Goal: Task Accomplishment & Management: Manage account settings

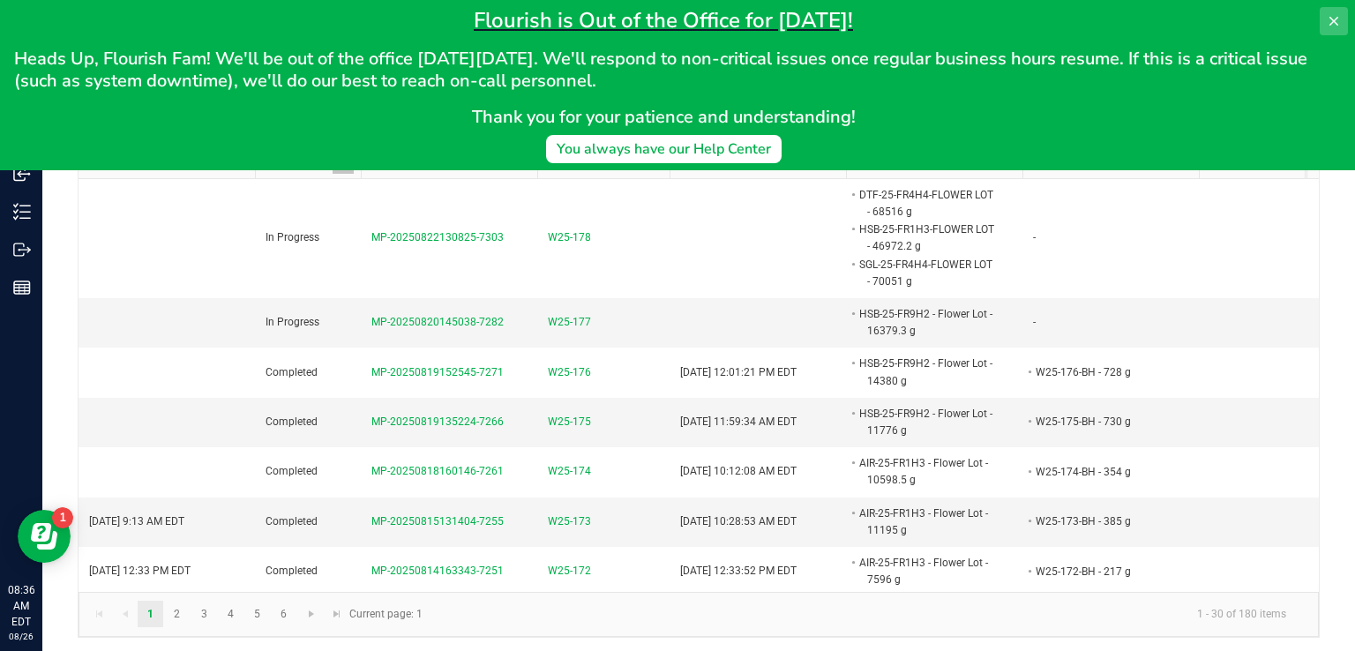
click at [1347, 26] on button at bounding box center [1334, 21] width 28 height 28
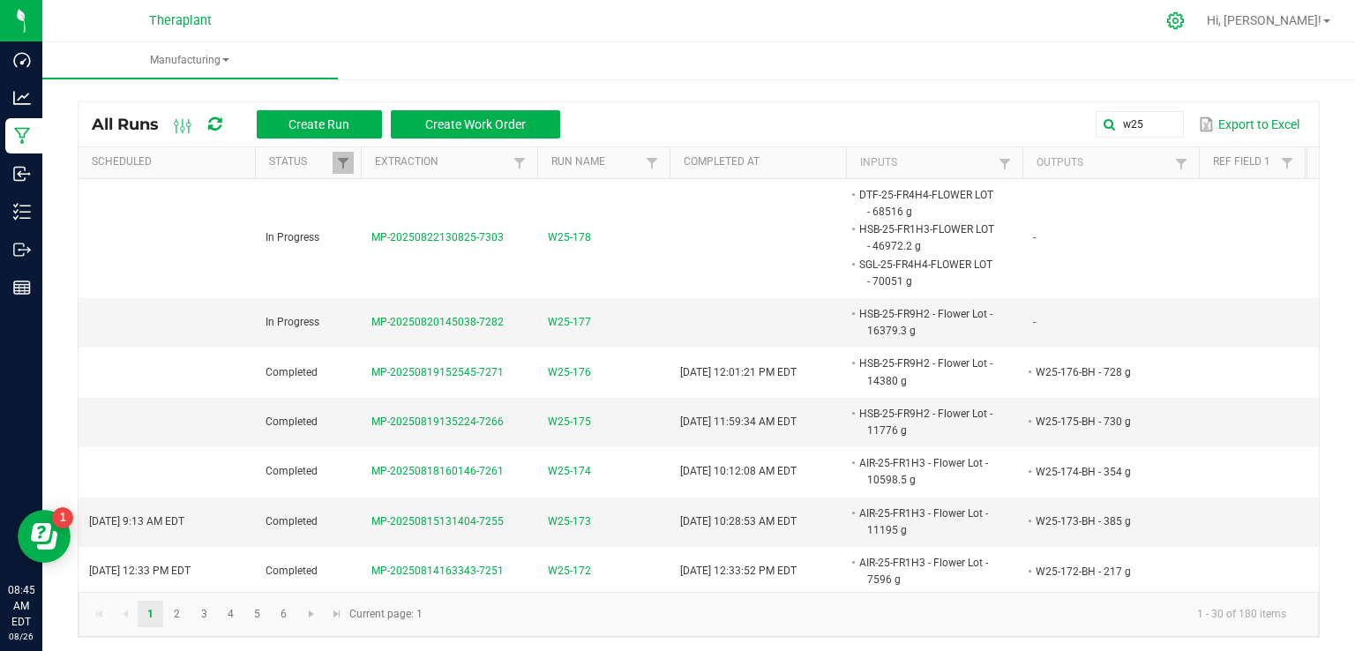
click at [1198, 19] on div at bounding box center [1176, 21] width 44 height 38
click at [1185, 29] on icon at bounding box center [1175, 20] width 19 height 19
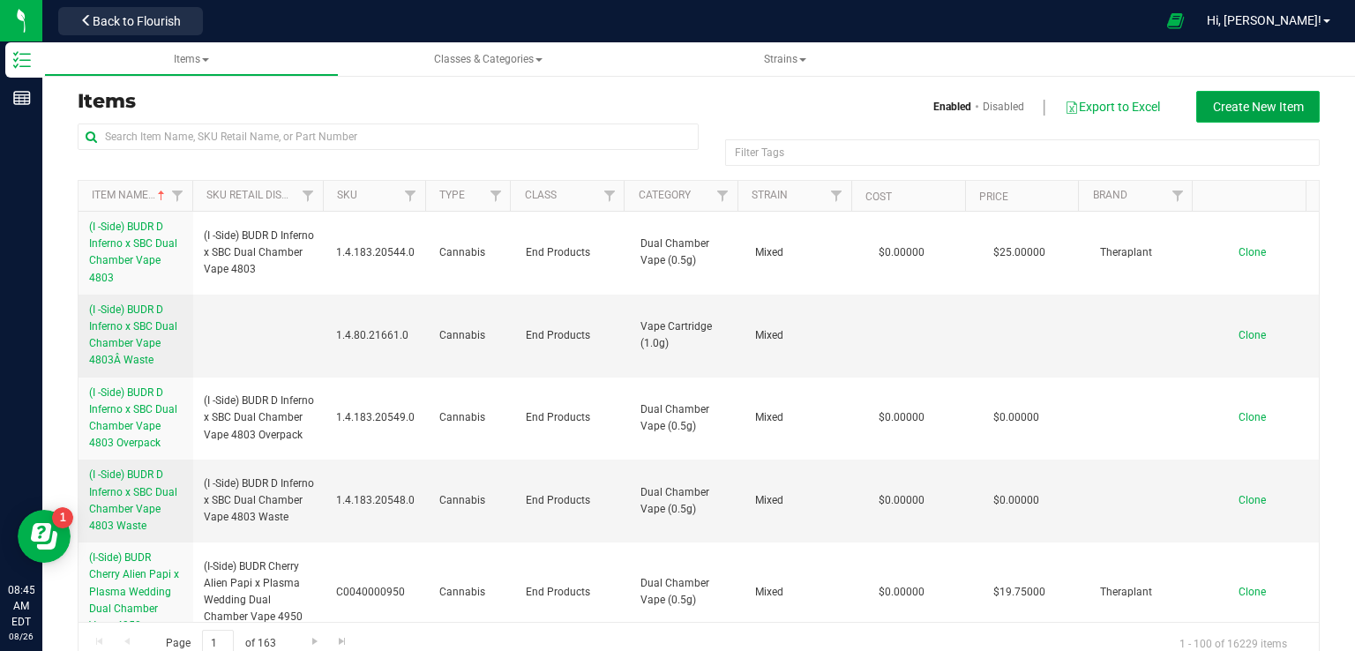
click at [1283, 113] on span "Create New Item" at bounding box center [1258, 107] width 91 height 14
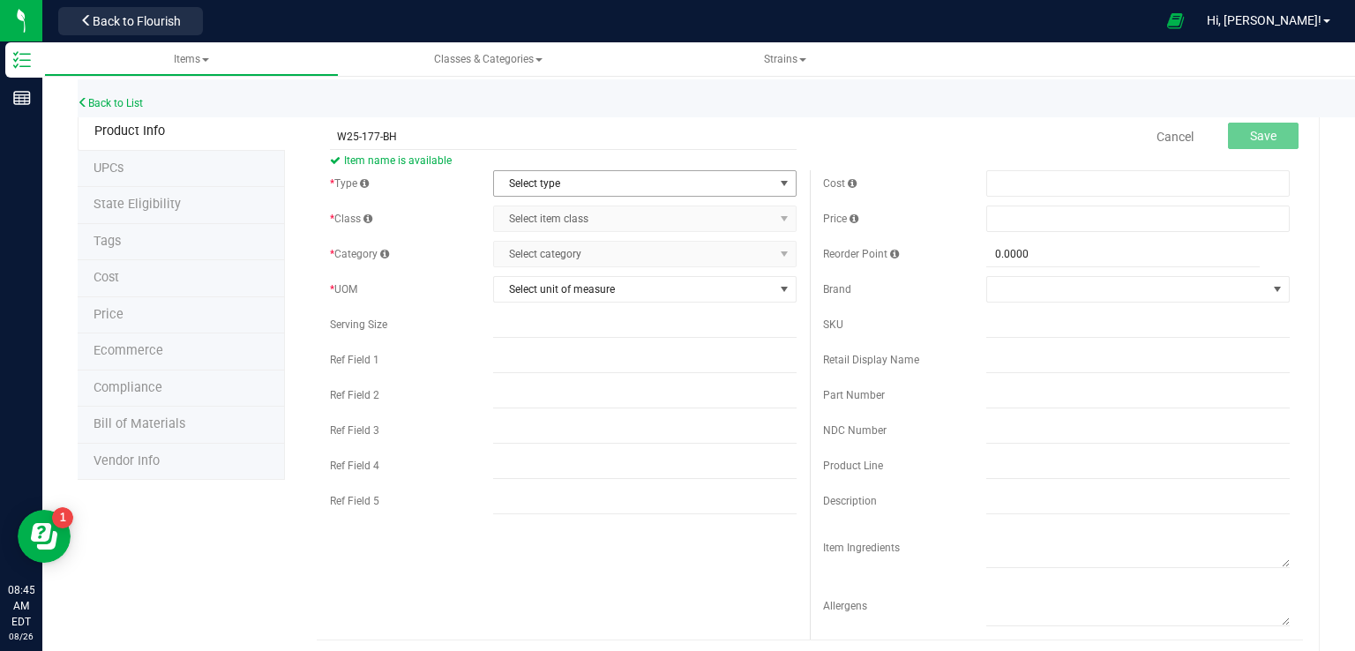
type input "W25-177-BH"
click at [607, 188] on span "Select type" at bounding box center [634, 183] width 280 height 25
click at [579, 214] on li "Cannabis" at bounding box center [639, 213] width 298 height 26
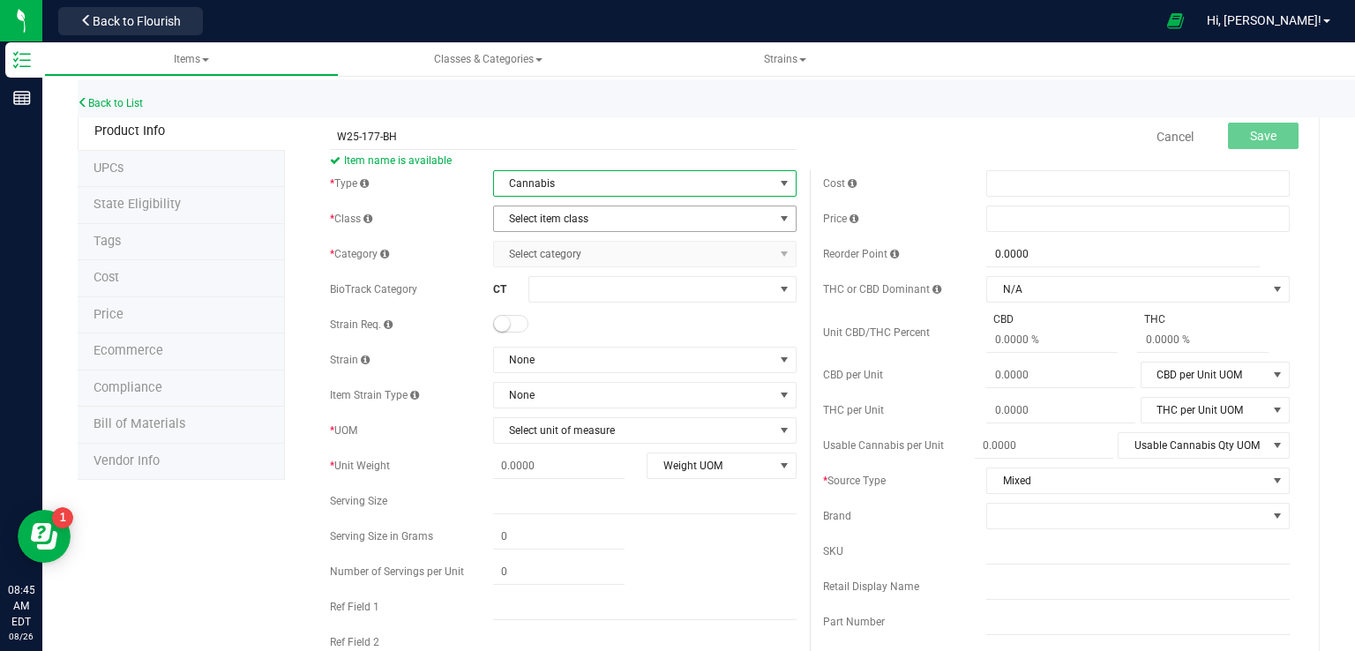
click at [557, 229] on span "Select item class" at bounding box center [634, 218] width 280 height 25
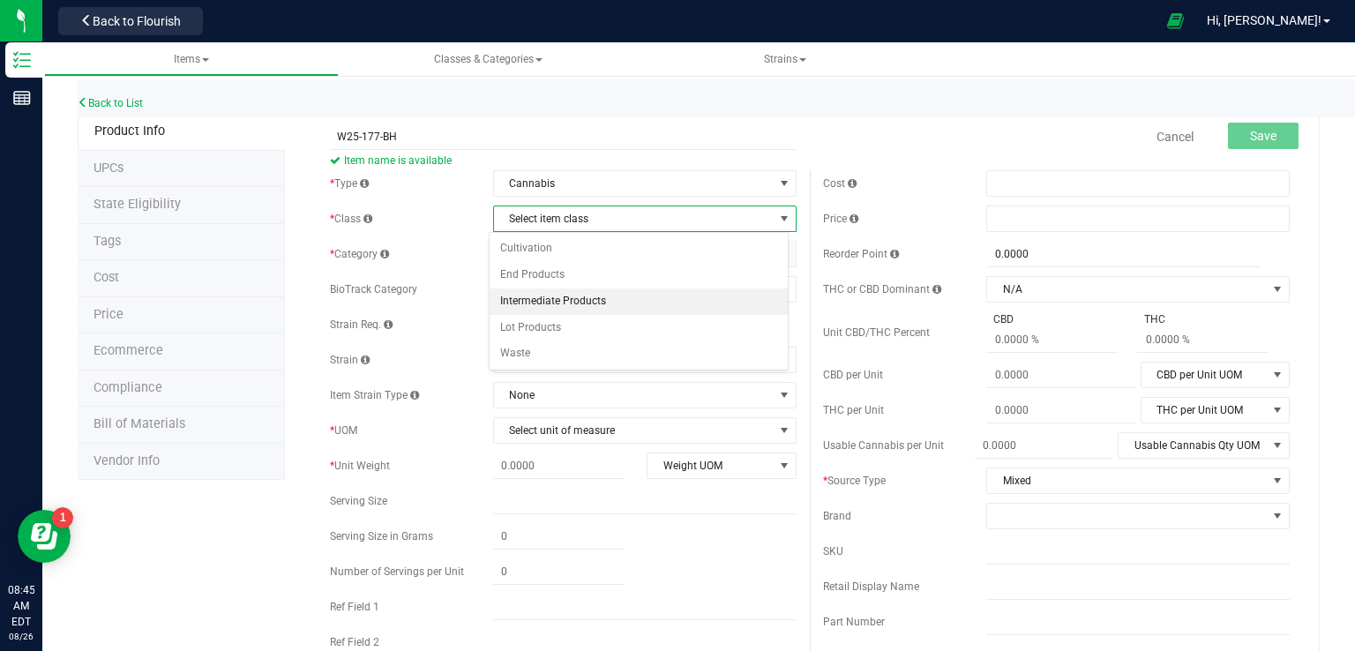
click at [551, 304] on li "Intermediate Products" at bounding box center [639, 301] width 298 height 26
click at [556, 255] on span "Select category" at bounding box center [634, 254] width 280 height 25
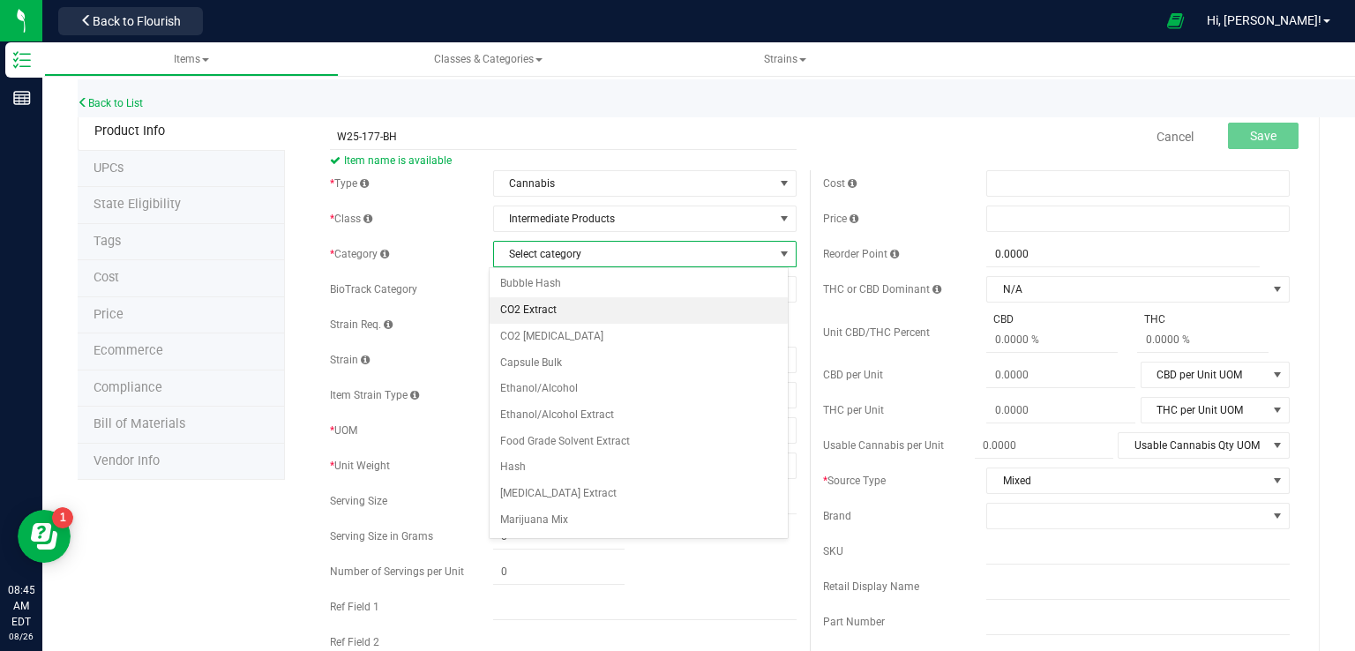
click at [576, 316] on li "CO2 Extract" at bounding box center [639, 310] width 298 height 26
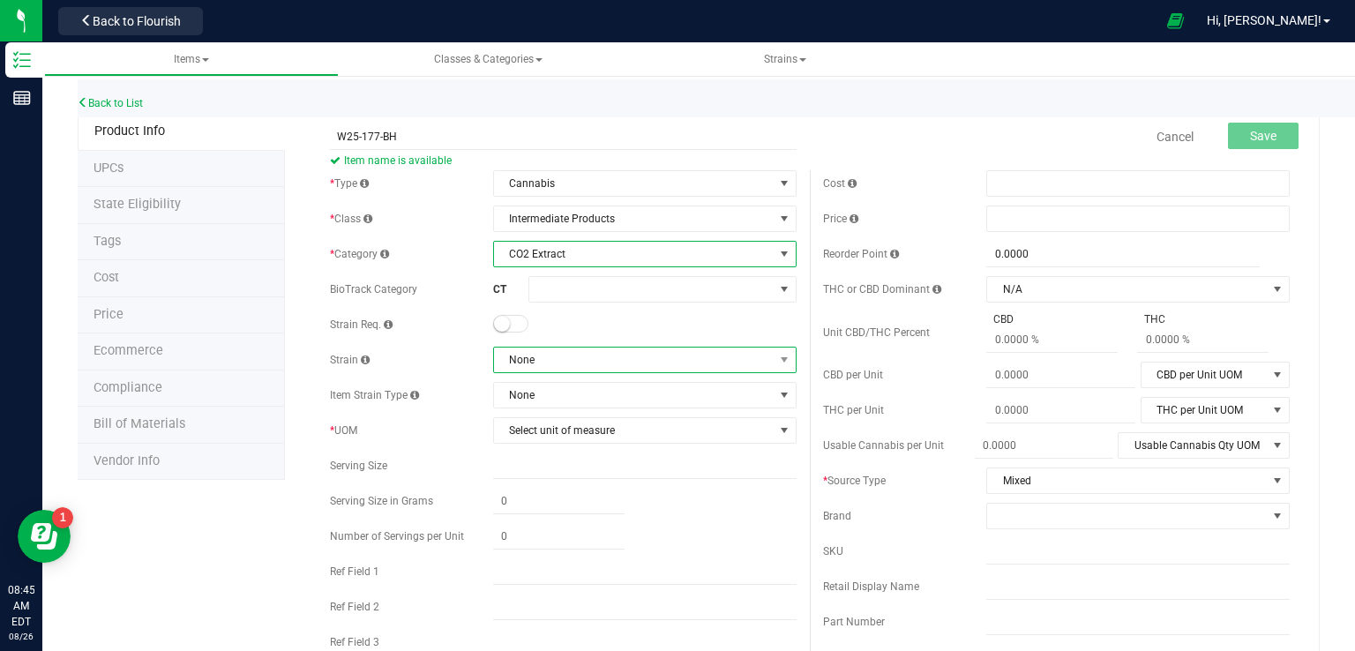
click at [558, 364] on span "None" at bounding box center [634, 360] width 280 height 25
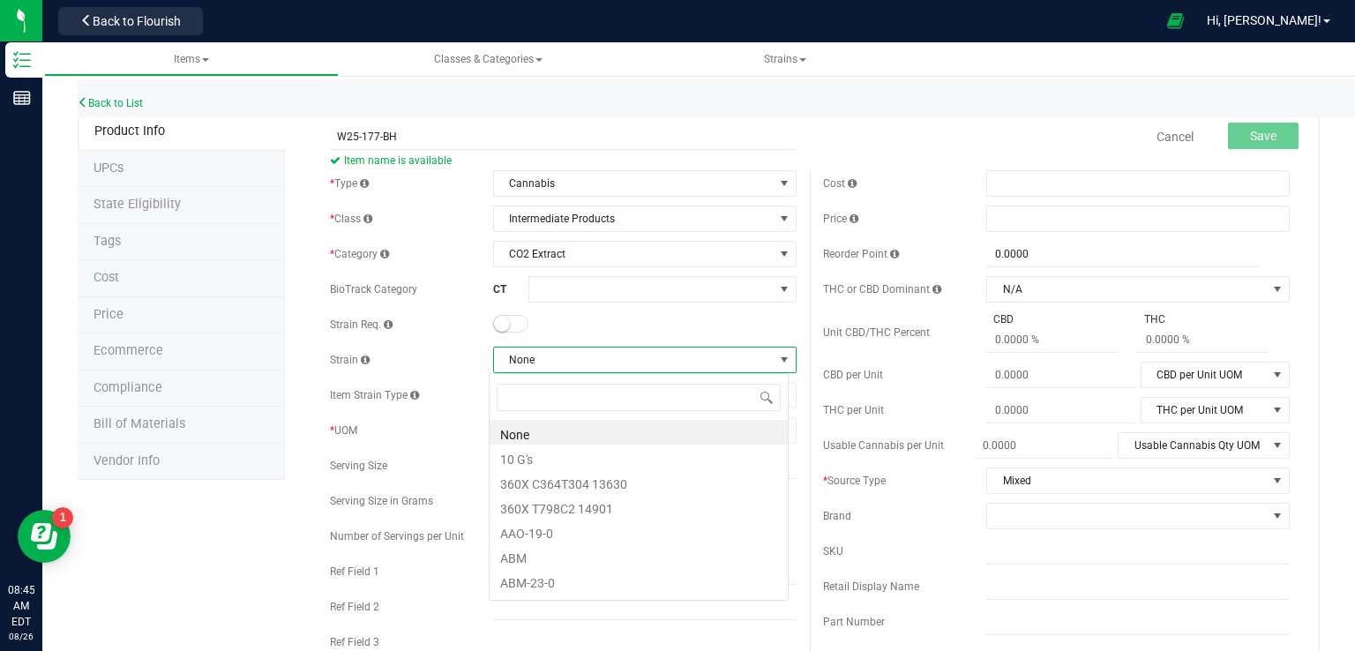
scroll to position [26, 300]
type input "MIXED"
click at [554, 442] on li "Mixed" at bounding box center [639, 432] width 298 height 25
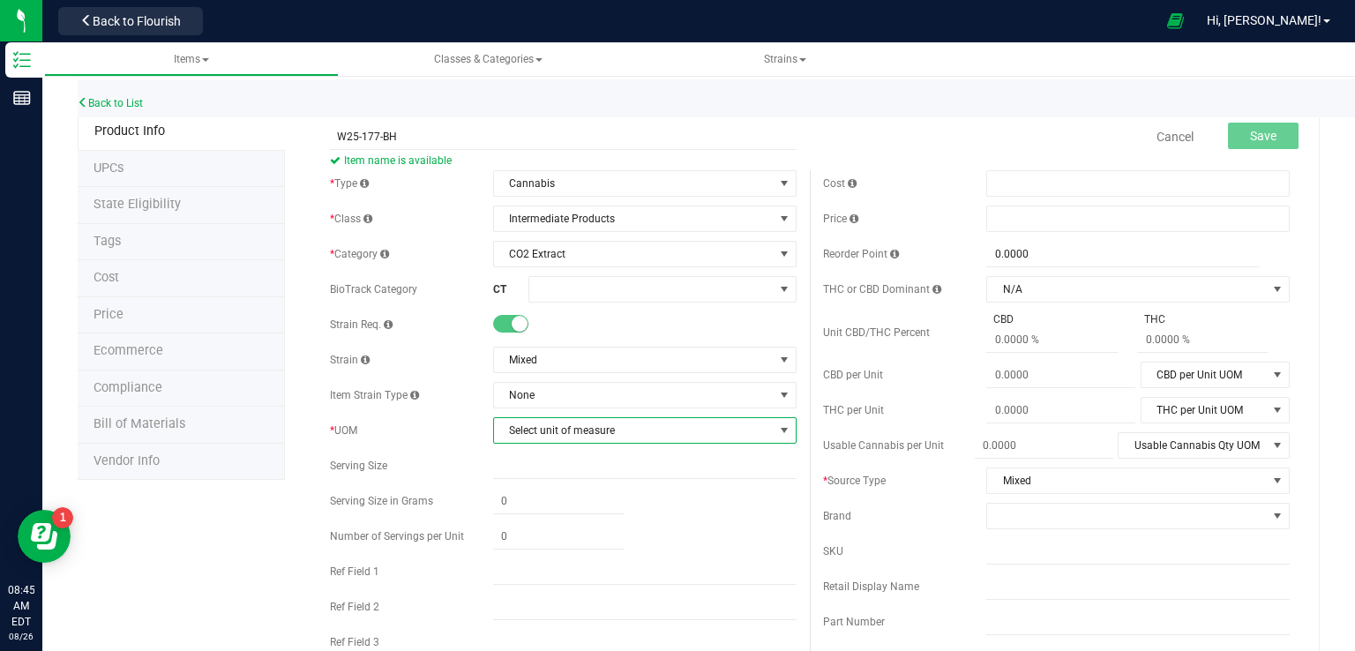
click at [574, 436] on span "Select unit of measure" at bounding box center [634, 430] width 280 height 25
click at [555, 182] on li "Gram" at bounding box center [639, 189] width 298 height 26
click at [1245, 146] on button "Save" at bounding box center [1263, 136] width 71 height 26
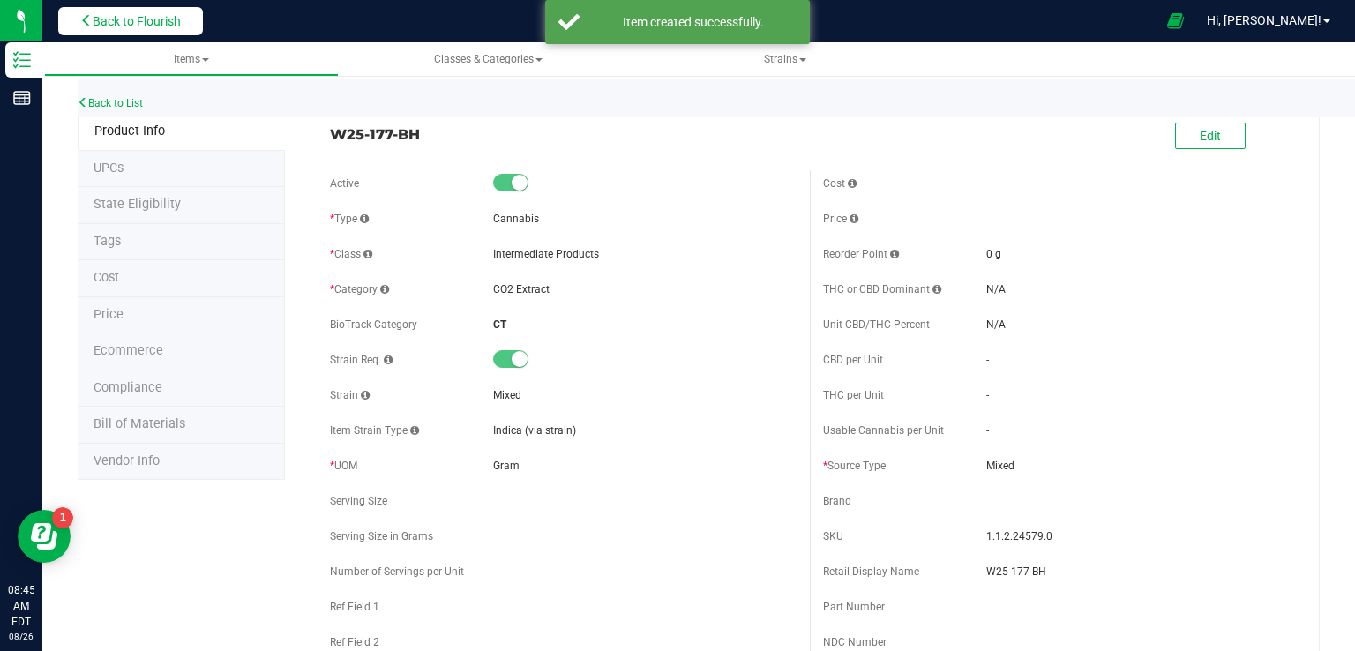
click at [116, 33] on button "Back to Flourish" at bounding box center [130, 21] width 145 height 28
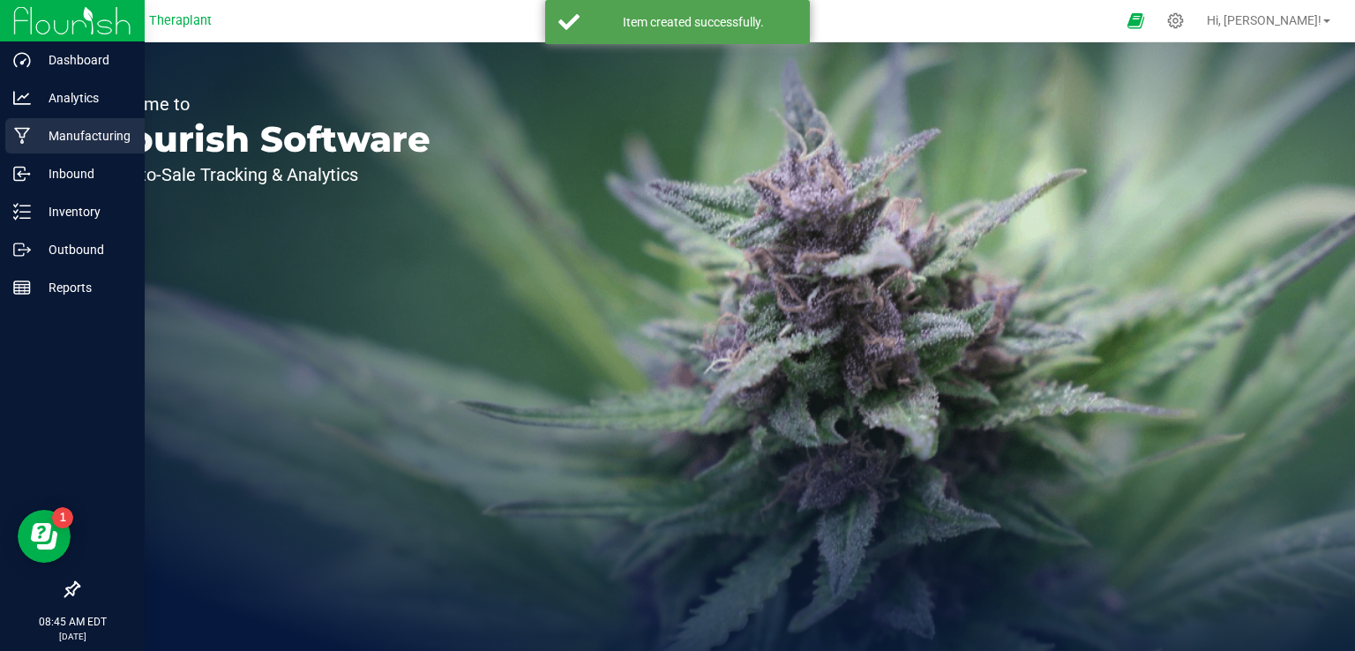
click at [59, 130] on p "Manufacturing" at bounding box center [84, 135] width 106 height 21
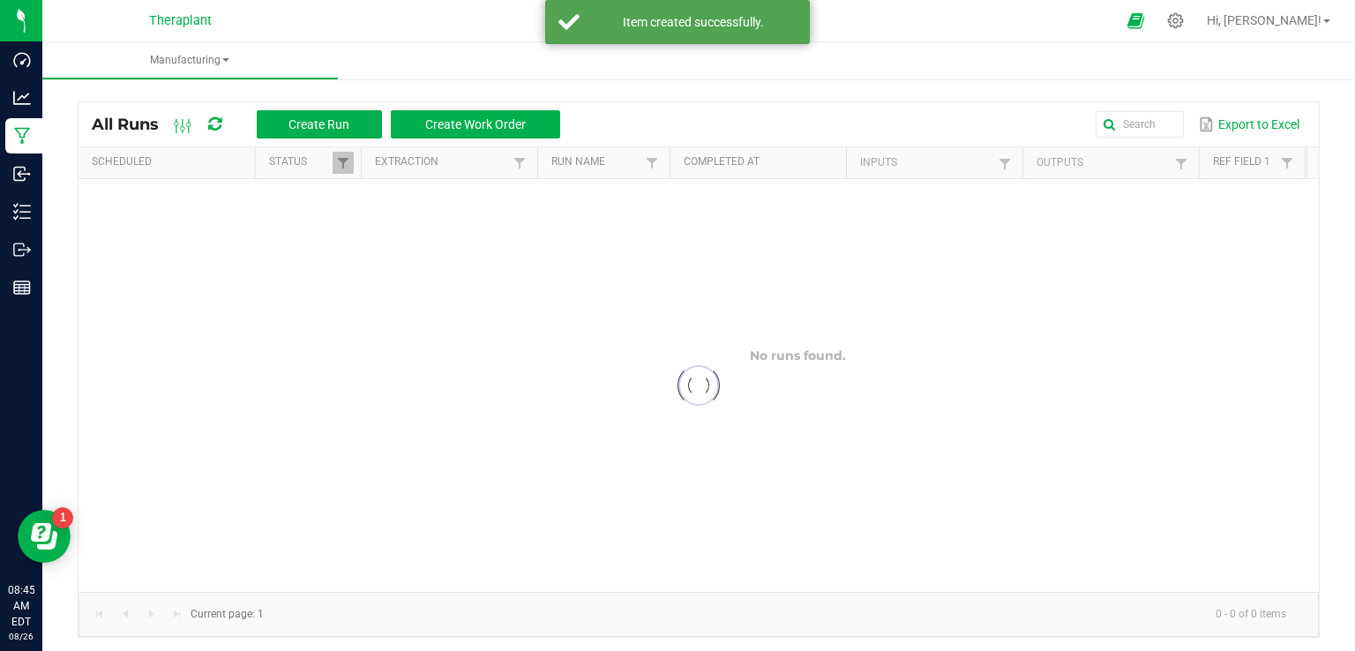
click at [1065, 117] on div "Export to Excel" at bounding box center [939, 124] width 732 height 30
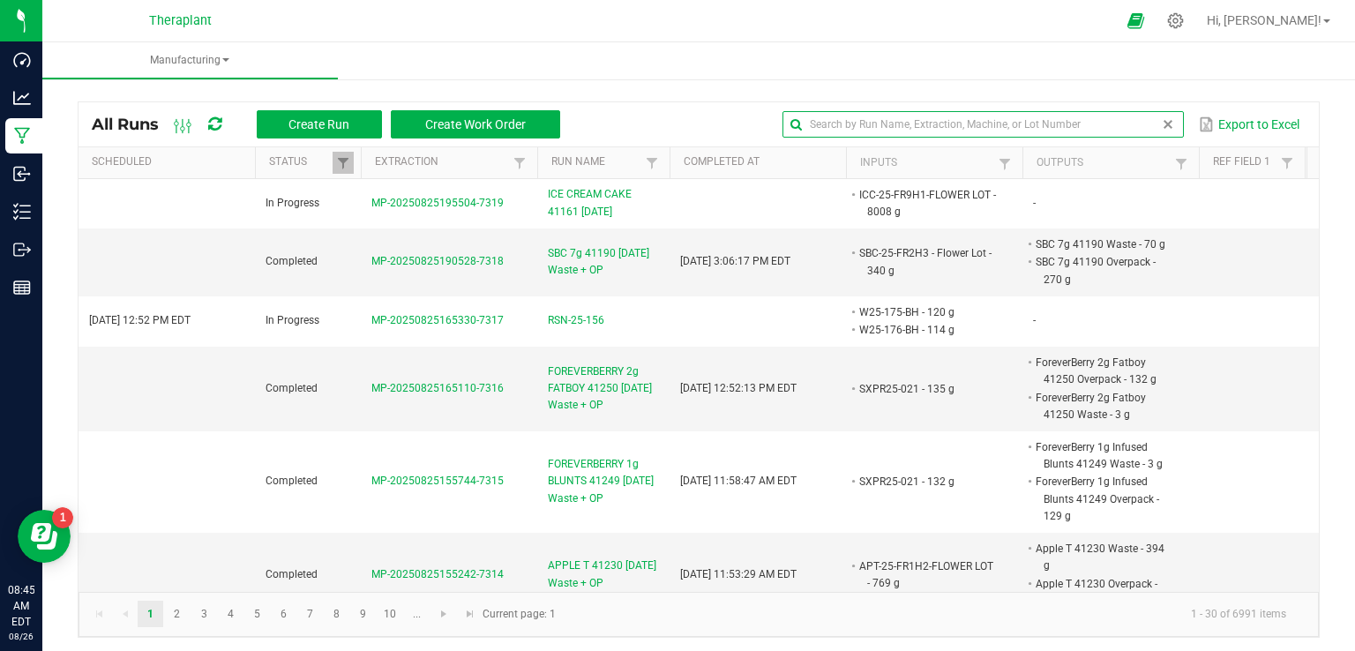
drag, startPoint x: 1135, startPoint y: 118, endPoint x: 1067, endPoint y: 101, distance: 70.0
click at [1135, 118] on input "text" at bounding box center [983, 124] width 401 height 26
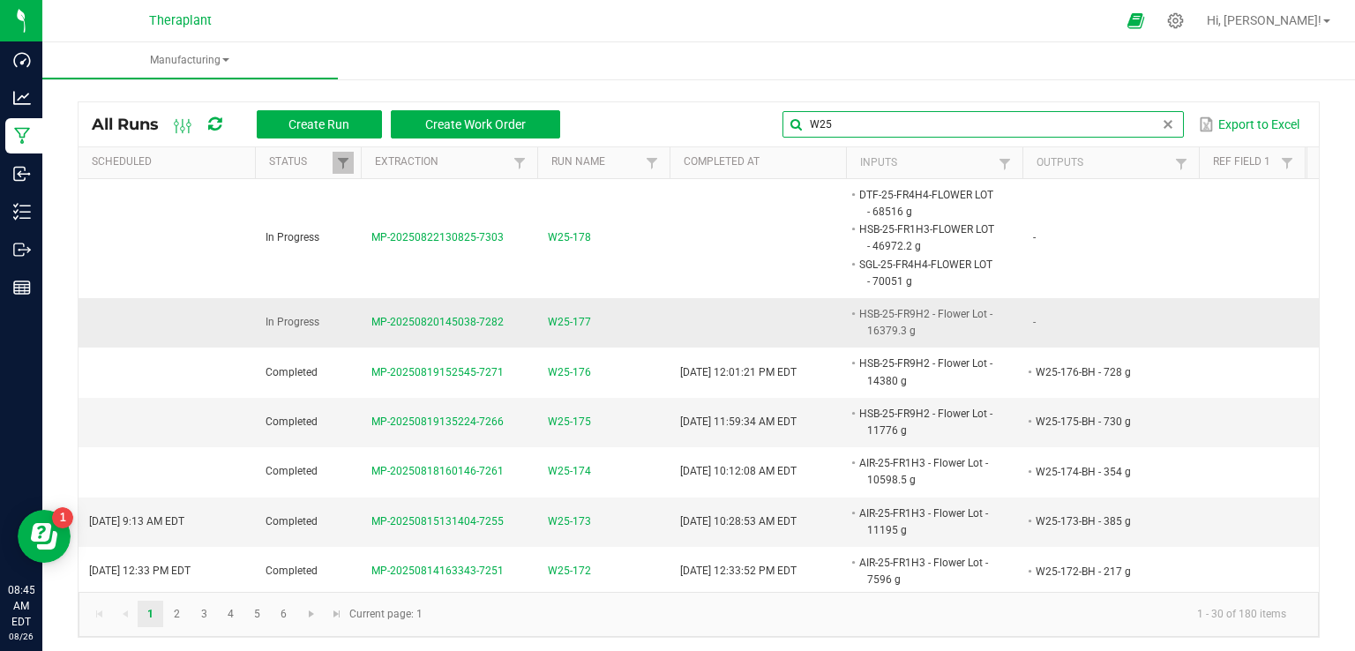
type input "W25"
click at [558, 322] on span "W25-177" at bounding box center [569, 322] width 43 height 17
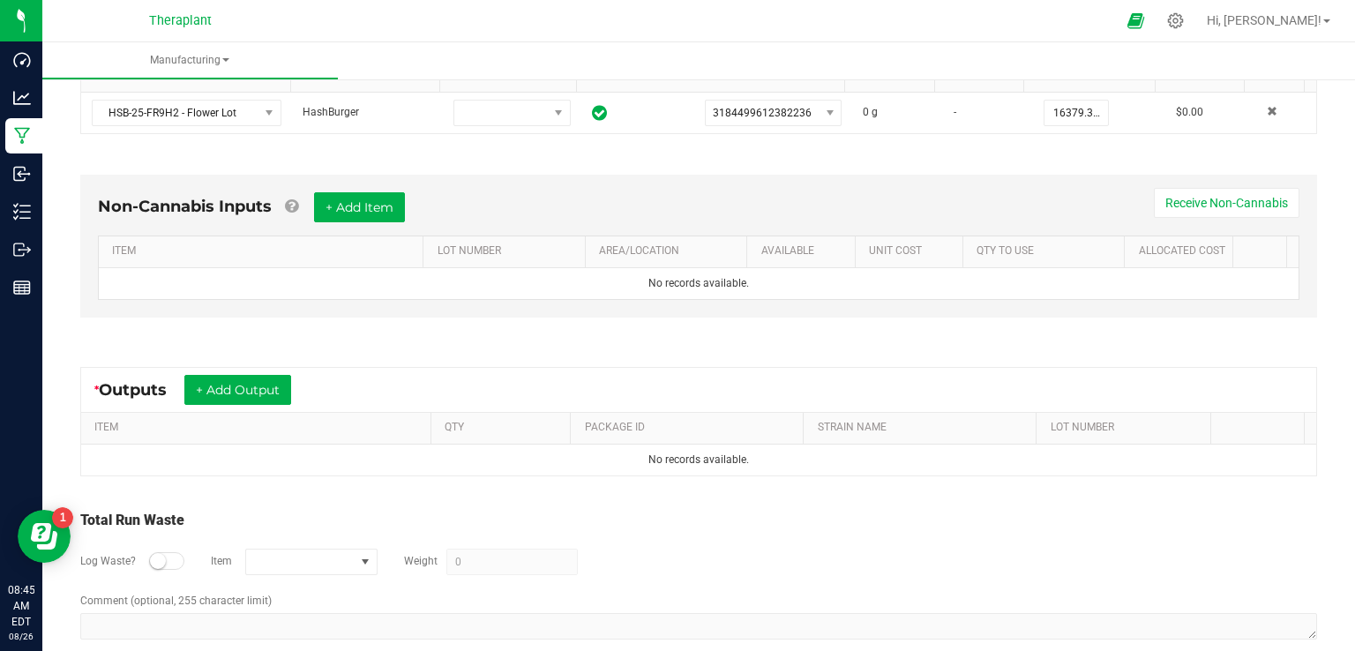
scroll to position [420, 0]
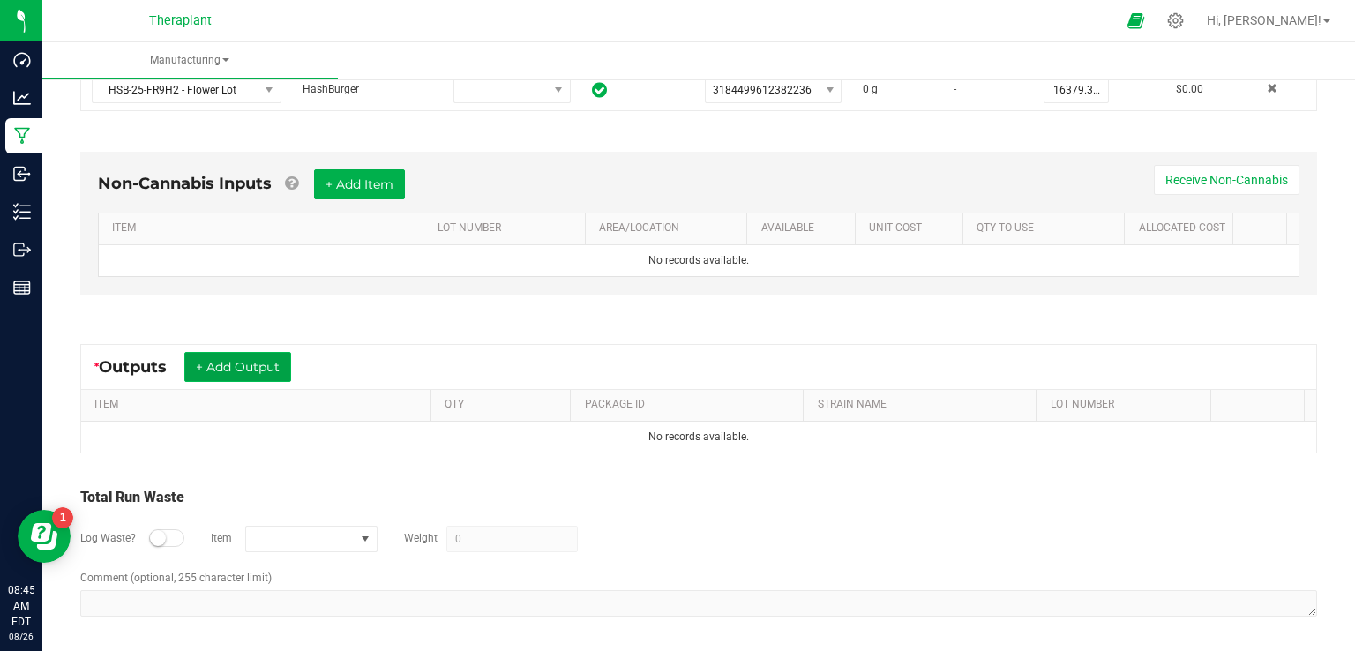
click at [238, 354] on button "+ Add Output" at bounding box center [237, 367] width 107 height 30
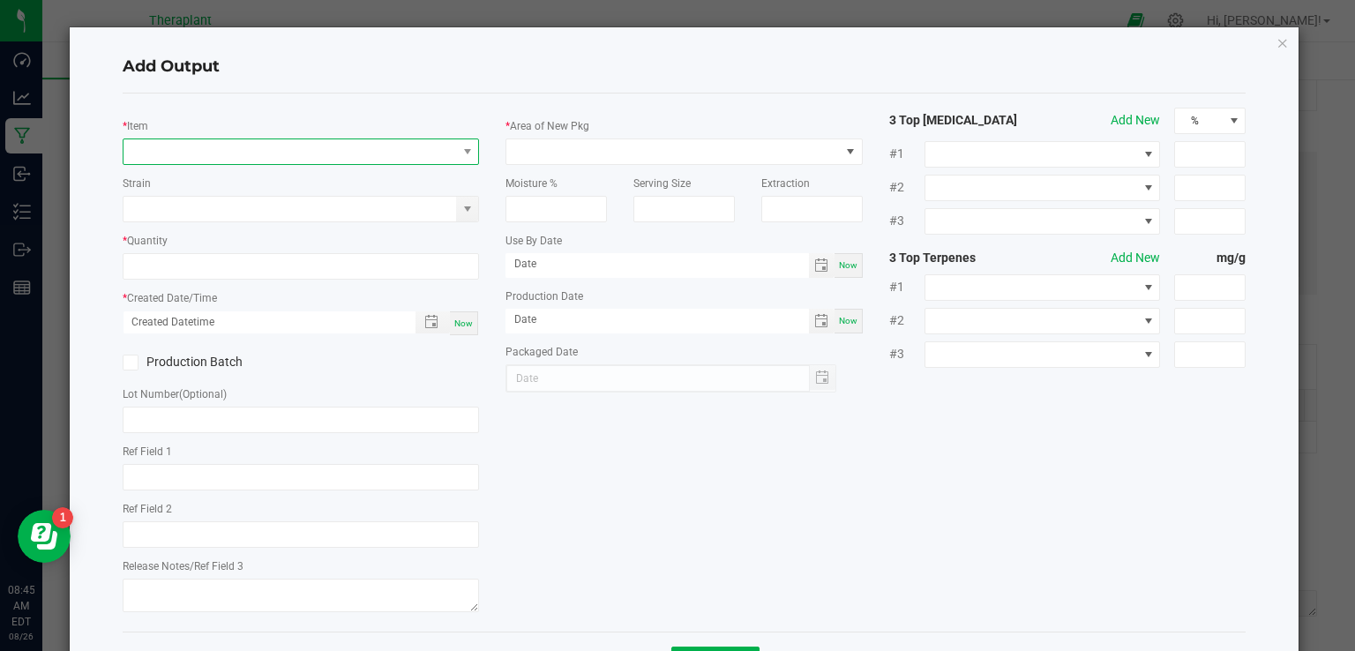
click at [210, 156] on span "NO DATA FOUND" at bounding box center [290, 151] width 333 height 25
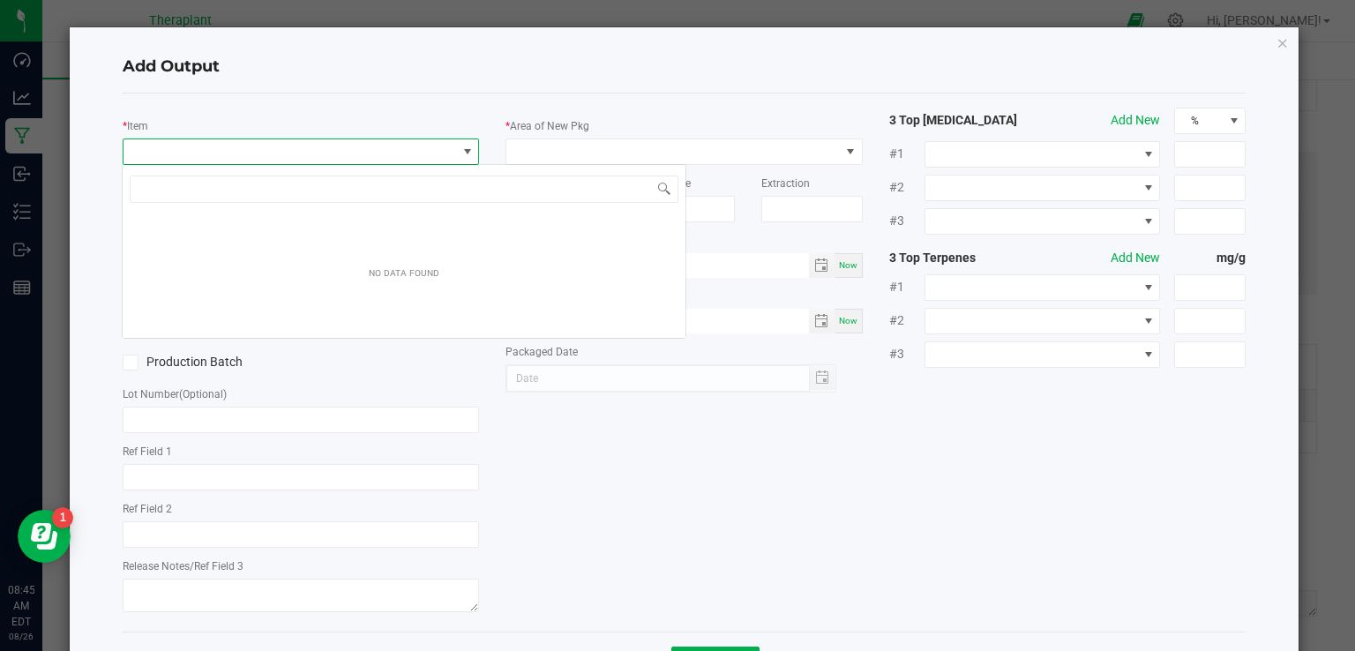
scroll to position [26, 353]
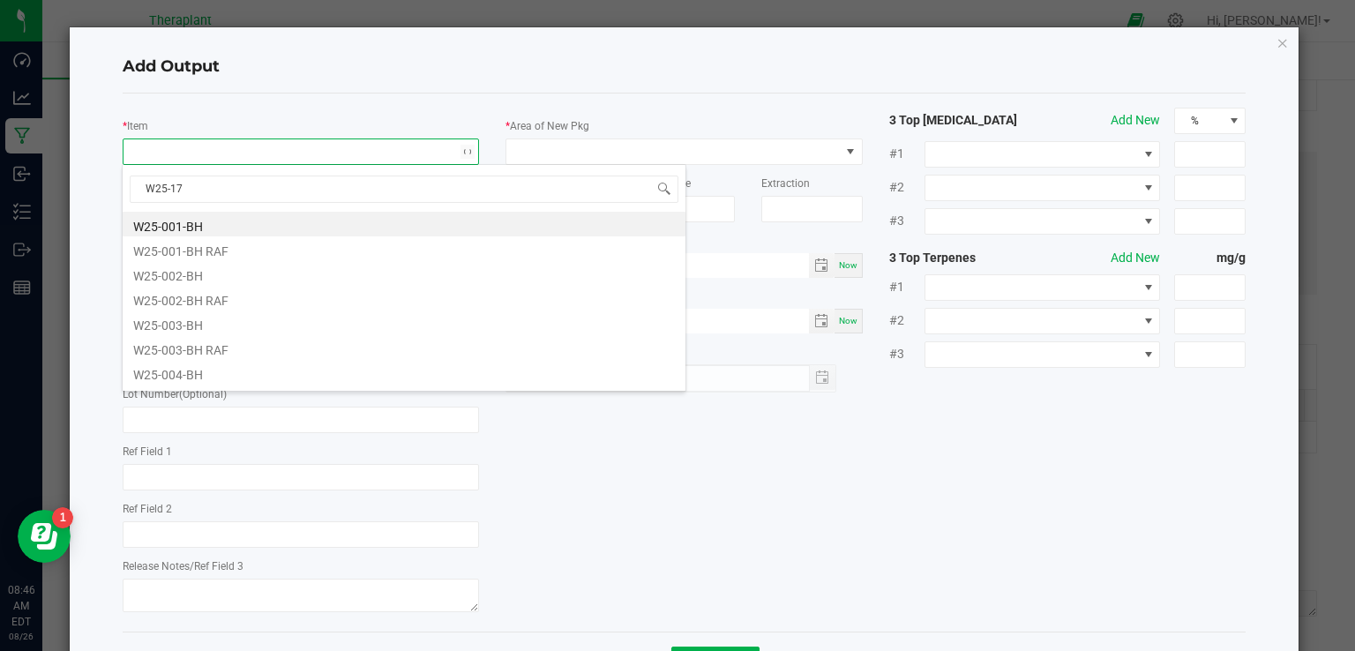
type input "W25-177"
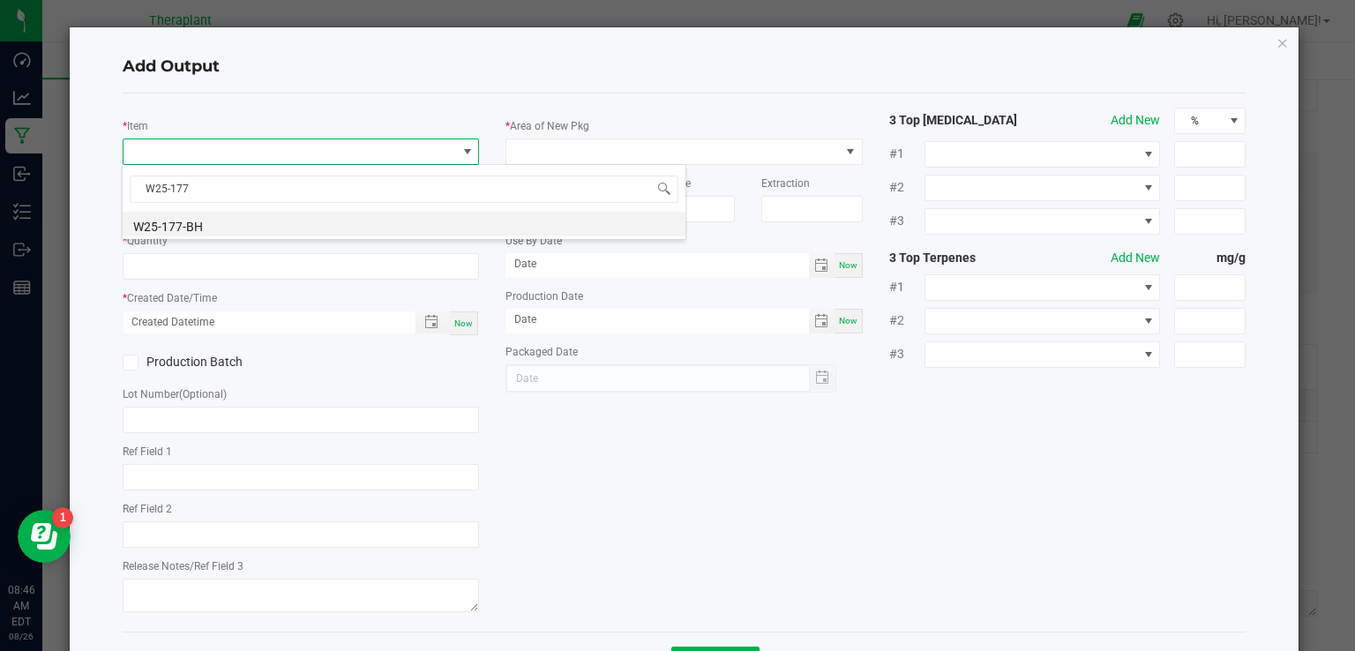
click at [193, 223] on li "W25-177-BH" at bounding box center [404, 224] width 563 height 25
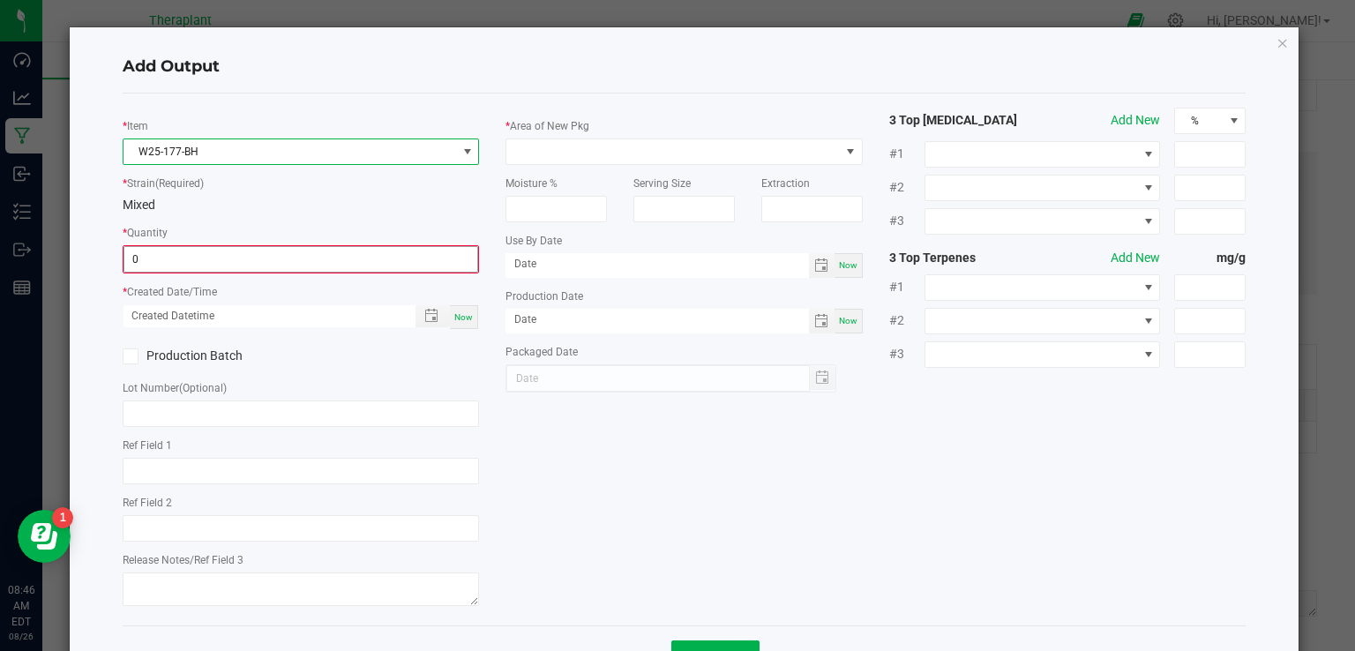
click at [185, 257] on input "0" at bounding box center [301, 259] width 354 height 25
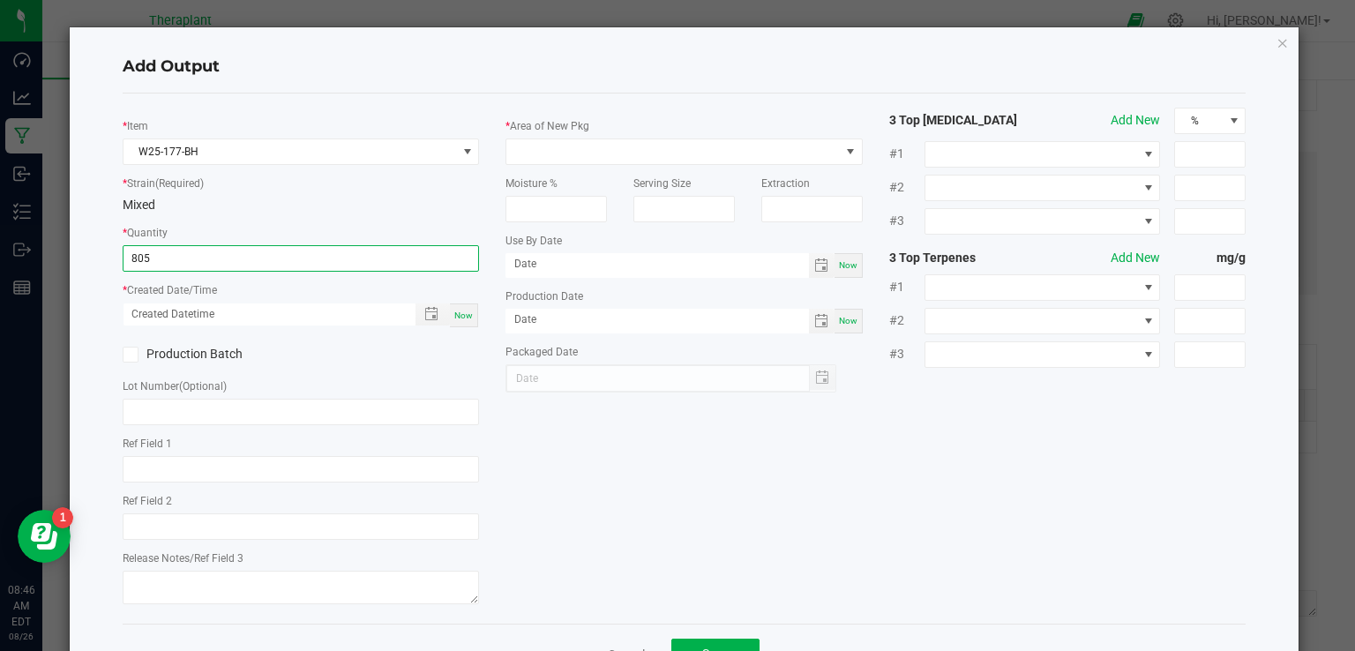
type input "805.0000 g"
click at [455, 316] on span "Now" at bounding box center [463, 316] width 19 height 10
type input "[DATE] 8:46 AM"
type input "[DATE]"
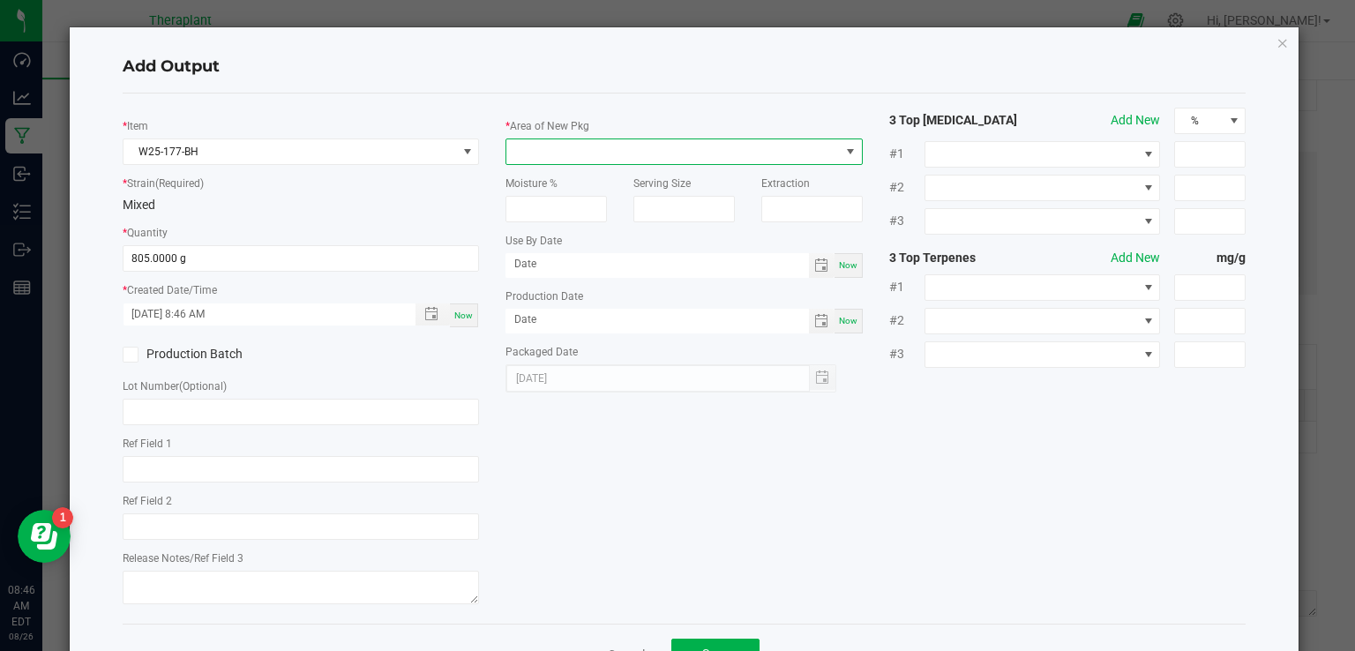
click at [578, 143] on span at bounding box center [672, 151] width 333 height 25
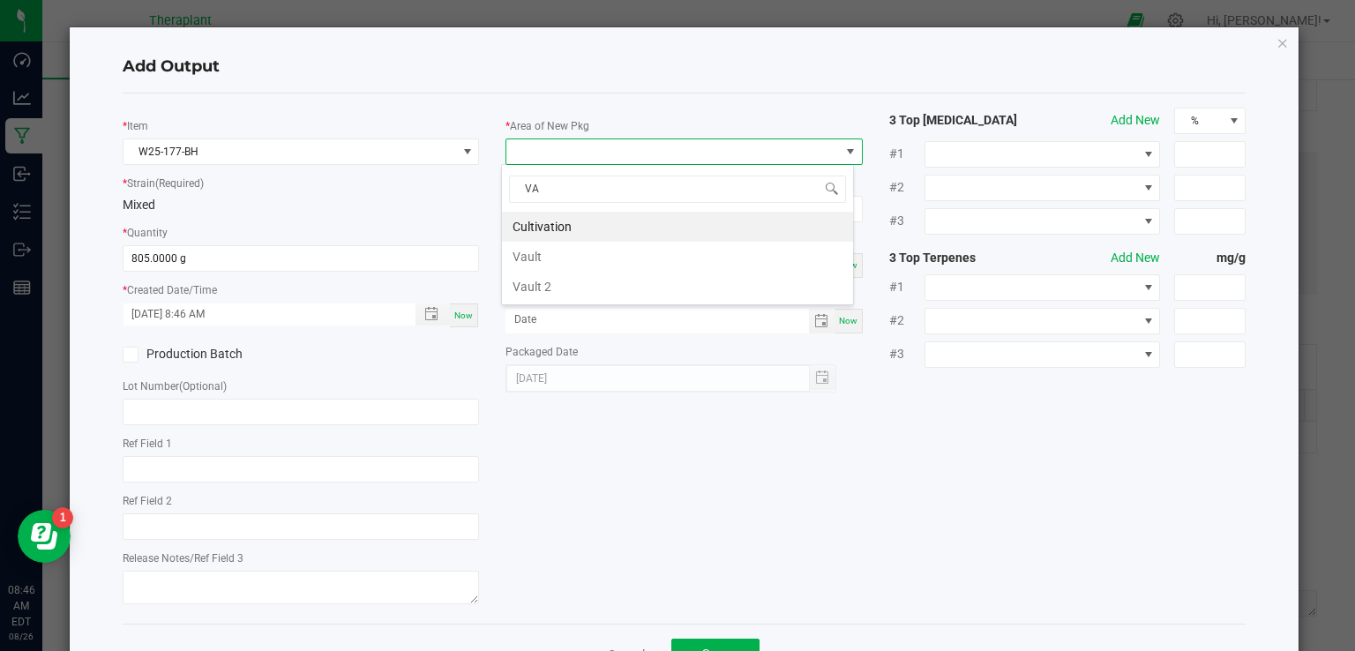
type input "VAU"
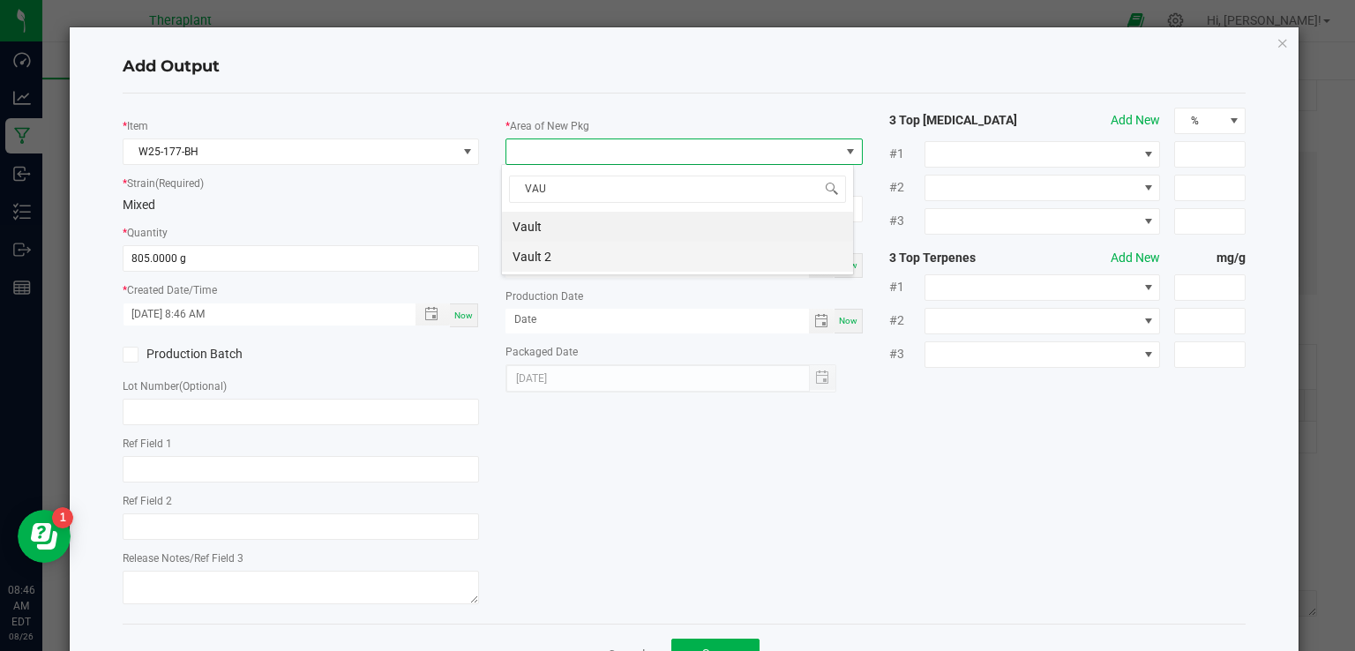
click at [536, 251] on li "Vault 2" at bounding box center [677, 257] width 351 height 30
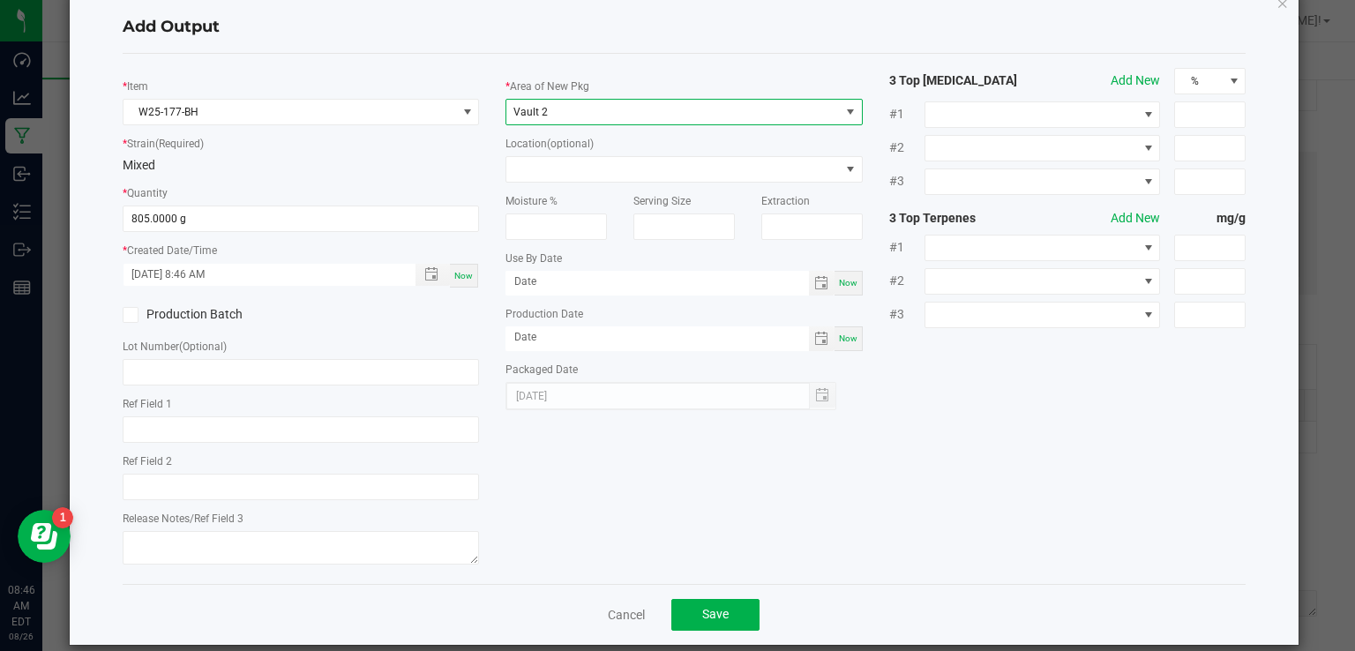
scroll to position [62, 0]
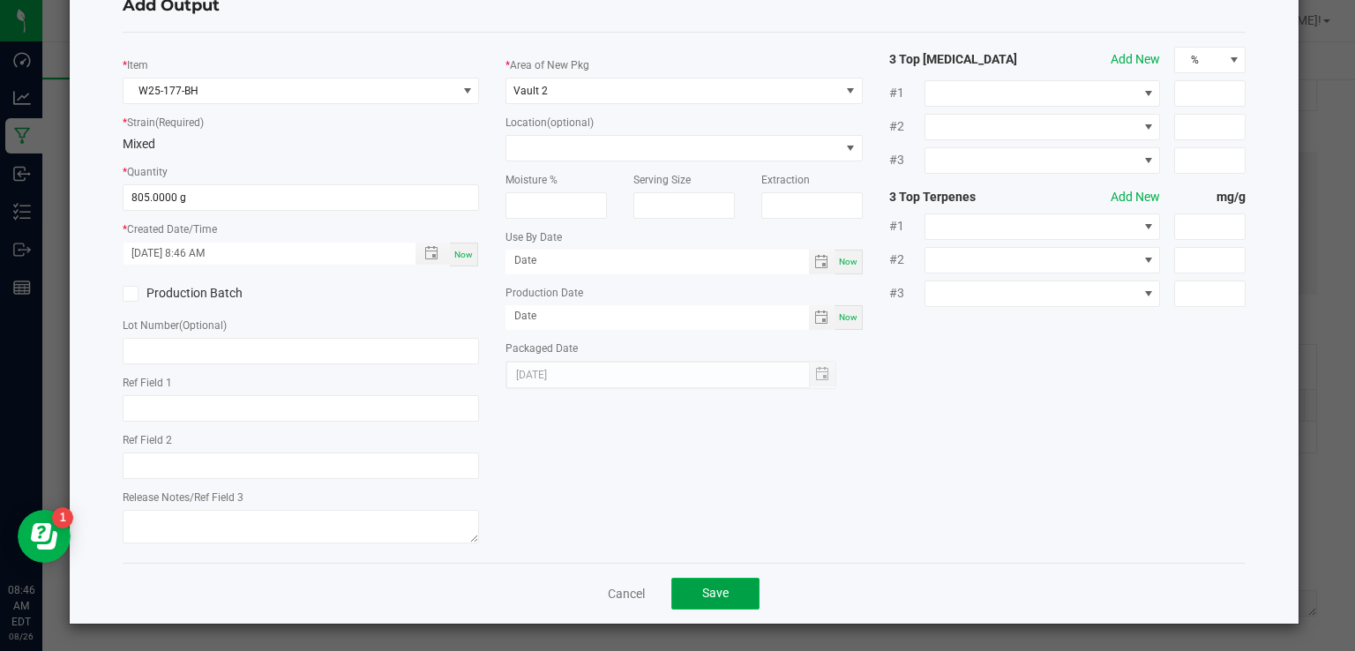
click at [730, 580] on button "Save" at bounding box center [715, 594] width 88 height 32
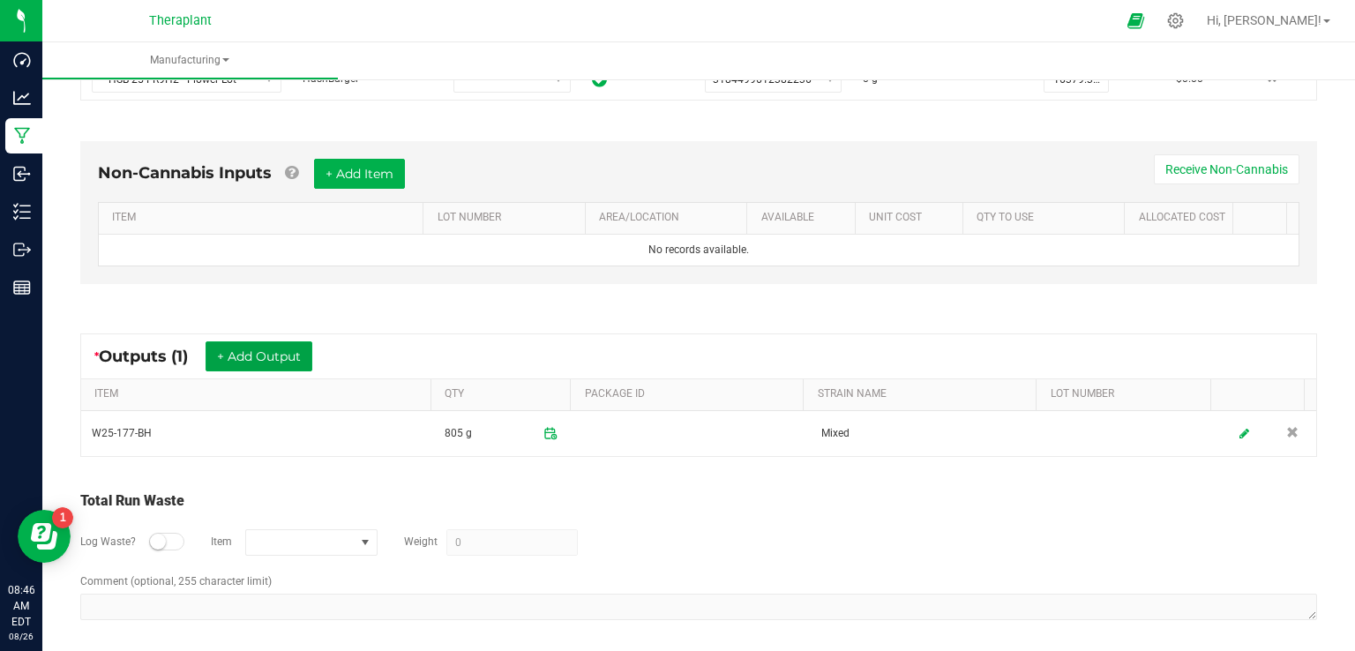
scroll to position [434, 0]
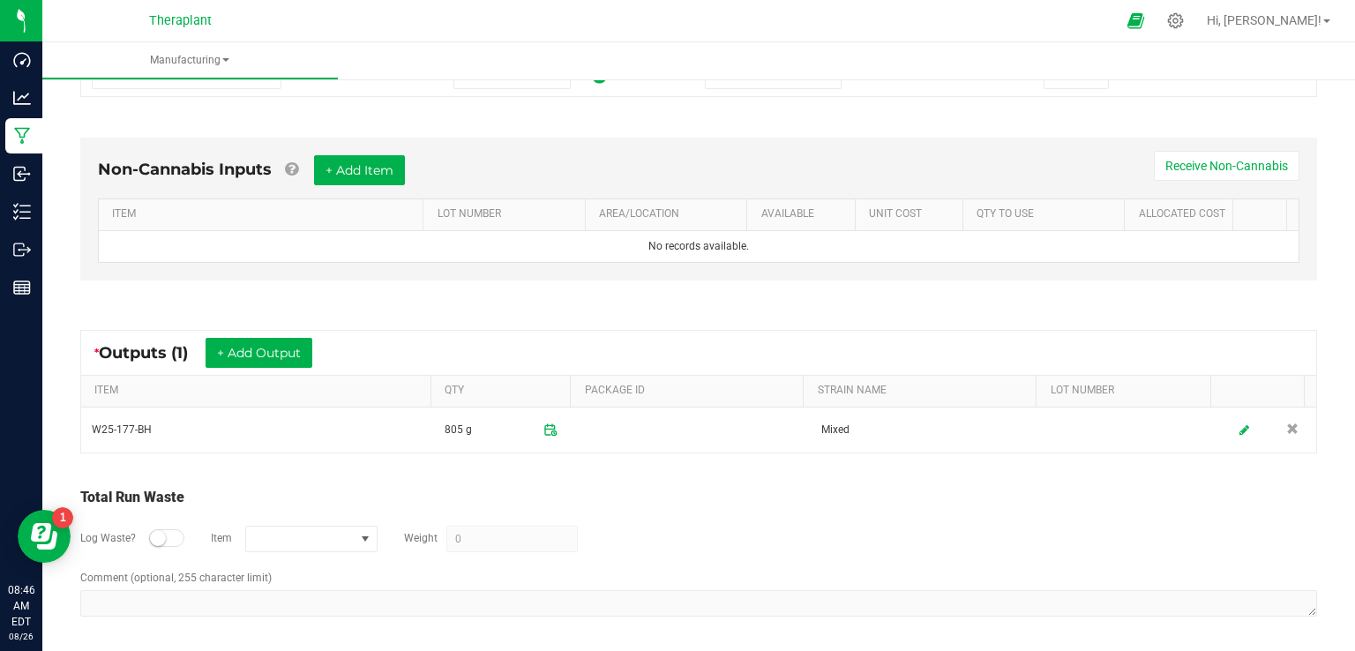
click at [163, 541] on div at bounding box center [166, 538] width 35 height 18
click at [251, 530] on span "NO DATA FOUND" at bounding box center [300, 539] width 109 height 25
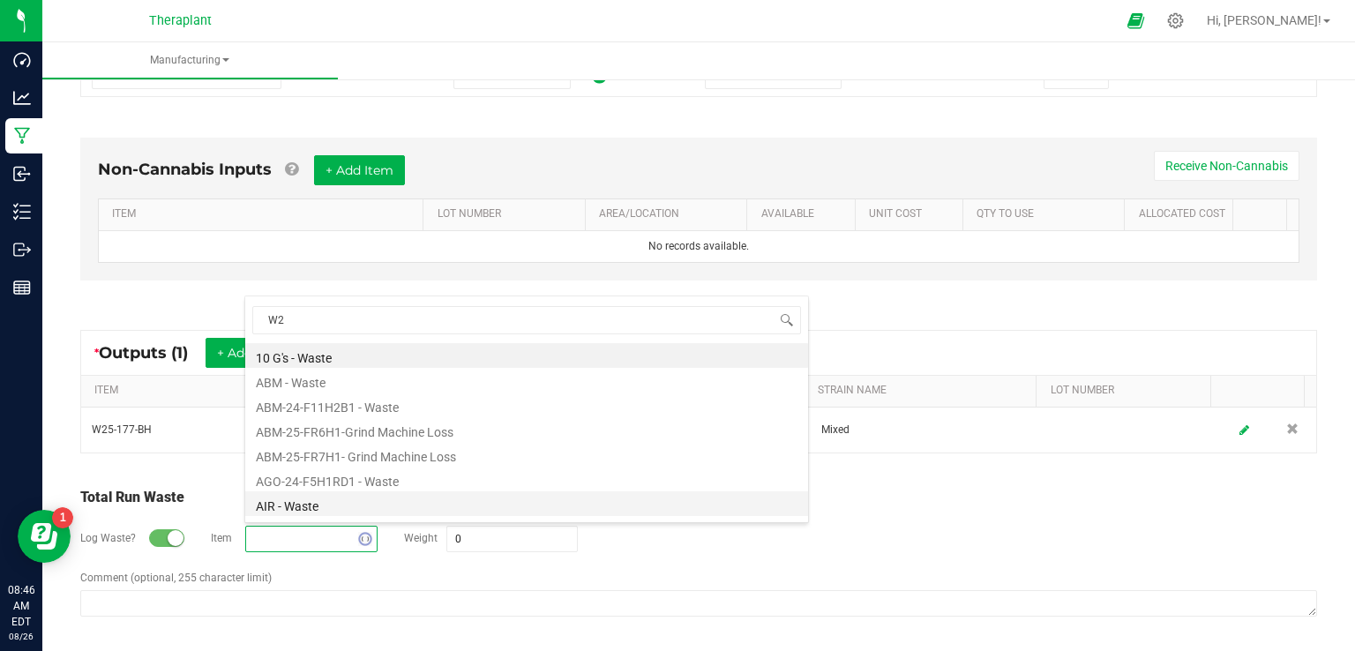
type input "W25"
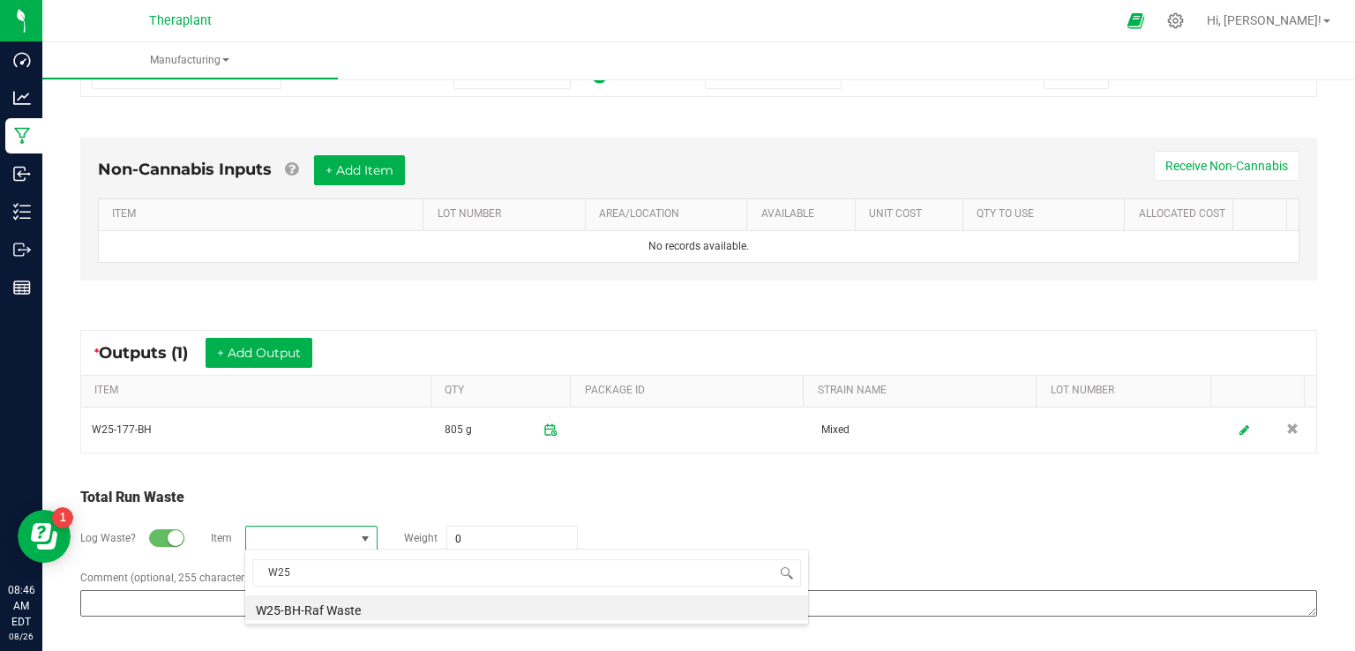
drag, startPoint x: 301, startPoint y: 603, endPoint x: 316, endPoint y: 587, distance: 21.8
click at [301, 602] on li "W25-BH-Raf Waste" at bounding box center [526, 607] width 563 height 25
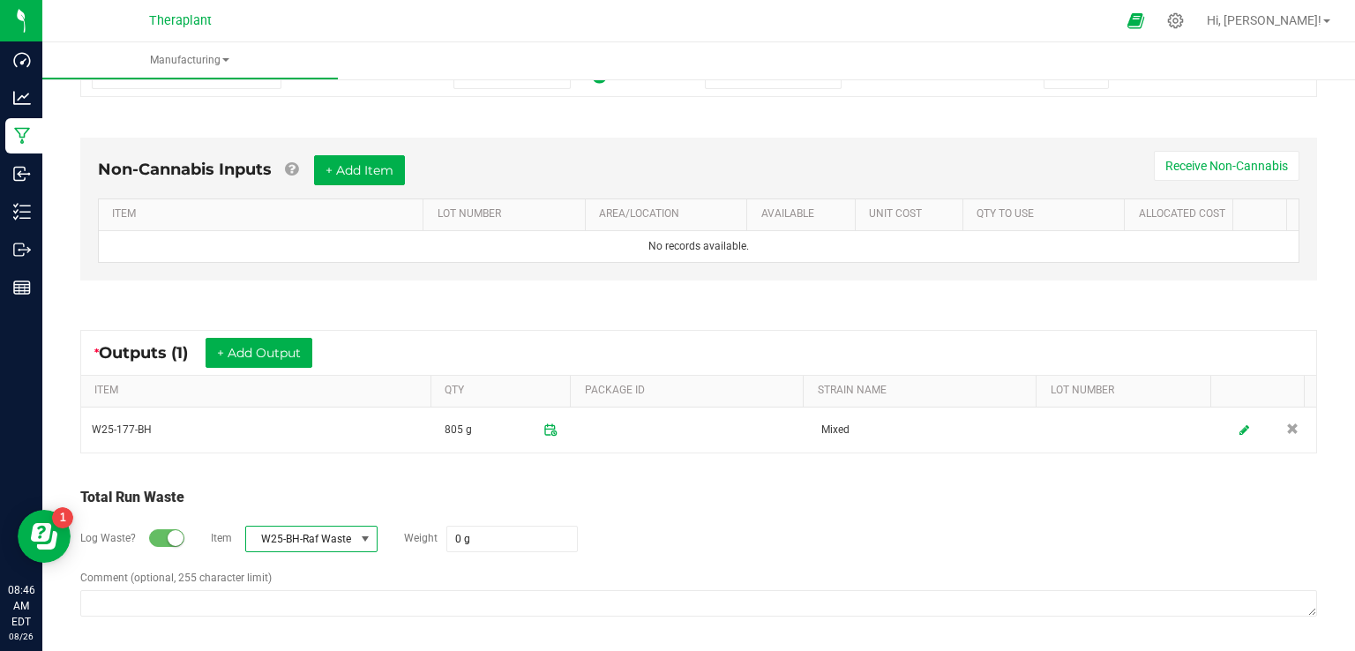
click at [554, 516] on div "Log Waste? Item W25-BH-Raf Waste Weight 0 g" at bounding box center [698, 539] width 1237 height 62
click at [548, 527] on input "0" at bounding box center [512, 539] width 130 height 25
type input "40737 g"
click at [655, 541] on div "Log Waste? Item W25-BH-Raf Waste Weight 40737 g" at bounding box center [698, 539] width 1237 height 62
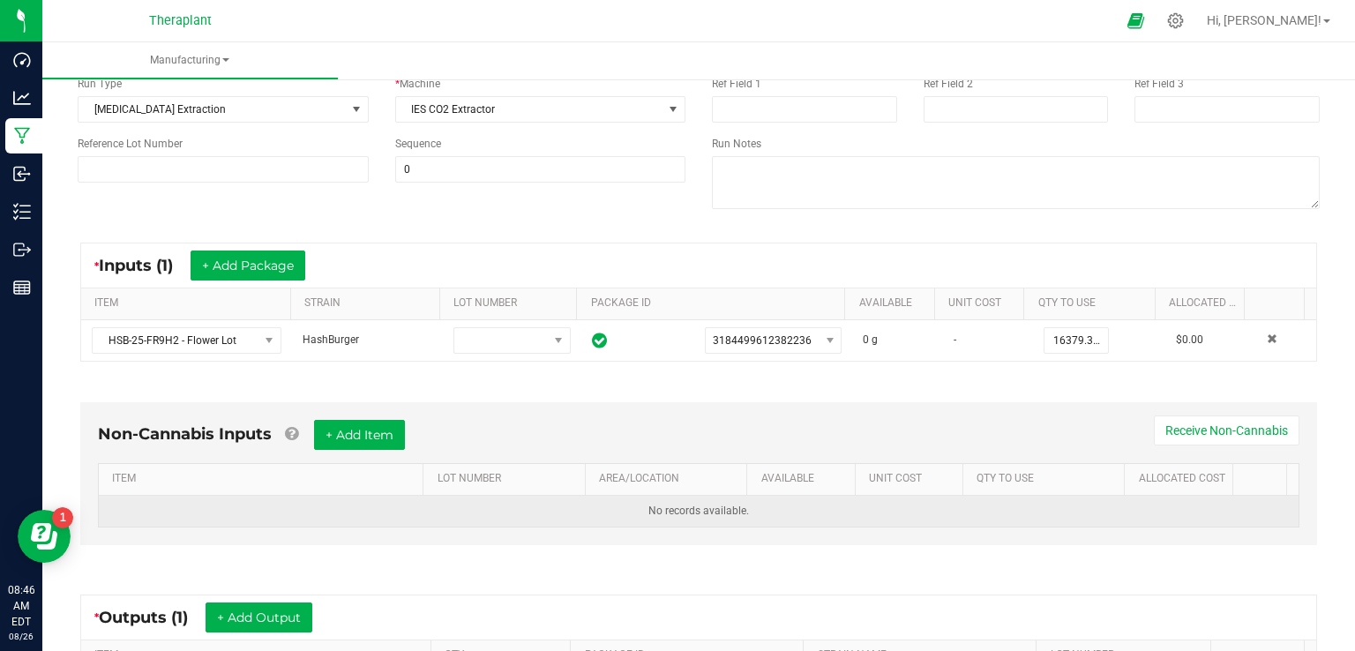
scroll to position [0, 0]
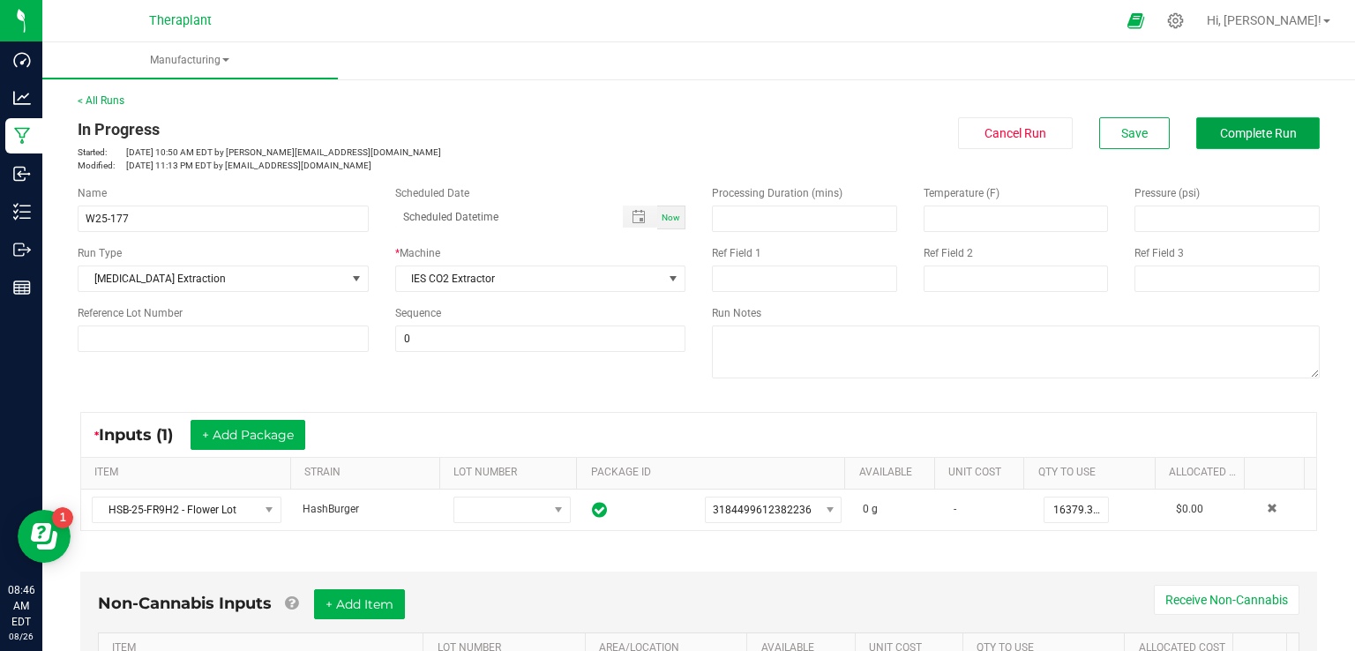
click at [1247, 128] on span "Complete Run" at bounding box center [1258, 133] width 77 height 14
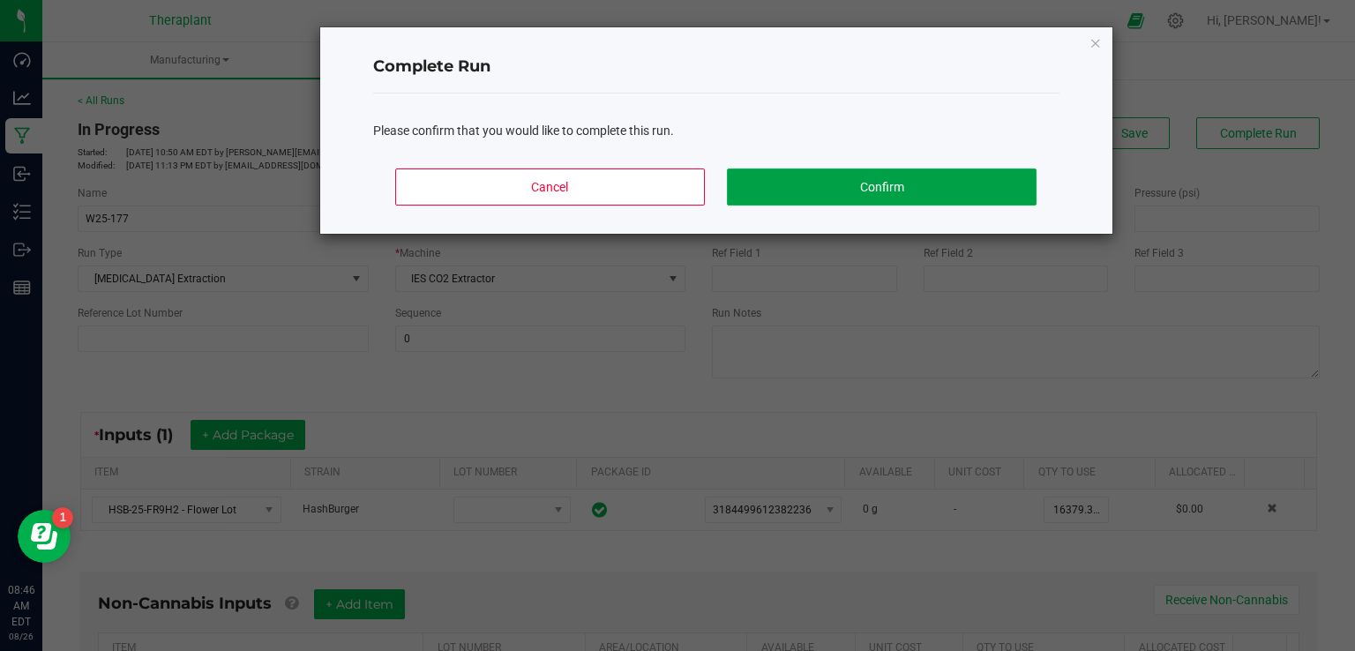
click at [851, 185] on button "Confirm" at bounding box center [881, 187] width 309 height 37
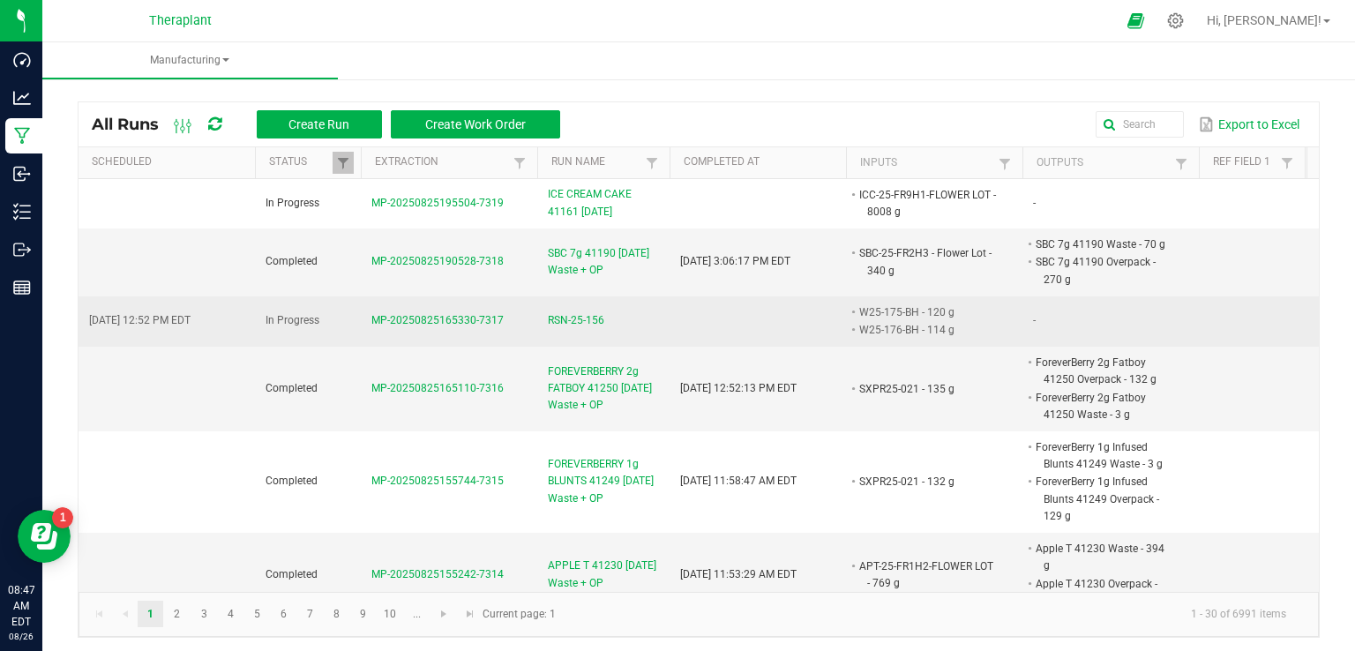
click at [588, 317] on span "RSN-25-156" at bounding box center [576, 320] width 56 height 17
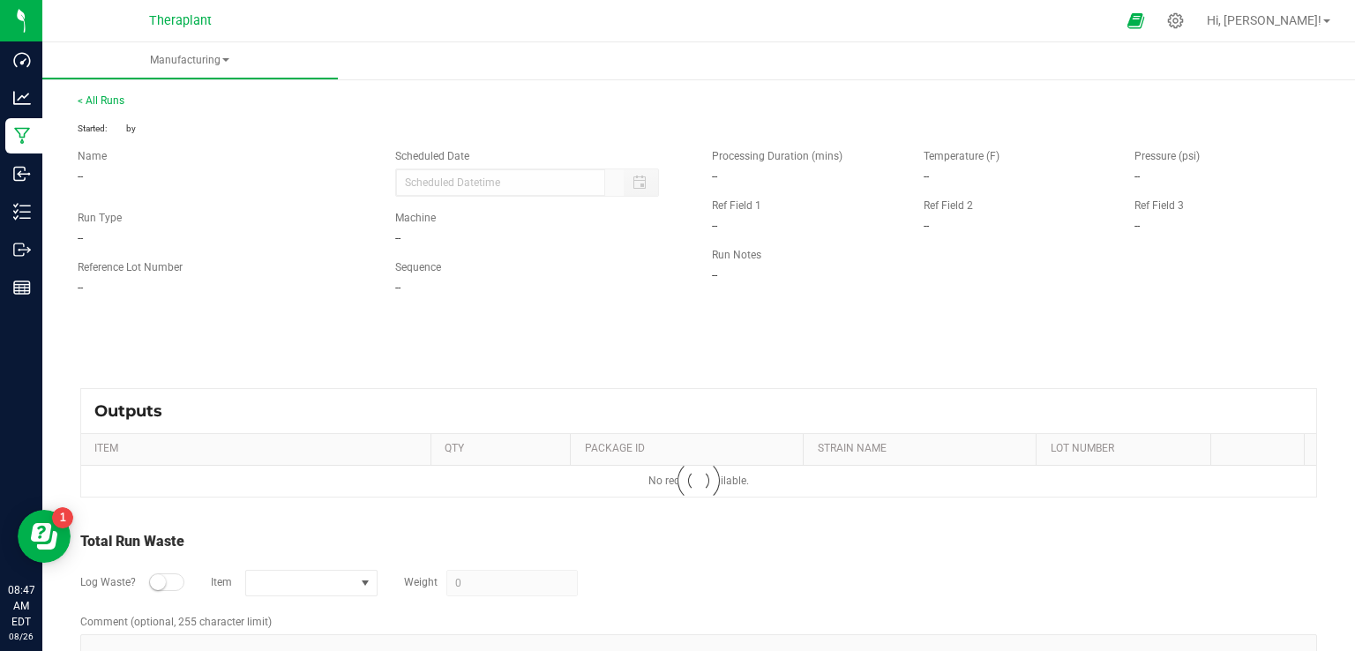
type input "[DATE] 12:52 PM"
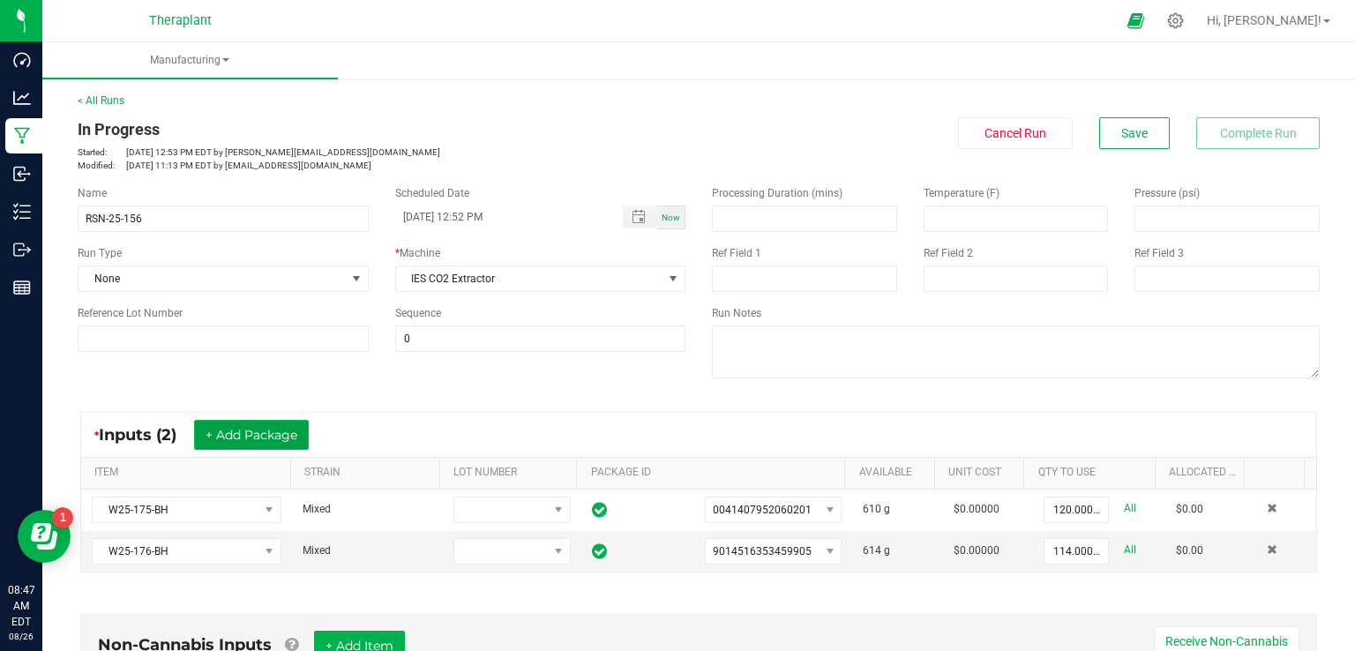
click at [258, 435] on button "+ Add Package" at bounding box center [251, 435] width 115 height 30
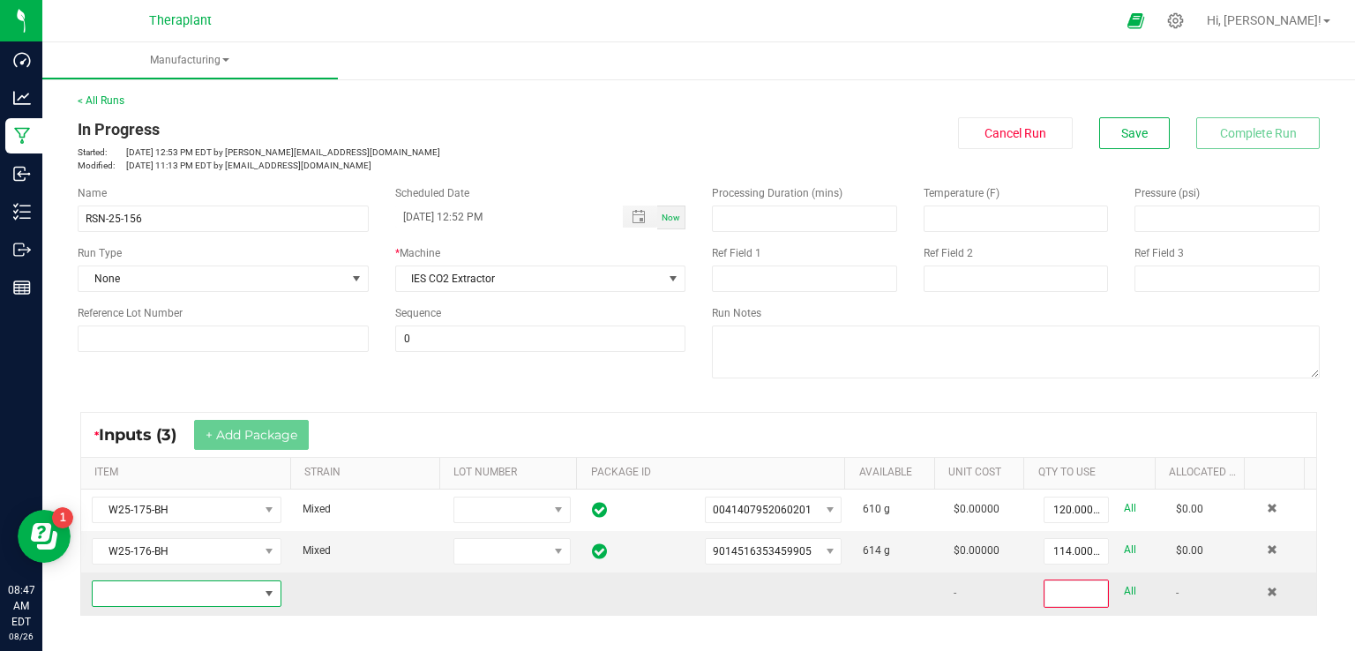
click at [147, 603] on span "NO DATA FOUND" at bounding box center [176, 593] width 166 height 25
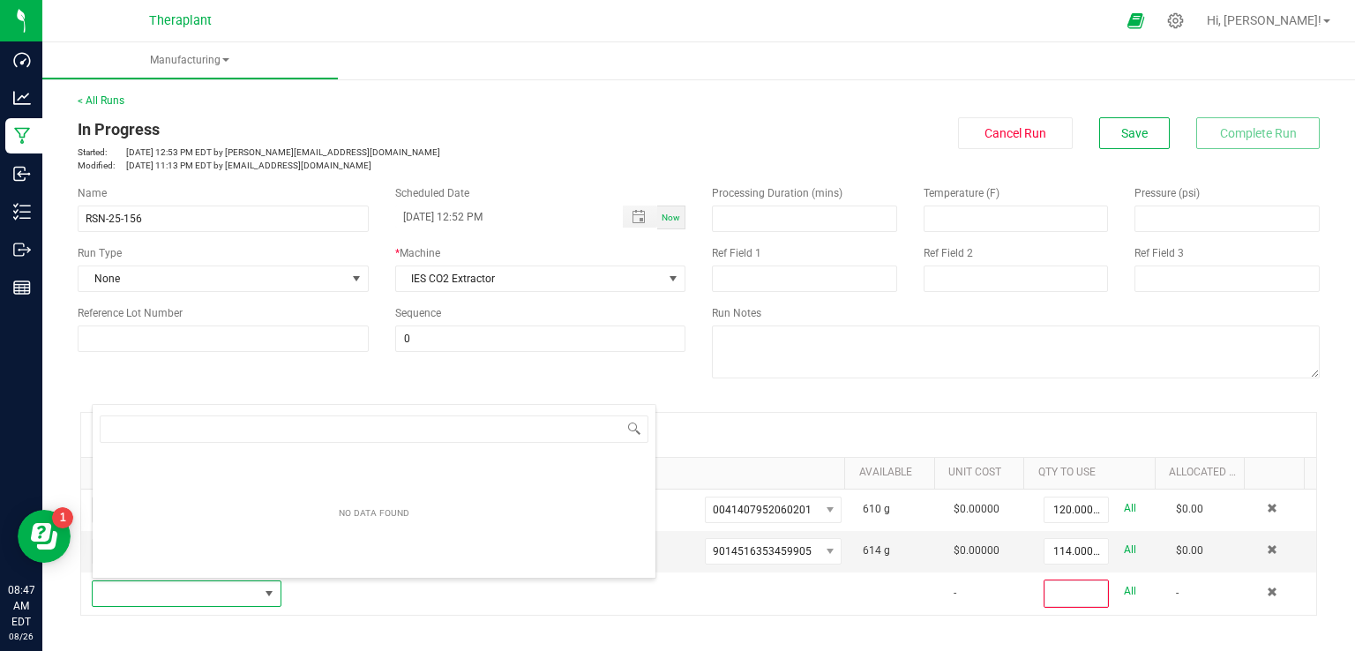
scroll to position [26, 183]
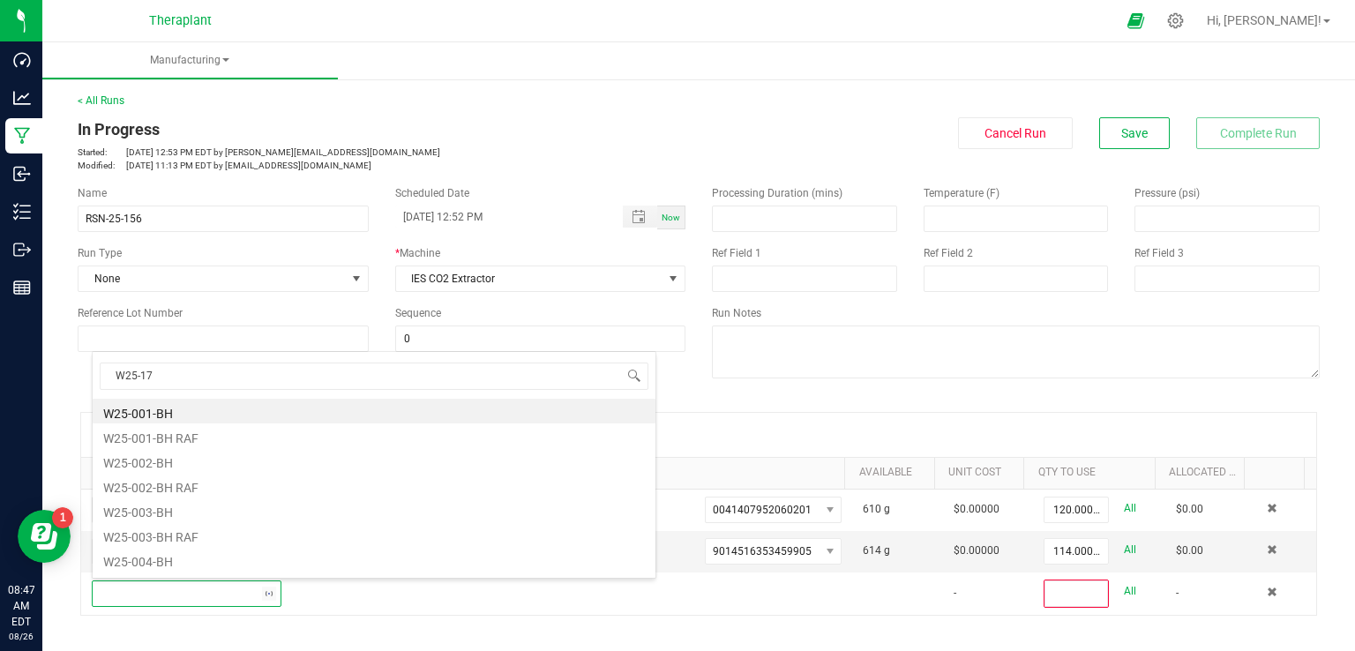
type input "W25-177"
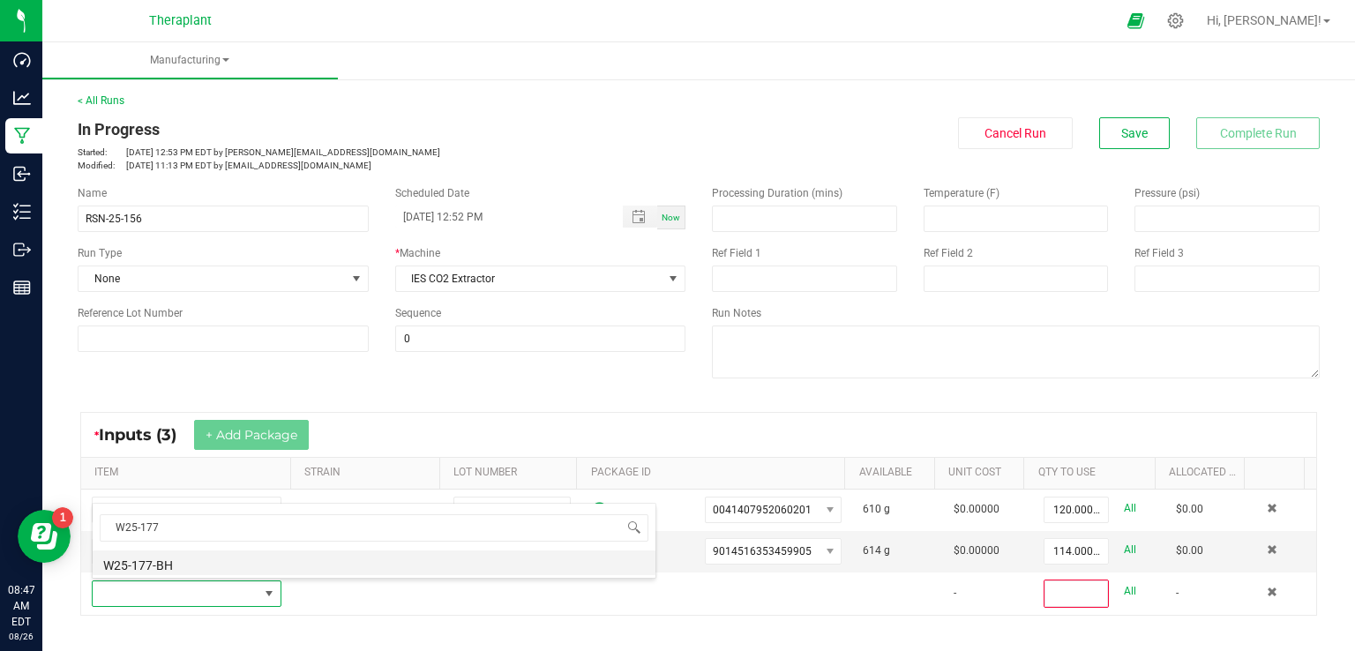
click at [176, 566] on li "W25-177-BH" at bounding box center [374, 563] width 563 height 25
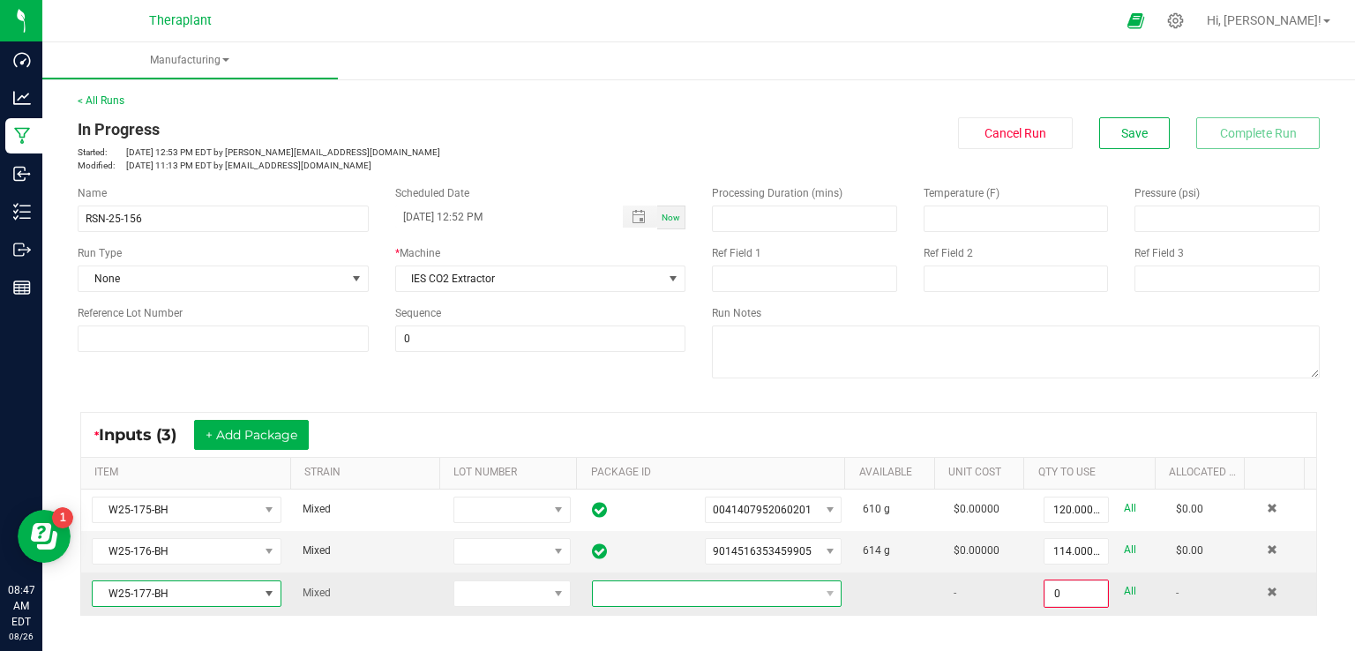
click at [657, 597] on span at bounding box center [706, 593] width 226 height 25
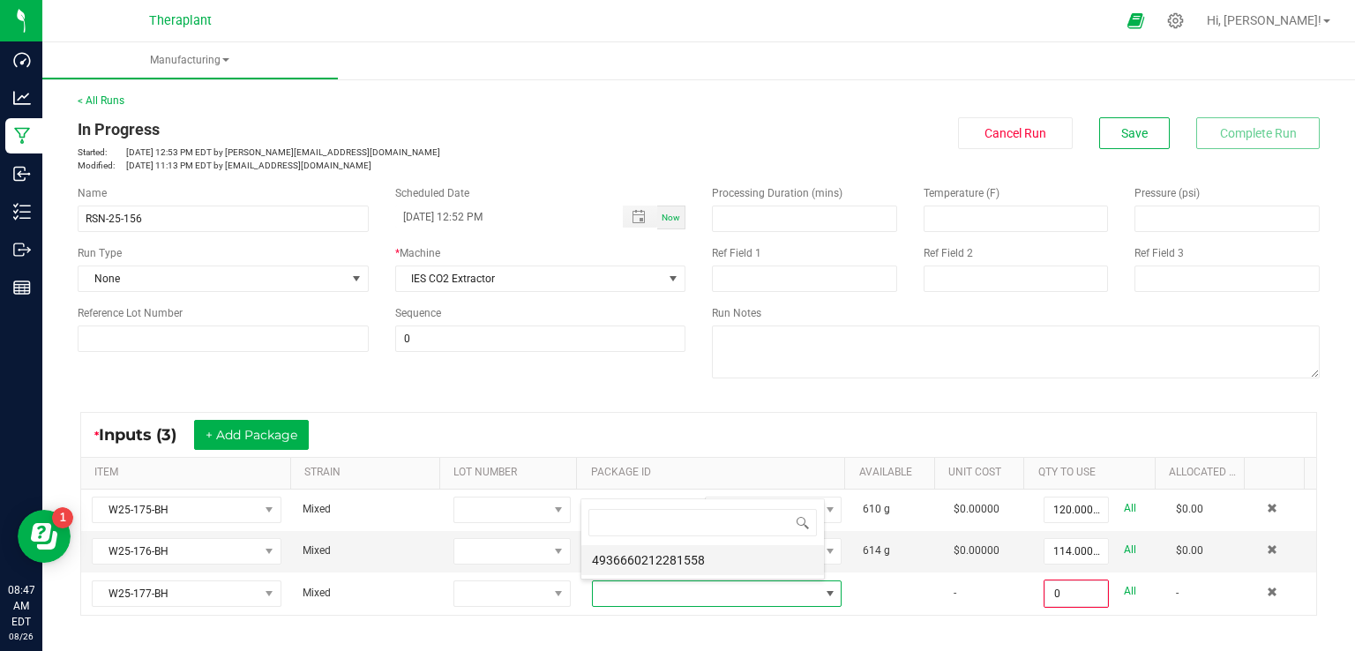
click at [663, 566] on li "4936660212281558" at bounding box center [702, 560] width 243 height 30
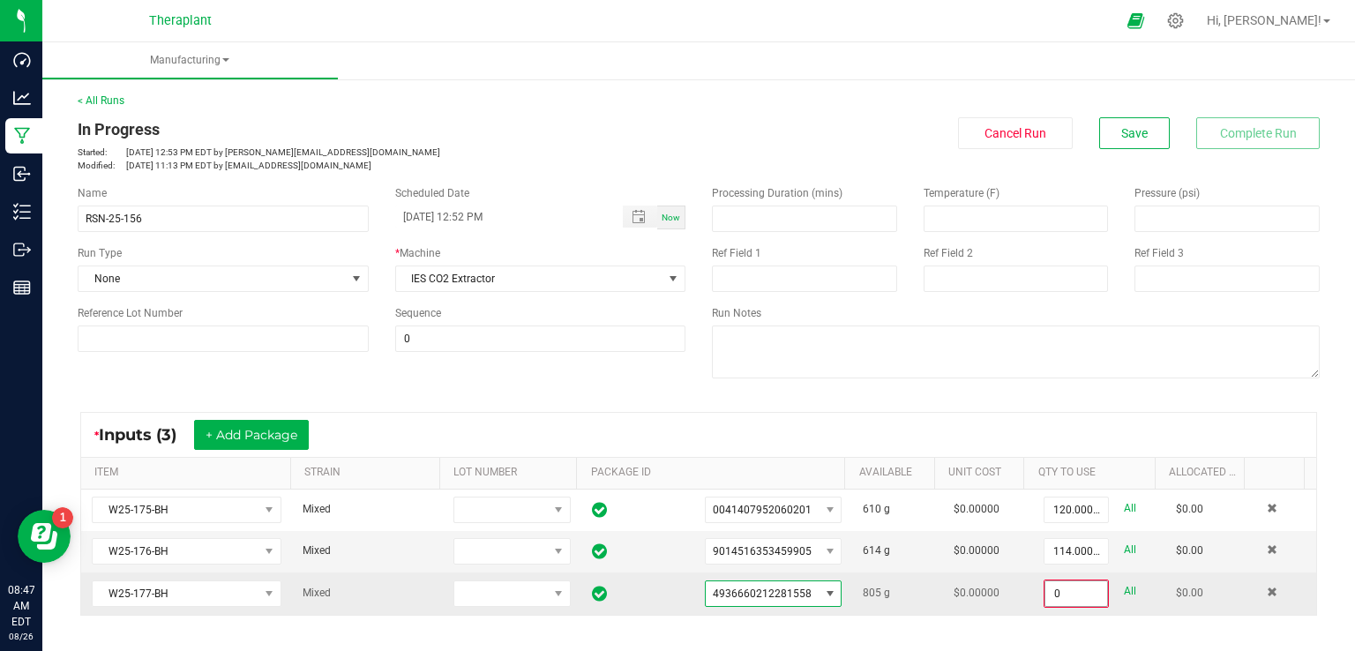
click at [1054, 597] on input "0" at bounding box center [1076, 593] width 62 height 25
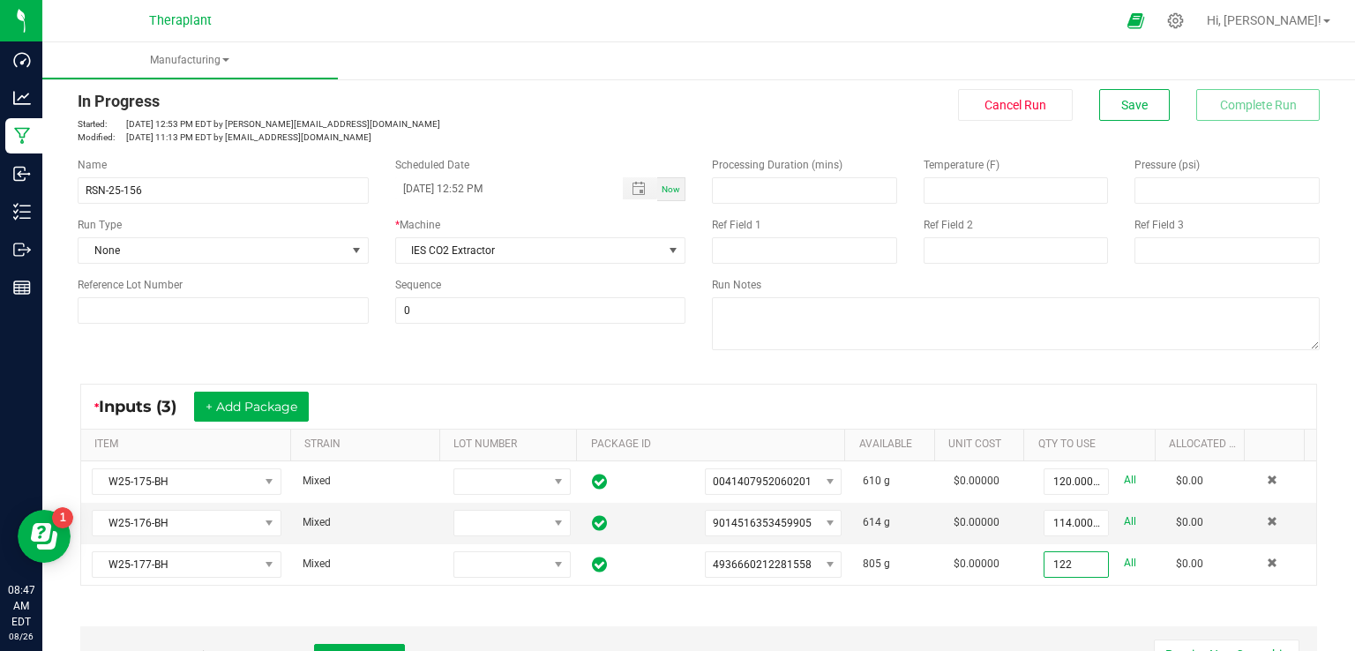
scroll to position [0, 0]
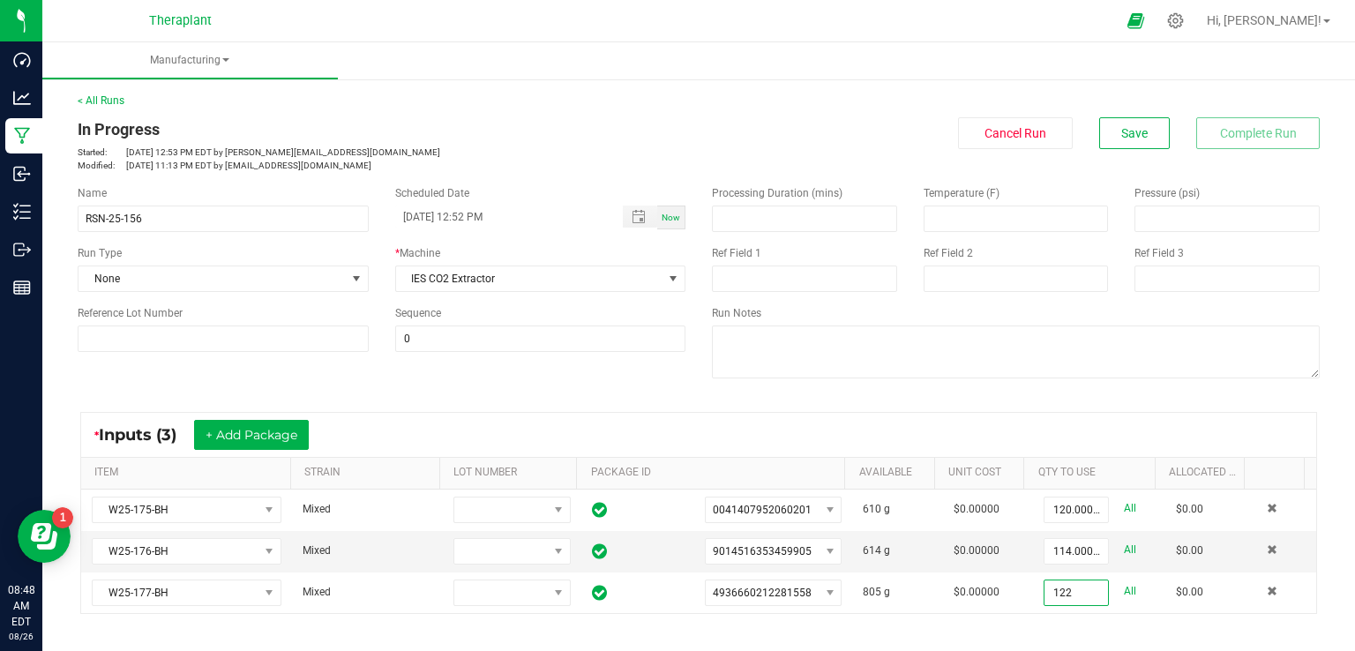
type input "122.0000 g"
click at [1079, 403] on div "* Inputs (3) + Add Package ITEM STRAIN LOT NUMBER PACKAGE ID AVAILABLE Unit Cos…" at bounding box center [698, 513] width 1269 height 234
click at [1121, 139] on span "Save" at bounding box center [1134, 133] width 26 height 14
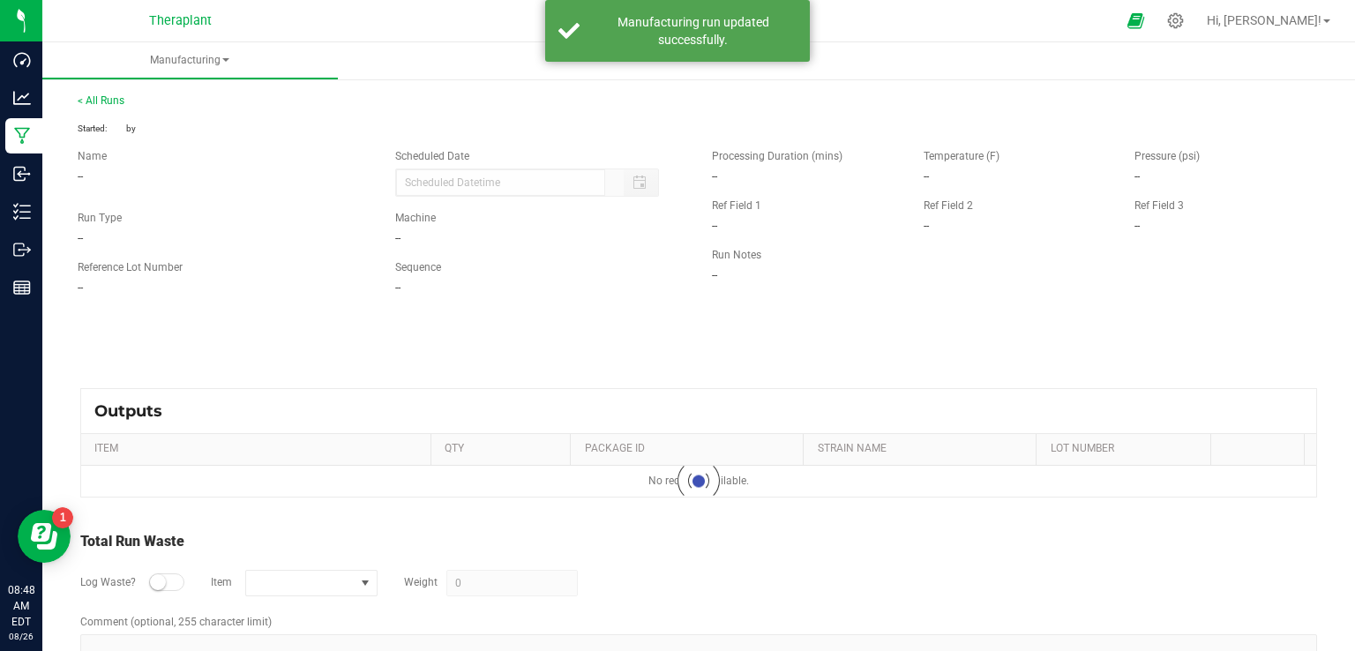
type input "[DATE] 12:52 PM"
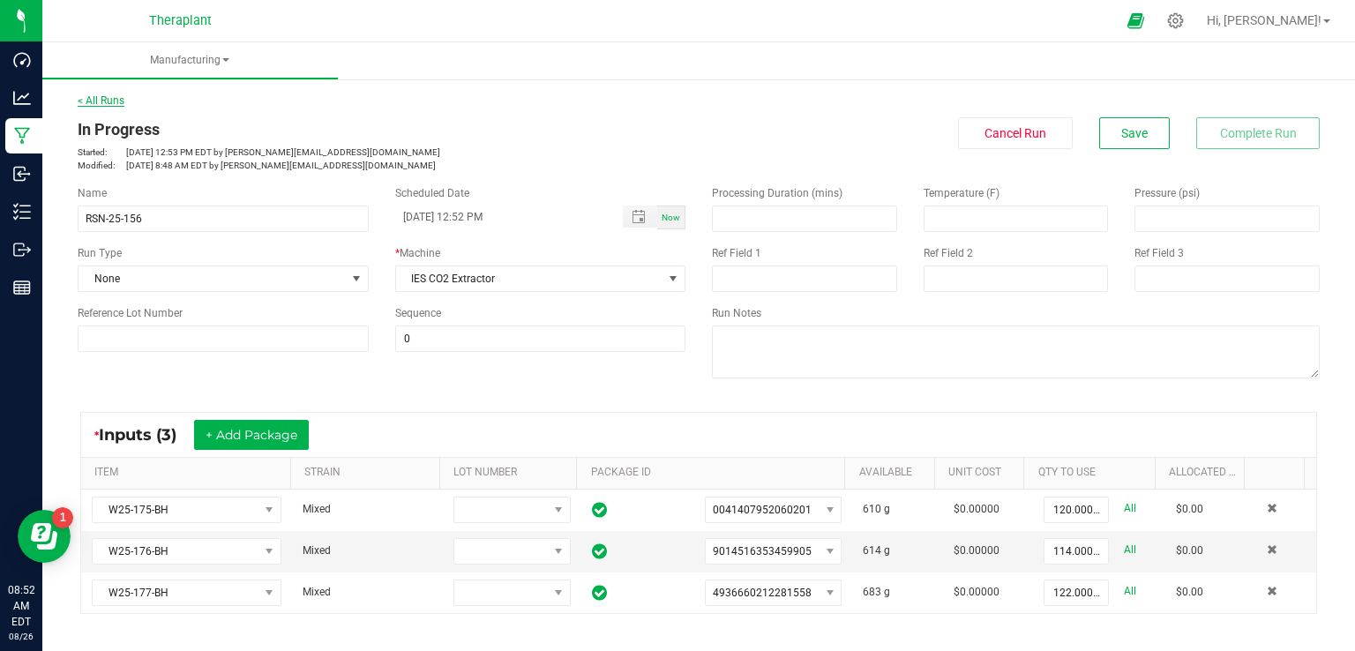
click at [109, 96] on link "< All Runs" at bounding box center [101, 100] width 47 height 12
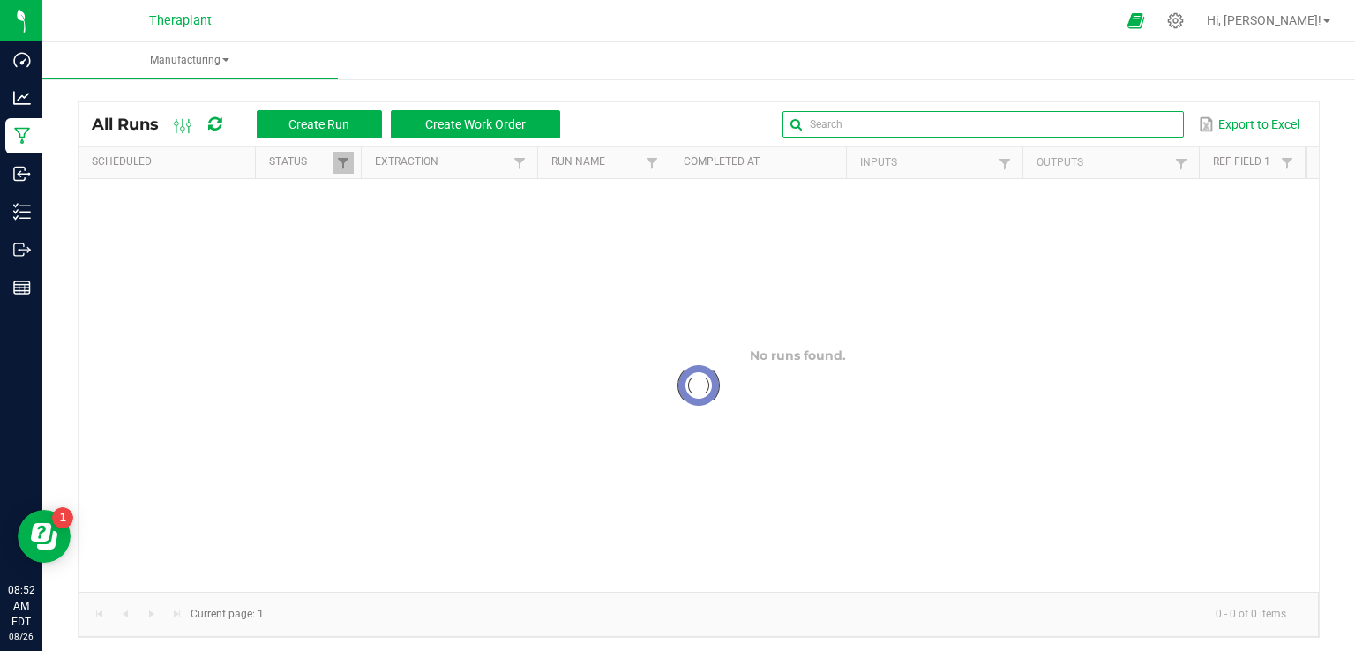
click at [1117, 124] on input "text" at bounding box center [983, 124] width 401 height 26
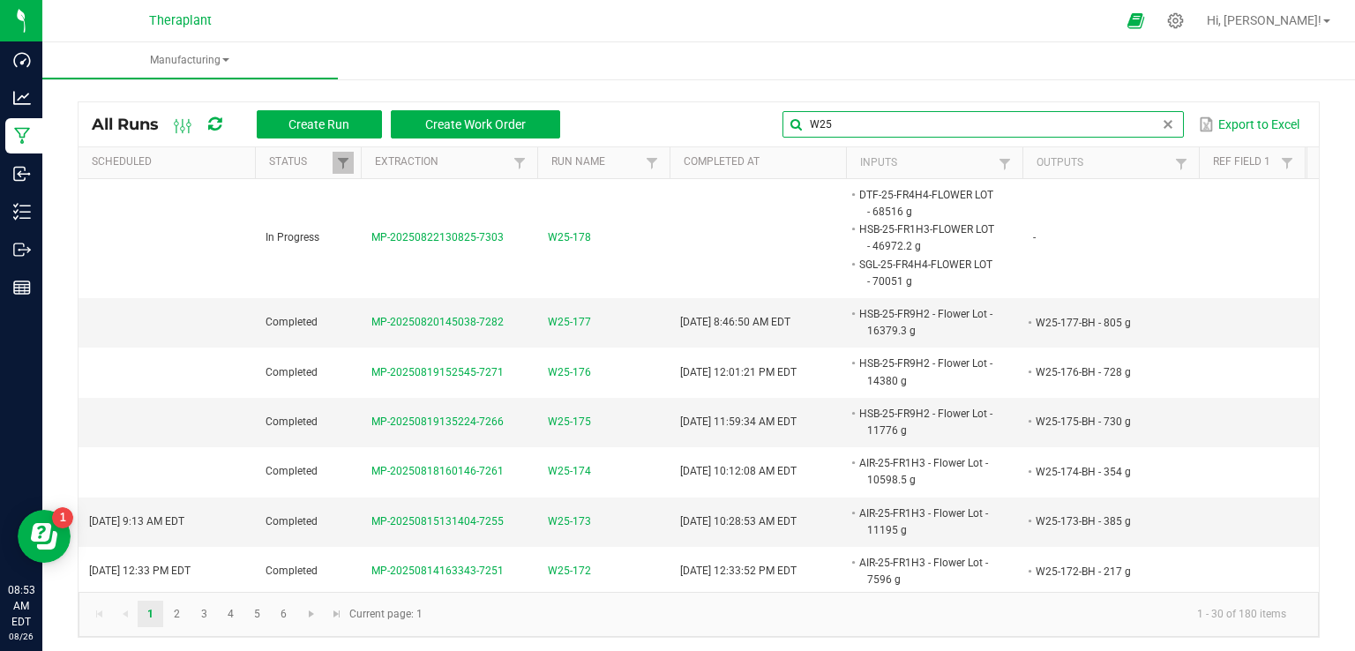
type input "W25"
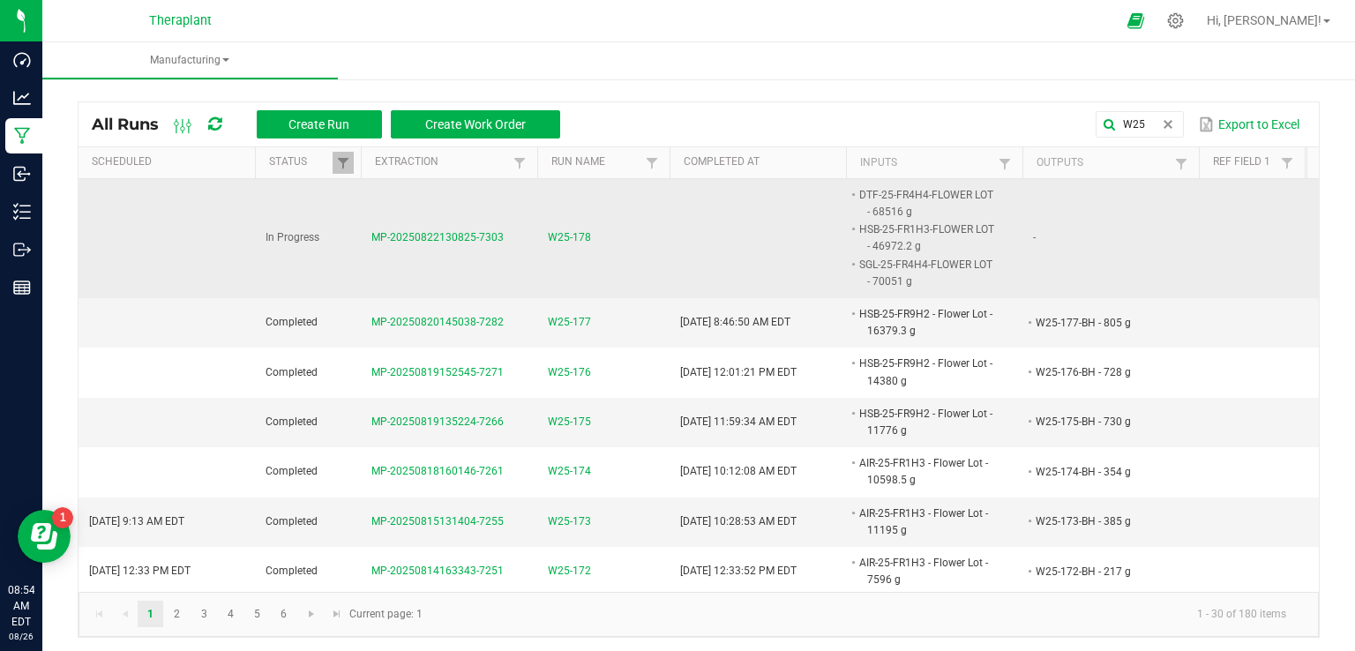
click at [561, 242] on span "W25-178" at bounding box center [569, 237] width 43 height 17
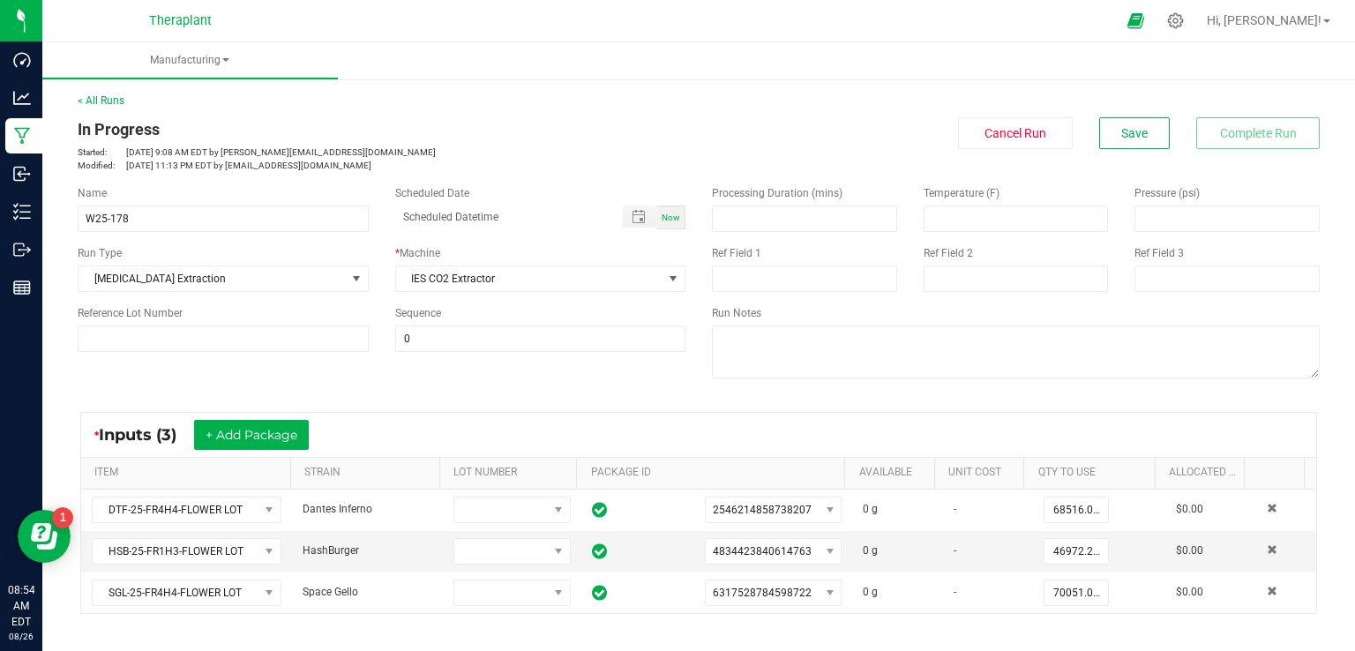
scroll to position [88, 0]
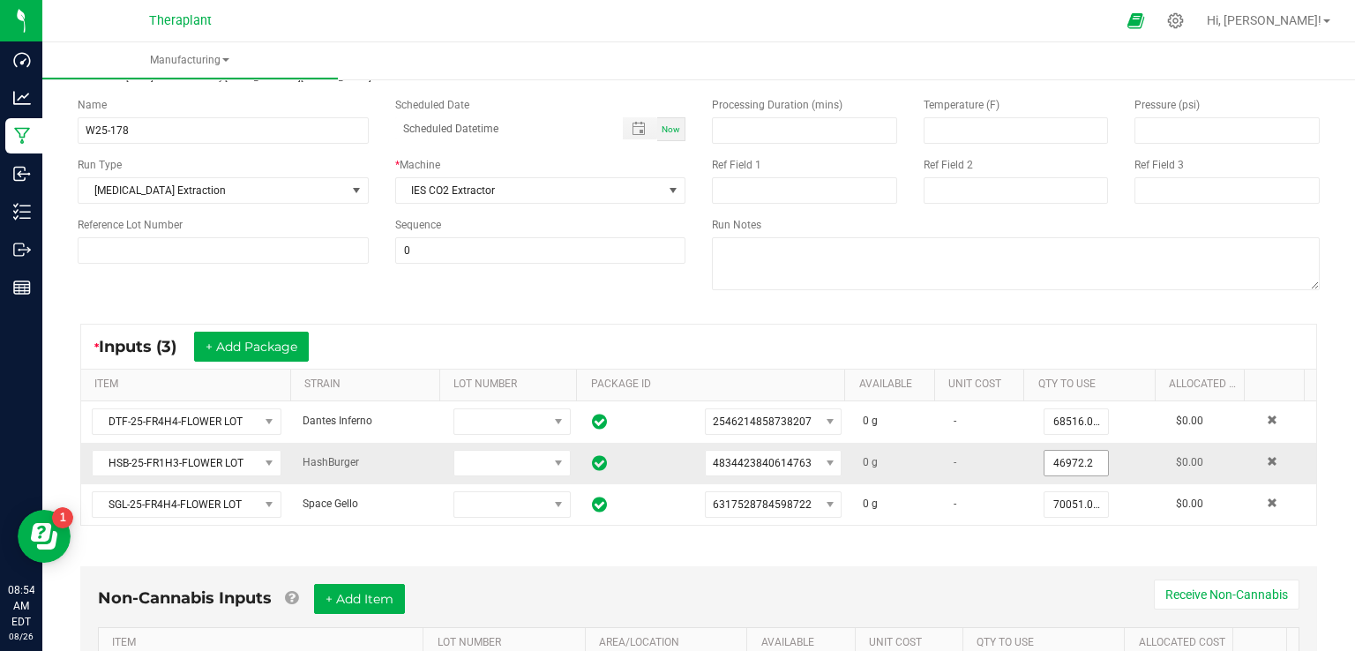
click at [1051, 460] on input "46972.2" at bounding box center [1077, 463] width 64 height 25
type input "10262.0000 g"
click at [1028, 548] on div "Non-Cannabis Inputs + Add Item Receive Non-Cannabis ITEM LOT NUMBER AREA/LOCATI…" at bounding box center [698, 642] width 1269 height 201
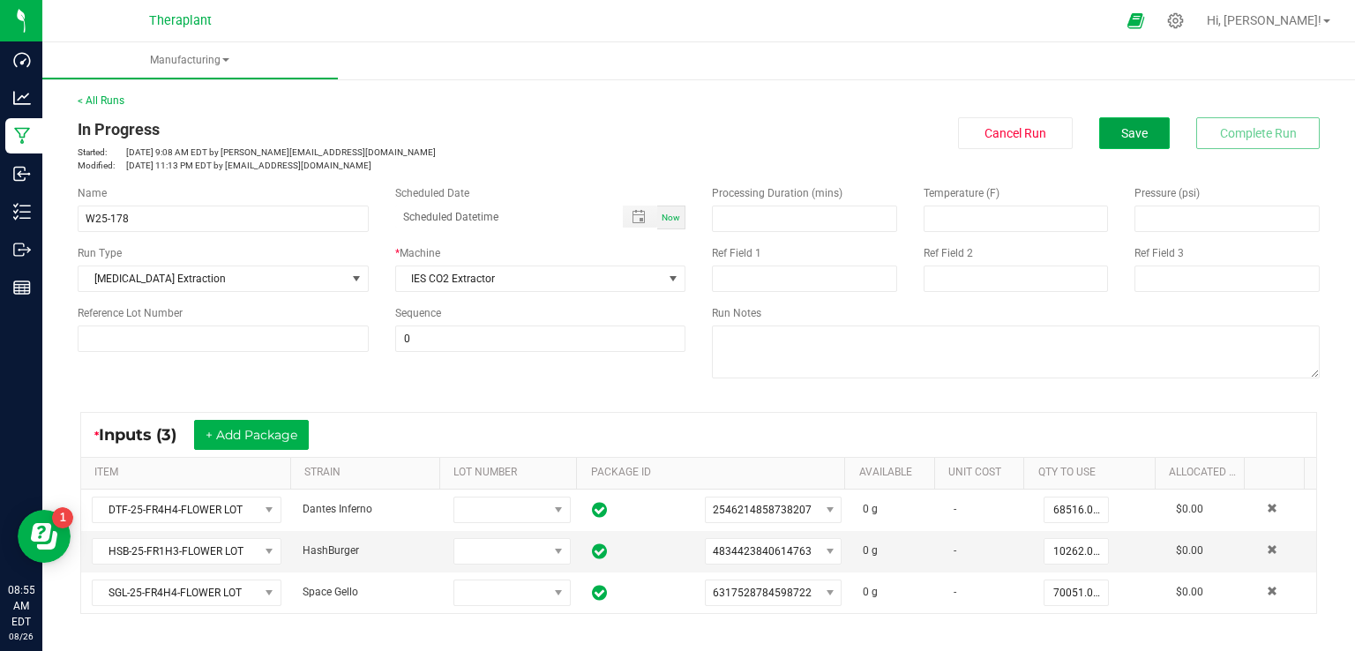
click at [1121, 131] on span "Save" at bounding box center [1134, 133] width 26 height 14
click at [98, 101] on link "< All Runs" at bounding box center [101, 100] width 47 height 12
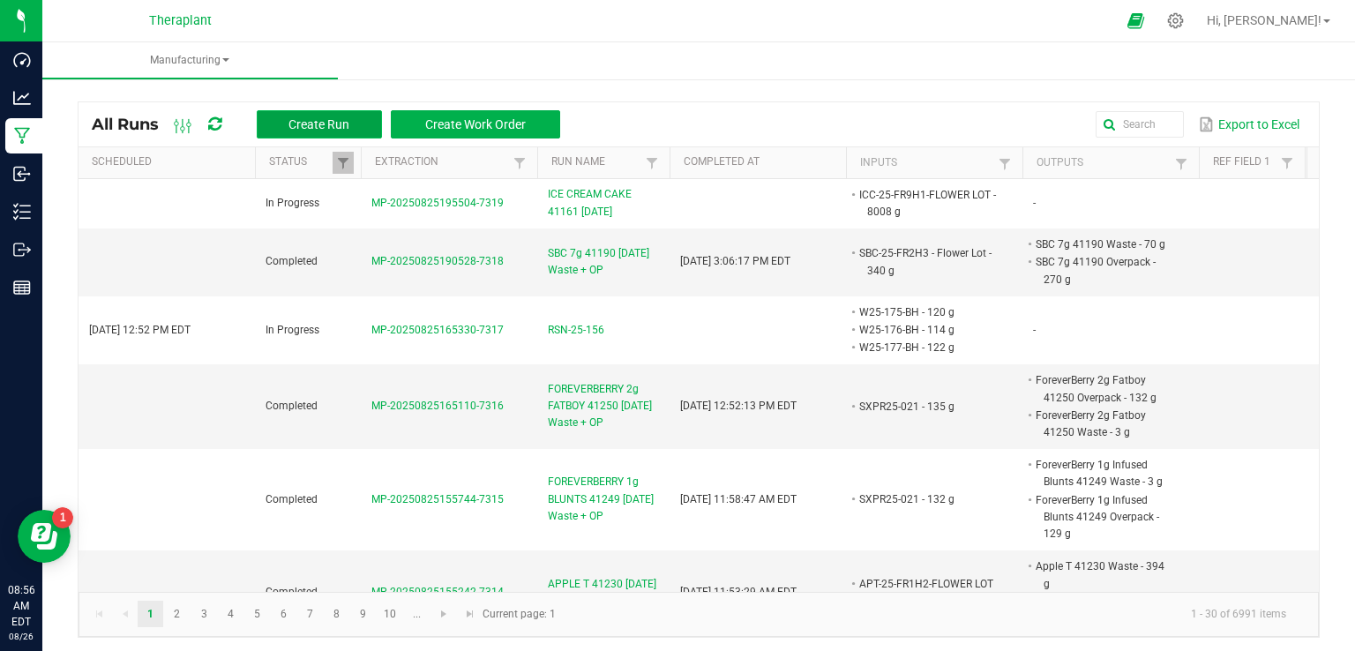
click at [307, 114] on button "Create Run" at bounding box center [319, 124] width 125 height 28
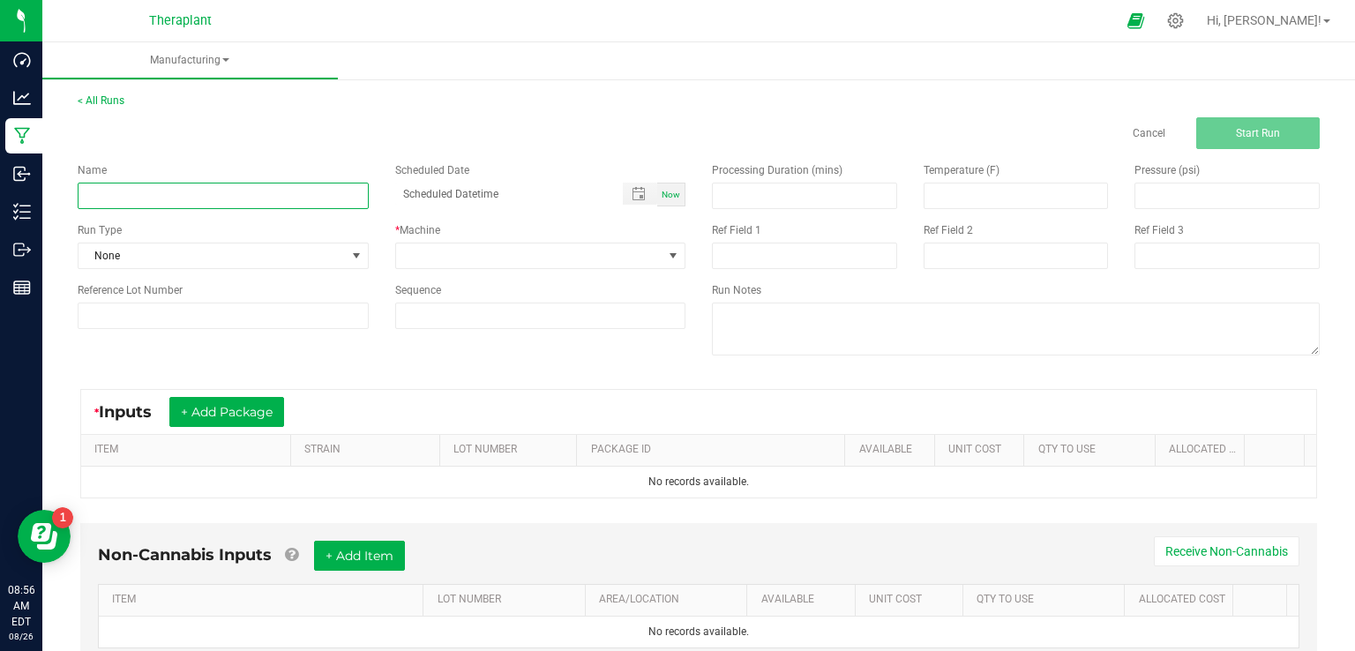
click at [178, 199] on input at bounding box center [223, 196] width 291 height 26
type input "W25-179"
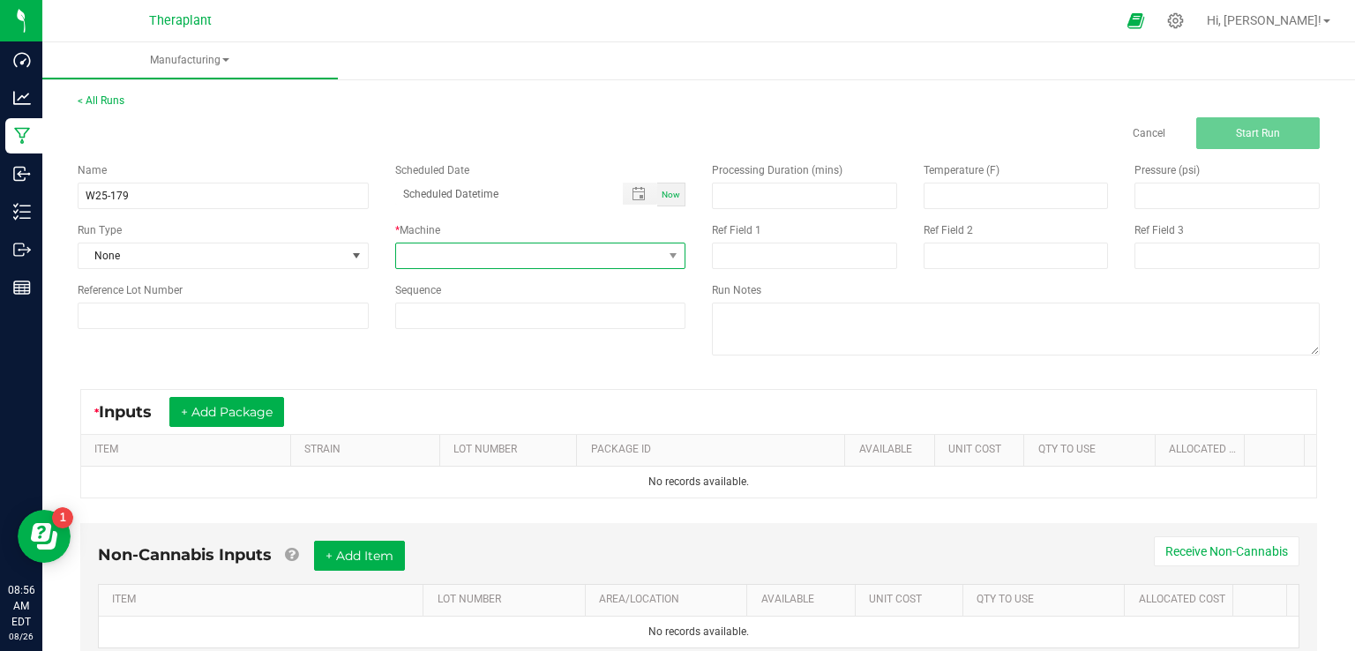
click at [453, 251] on span at bounding box center [529, 255] width 267 height 25
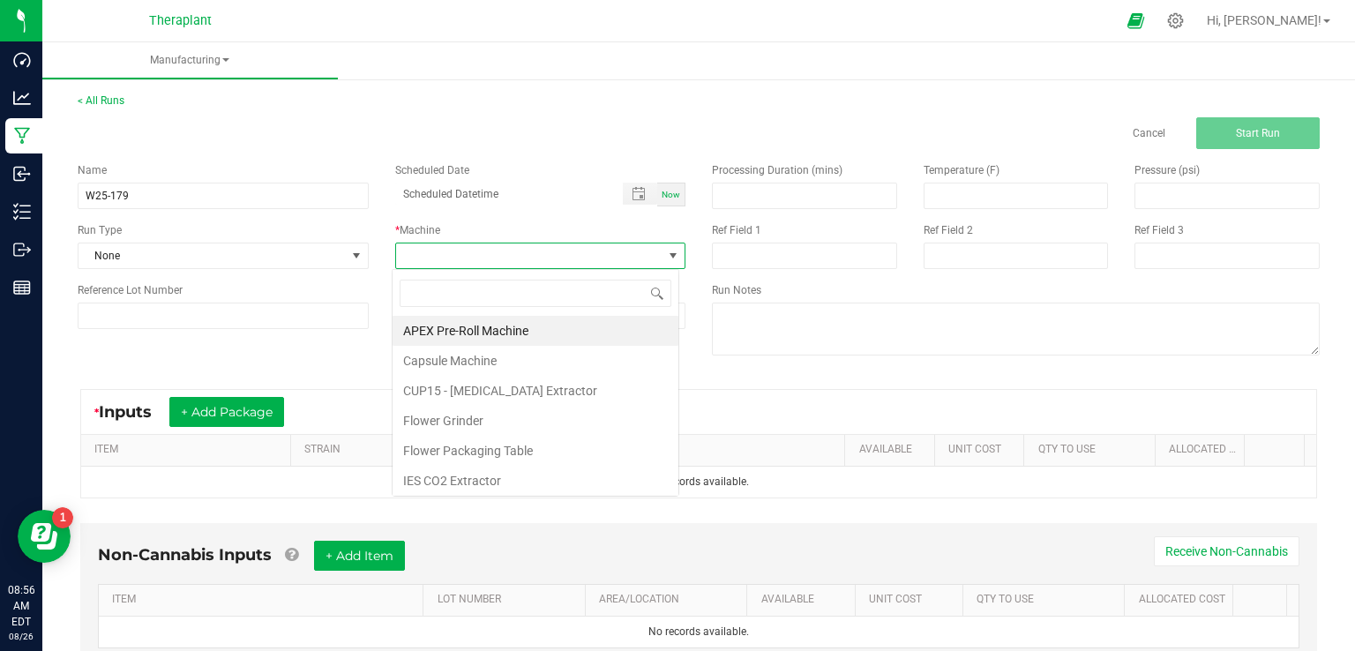
scroll to position [26, 287]
click at [478, 477] on li "IES CO2 Extractor" at bounding box center [536, 481] width 286 height 30
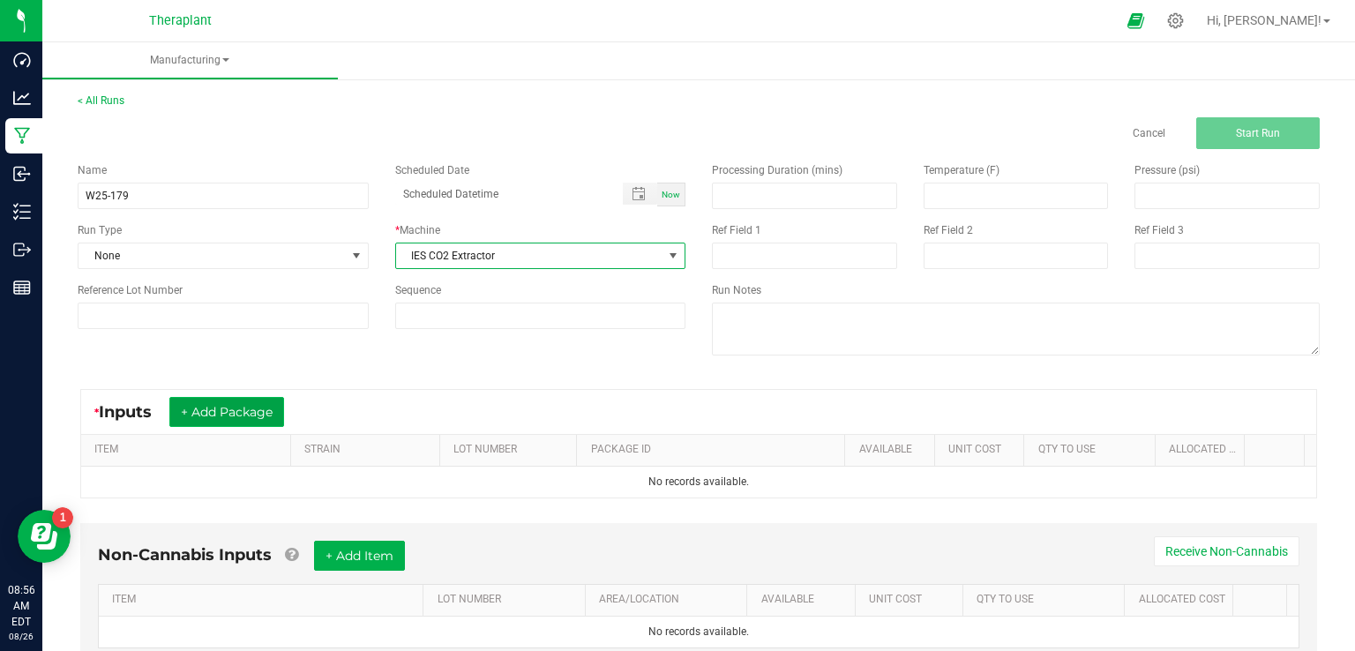
click at [222, 411] on button "+ Add Package" at bounding box center [226, 412] width 115 height 30
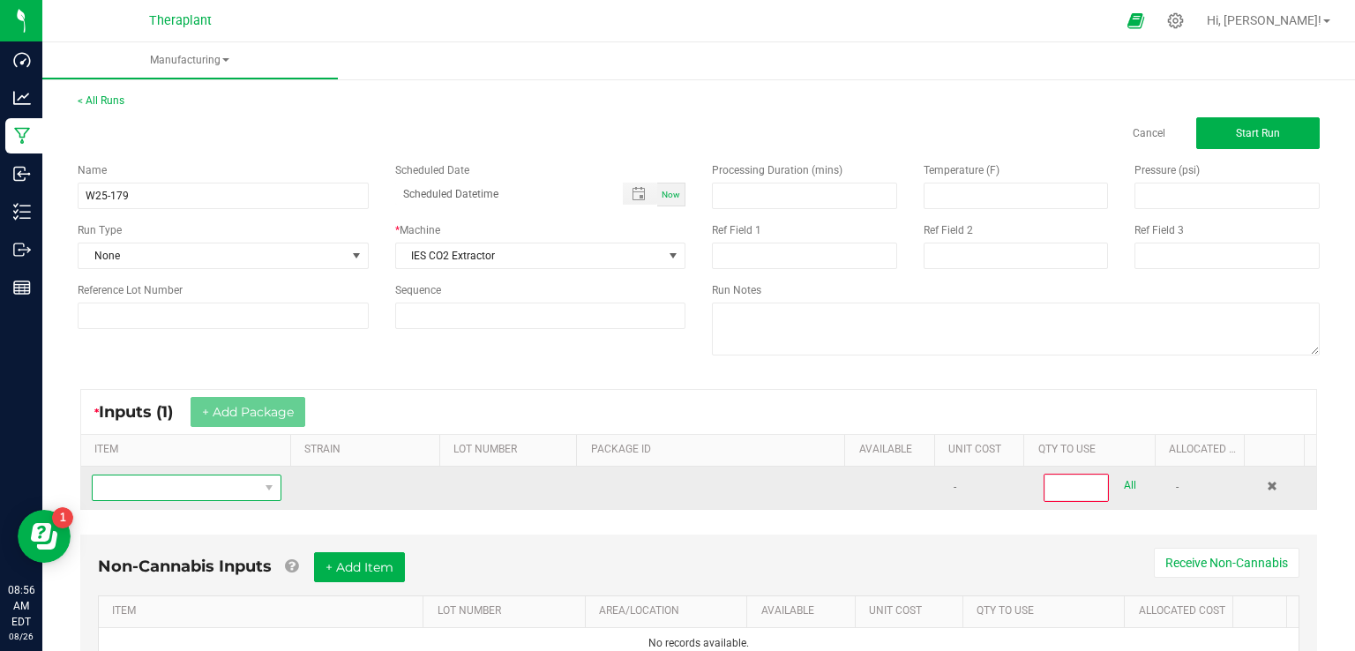
click at [143, 488] on span "NO DATA FOUND" at bounding box center [176, 488] width 166 height 25
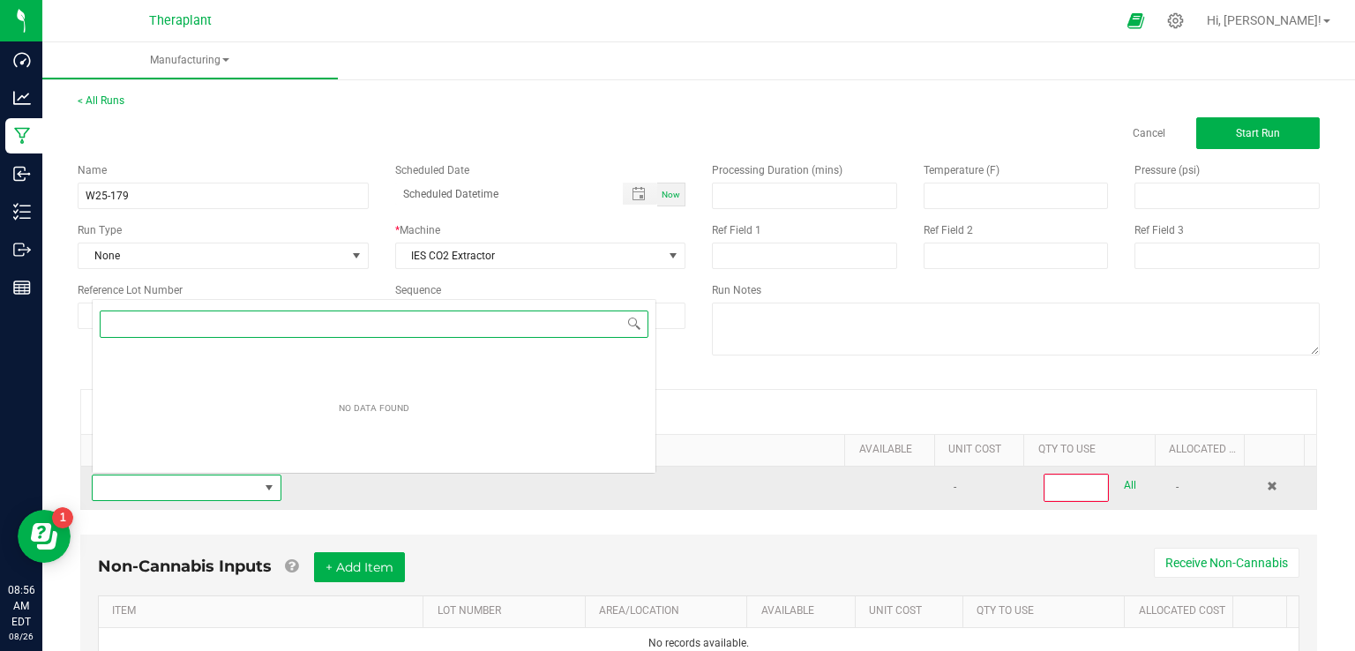
scroll to position [26, 183]
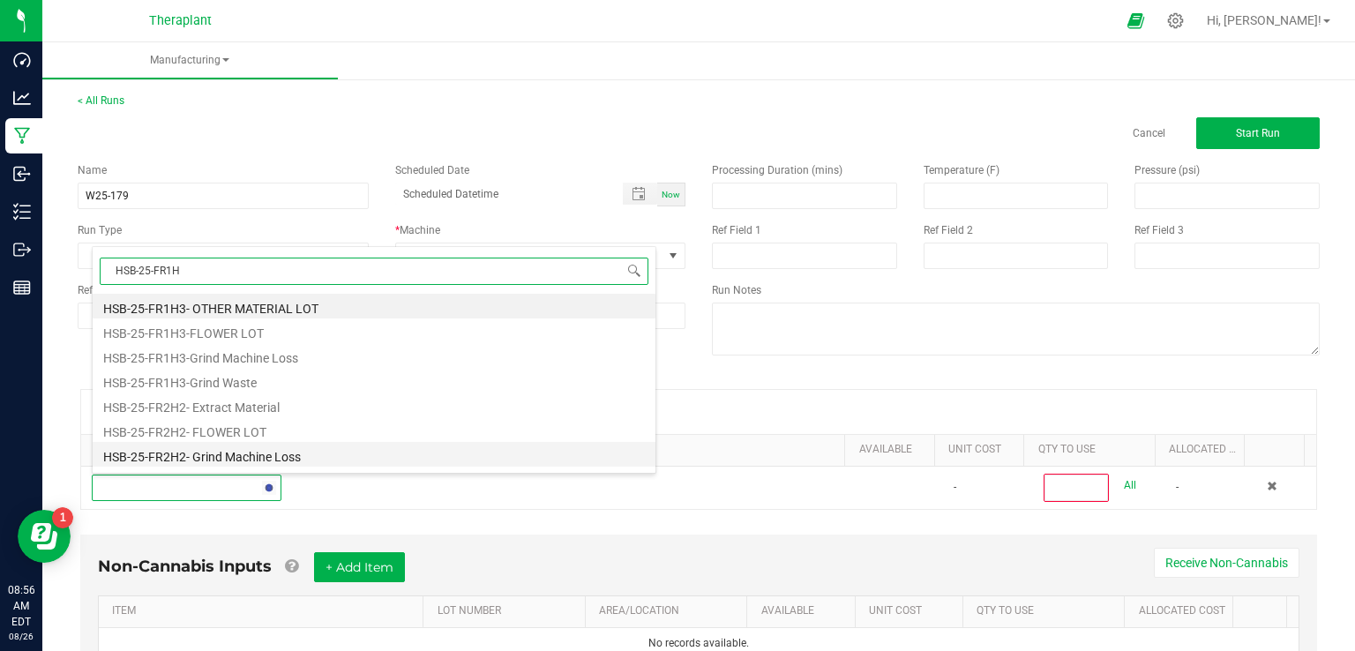
type input "HSB-25-FR1H3"
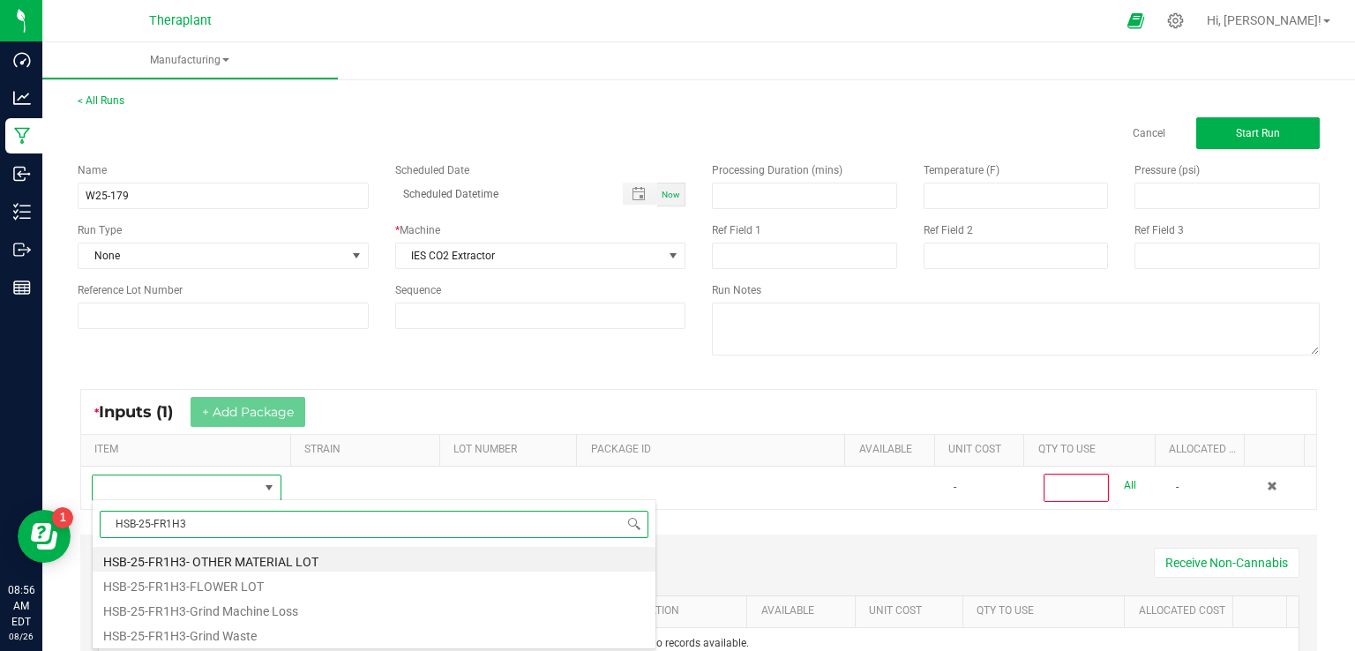
click at [189, 589] on li "HSB-25-FR1H3-FLOWER LOT" at bounding box center [374, 584] width 563 height 25
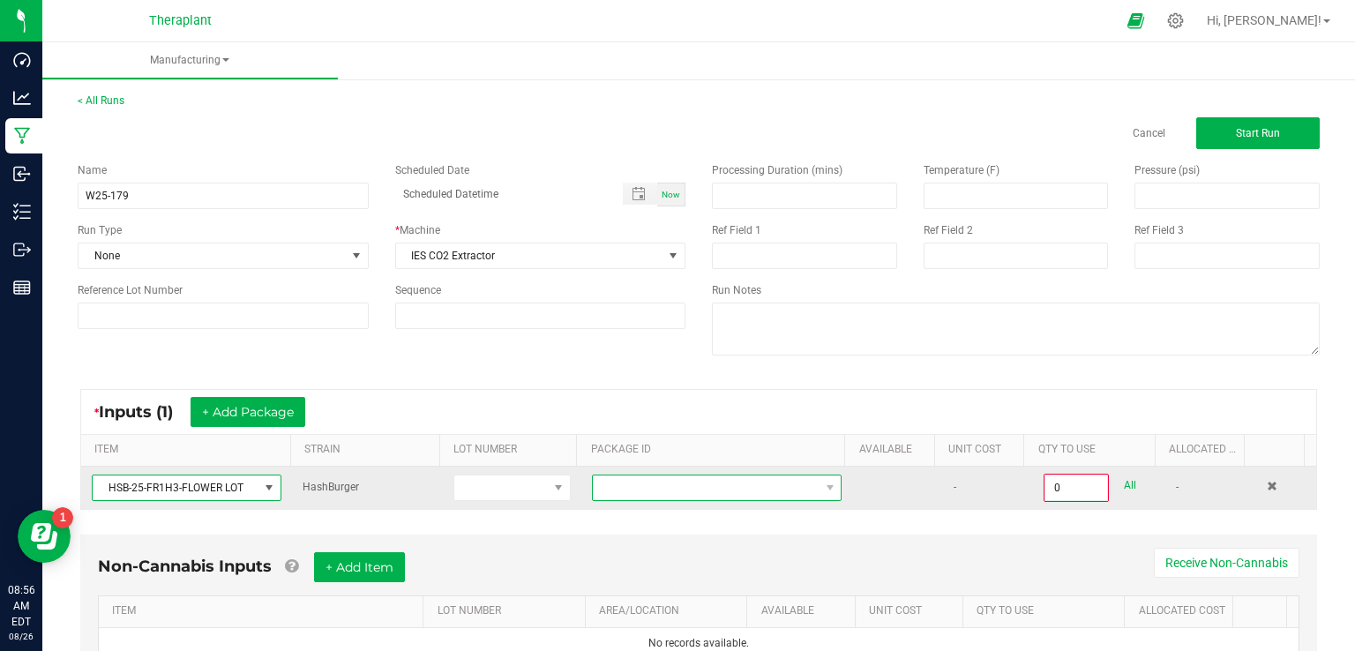
click at [626, 484] on span at bounding box center [706, 488] width 226 height 25
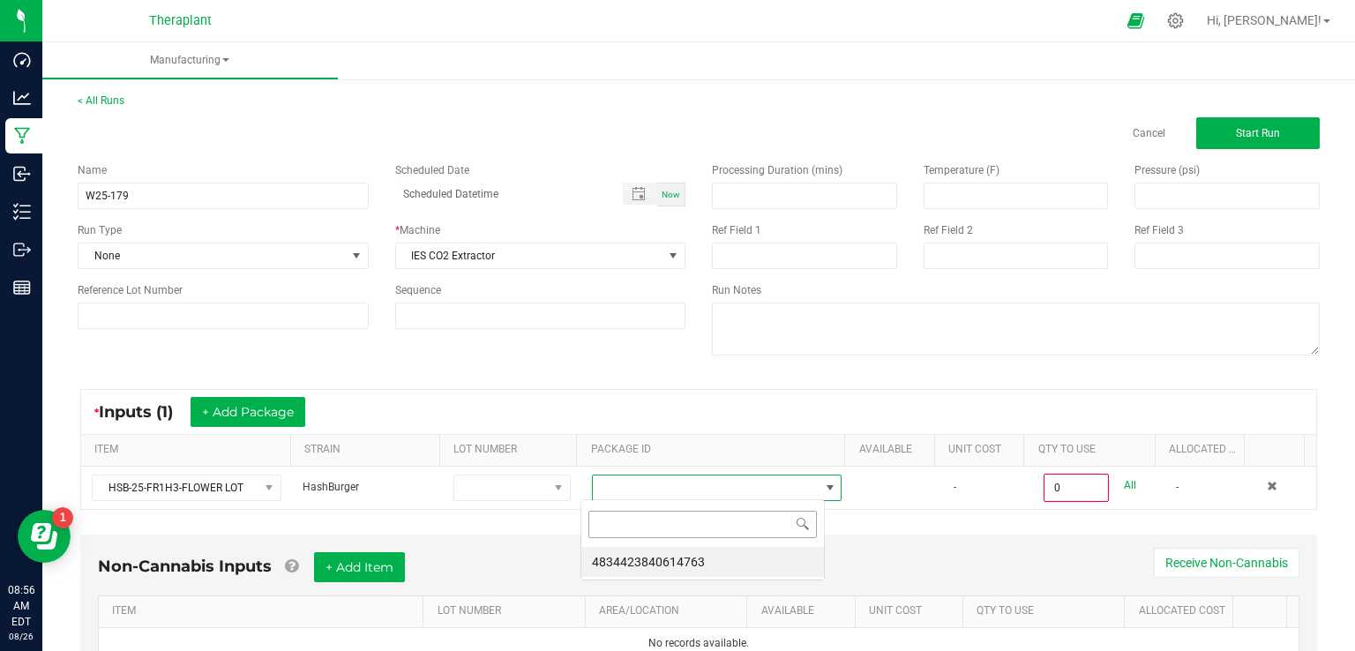
scroll to position [26, 243]
click at [633, 552] on li "4834423840614763" at bounding box center [702, 562] width 243 height 30
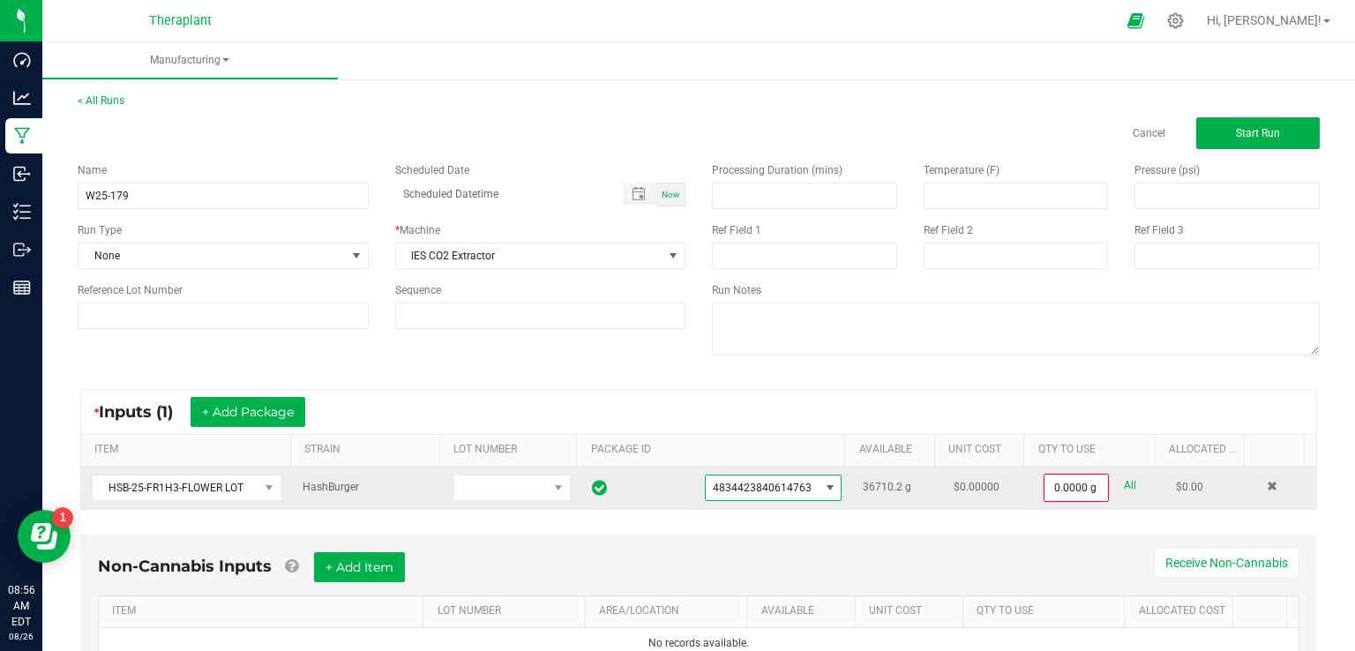
click at [1115, 486] on div "0.0000 g All" at bounding box center [1099, 488] width 111 height 28
click at [1124, 486] on link "All" at bounding box center [1130, 486] width 12 height 24
type input "36710.2000 g"
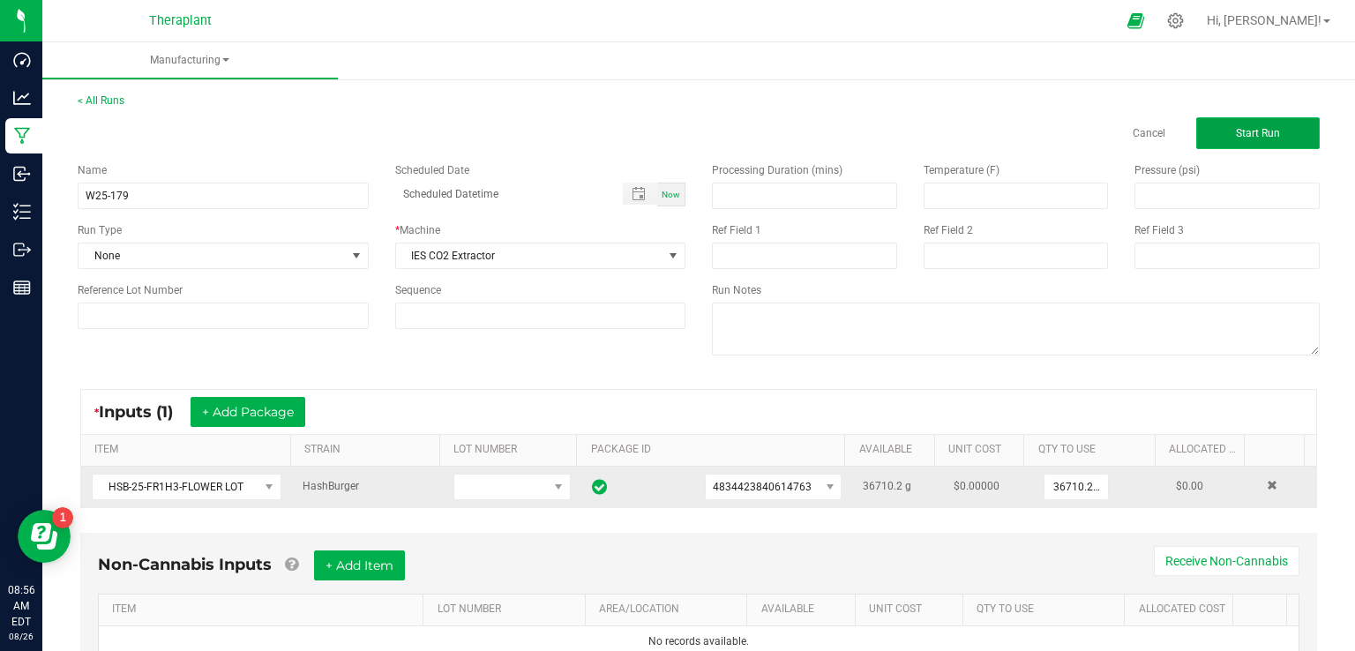
click at [1252, 124] on button "Start Run" at bounding box center [1258, 133] width 124 height 32
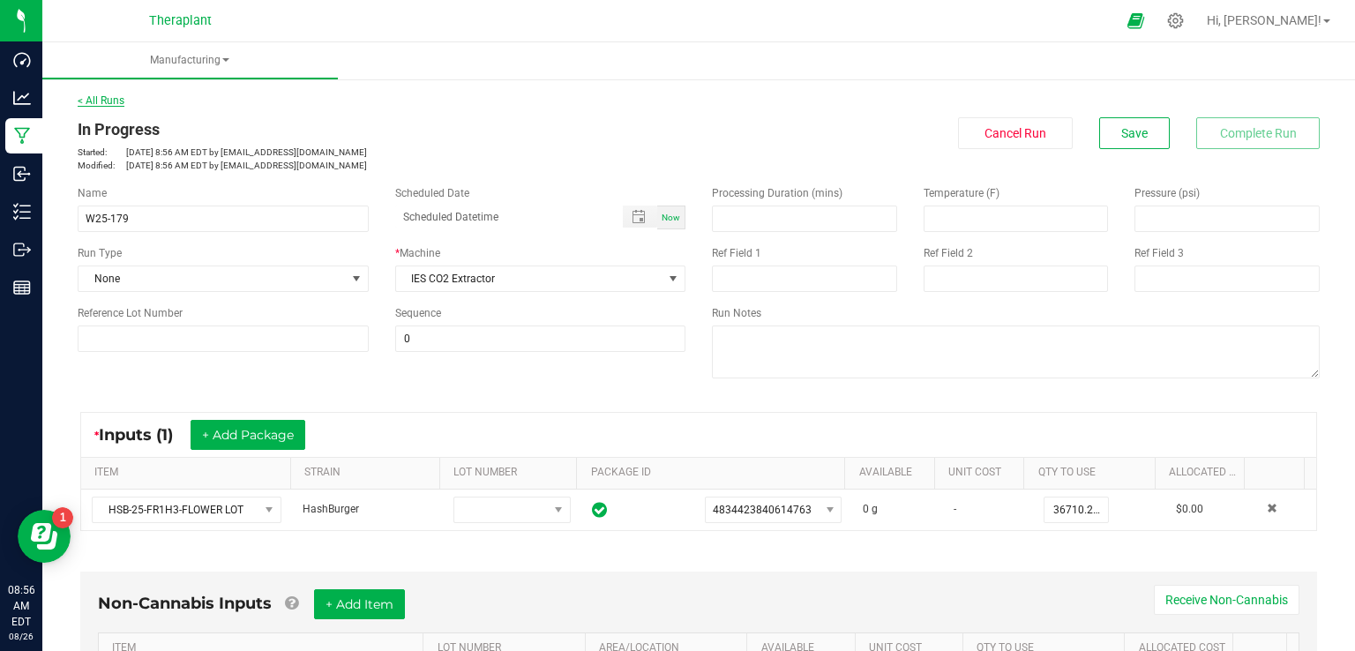
click at [116, 103] on link "< All Runs" at bounding box center [101, 100] width 47 height 12
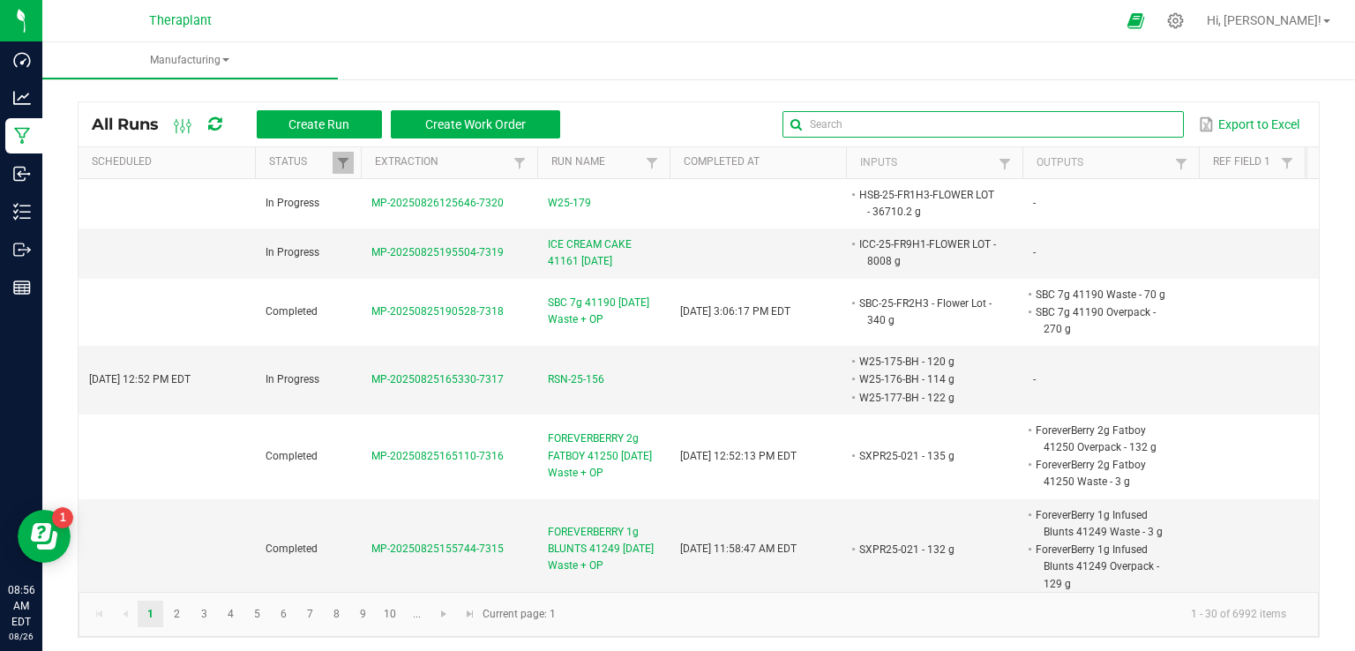
drag, startPoint x: 1145, startPoint y: 126, endPoint x: 1139, endPoint y: 135, distance: 10.8
click at [1143, 126] on input "text" at bounding box center [983, 124] width 401 height 26
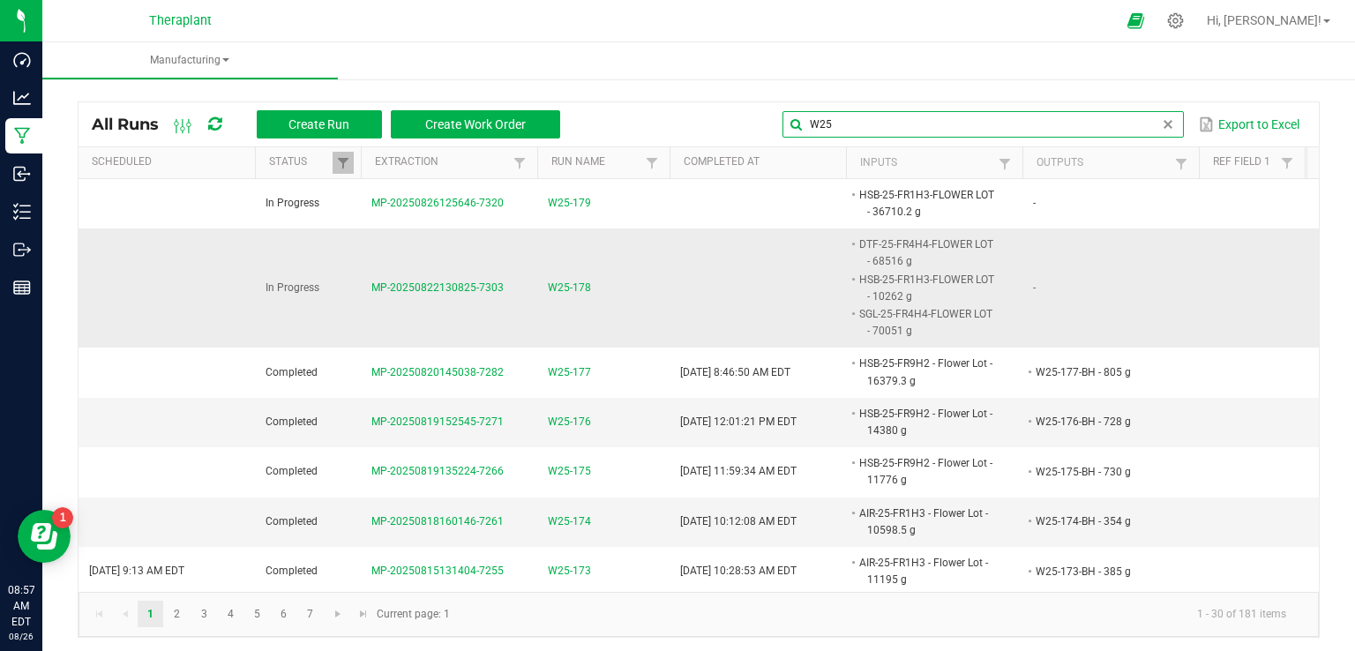
type input "W25"
click at [568, 287] on span "W25-178" at bounding box center [569, 288] width 43 height 17
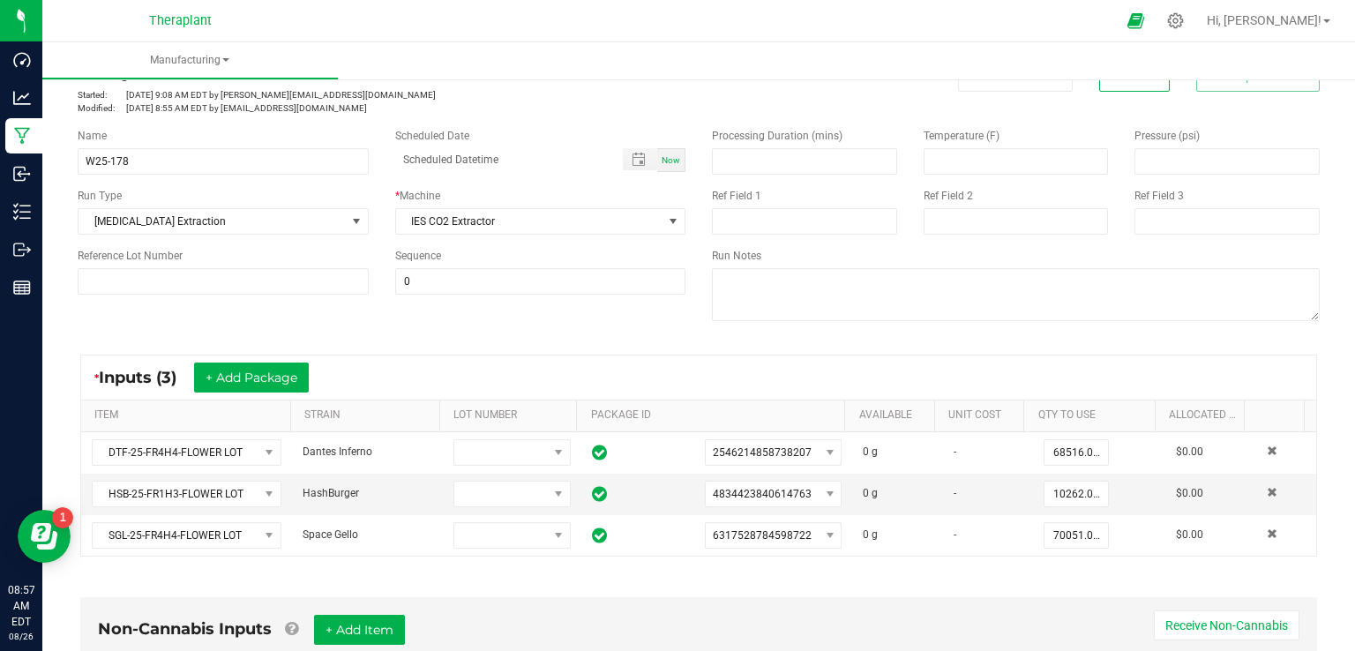
scroll to position [88, 0]
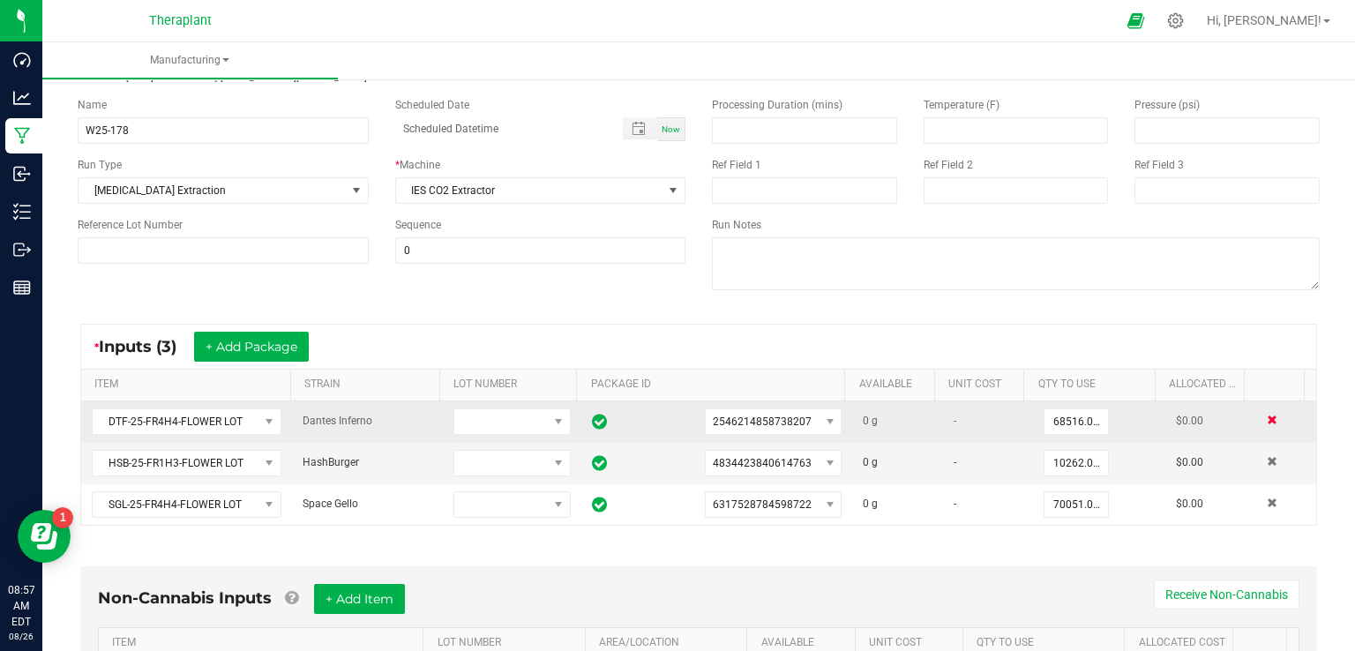
click at [1267, 418] on span at bounding box center [1272, 420] width 11 height 11
type input "10262.0000 g"
type input "70051.0000 g"
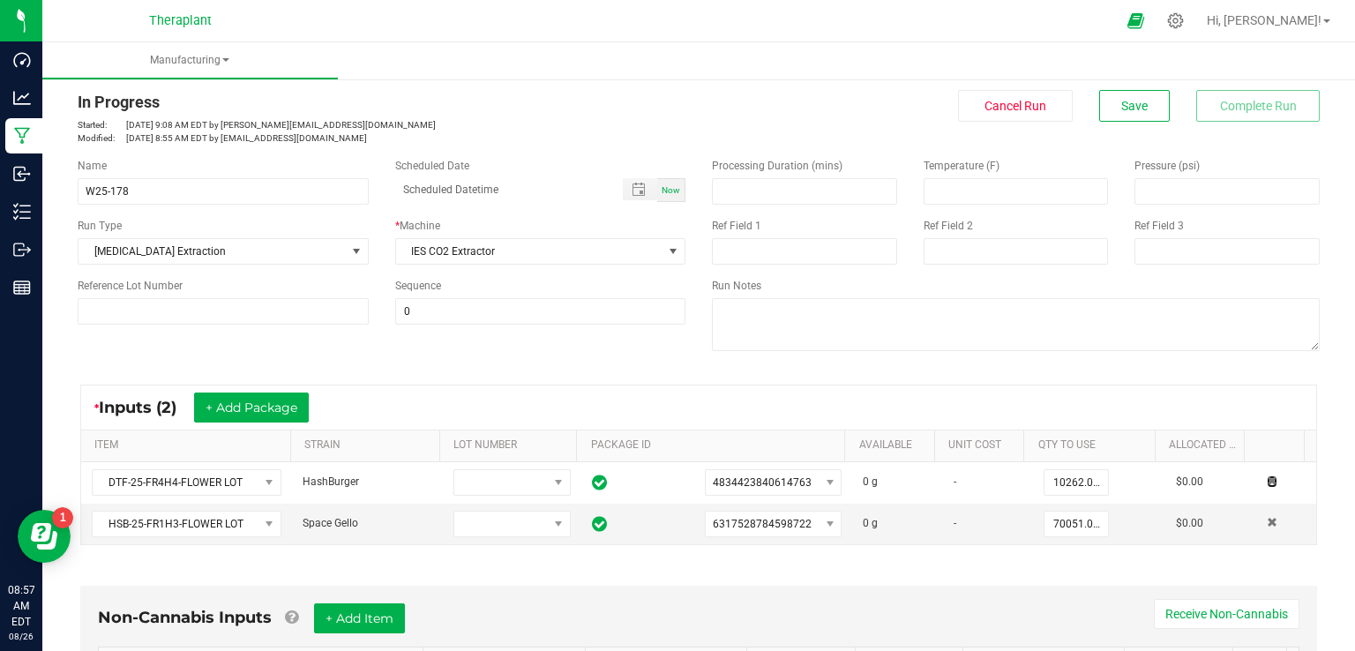
scroll to position [0, 0]
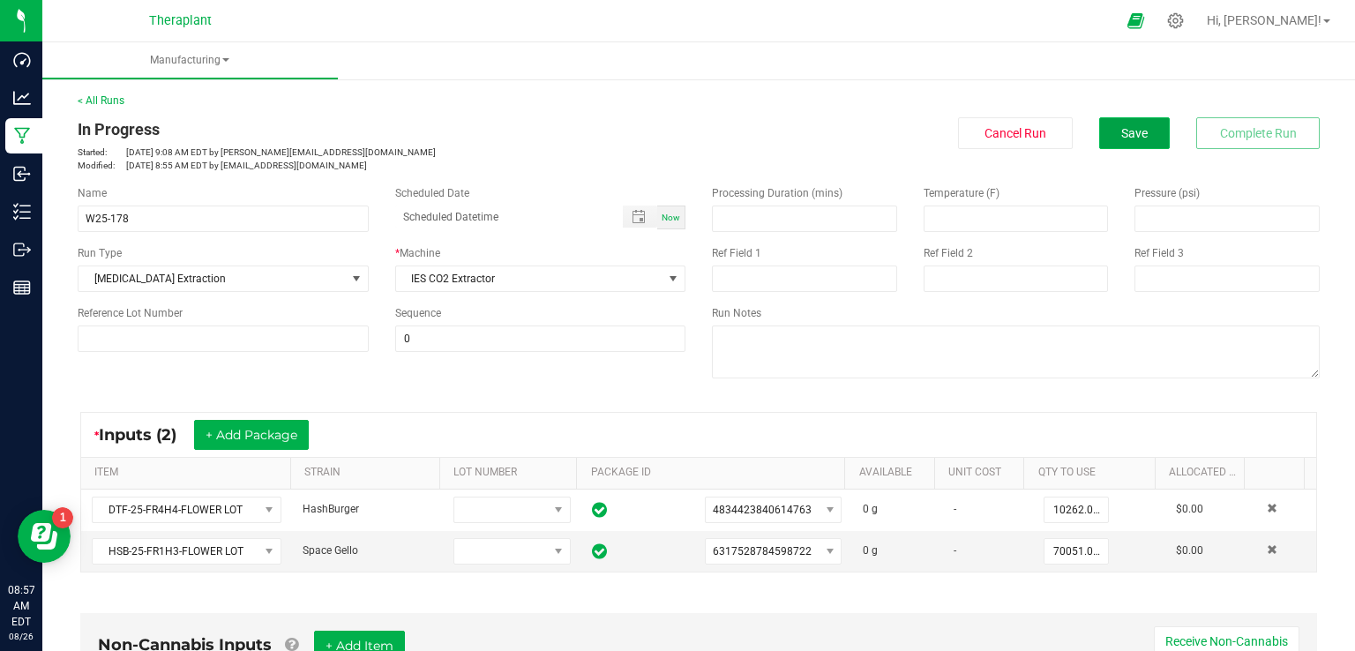
click at [1121, 135] on span "Save" at bounding box center [1134, 133] width 26 height 14
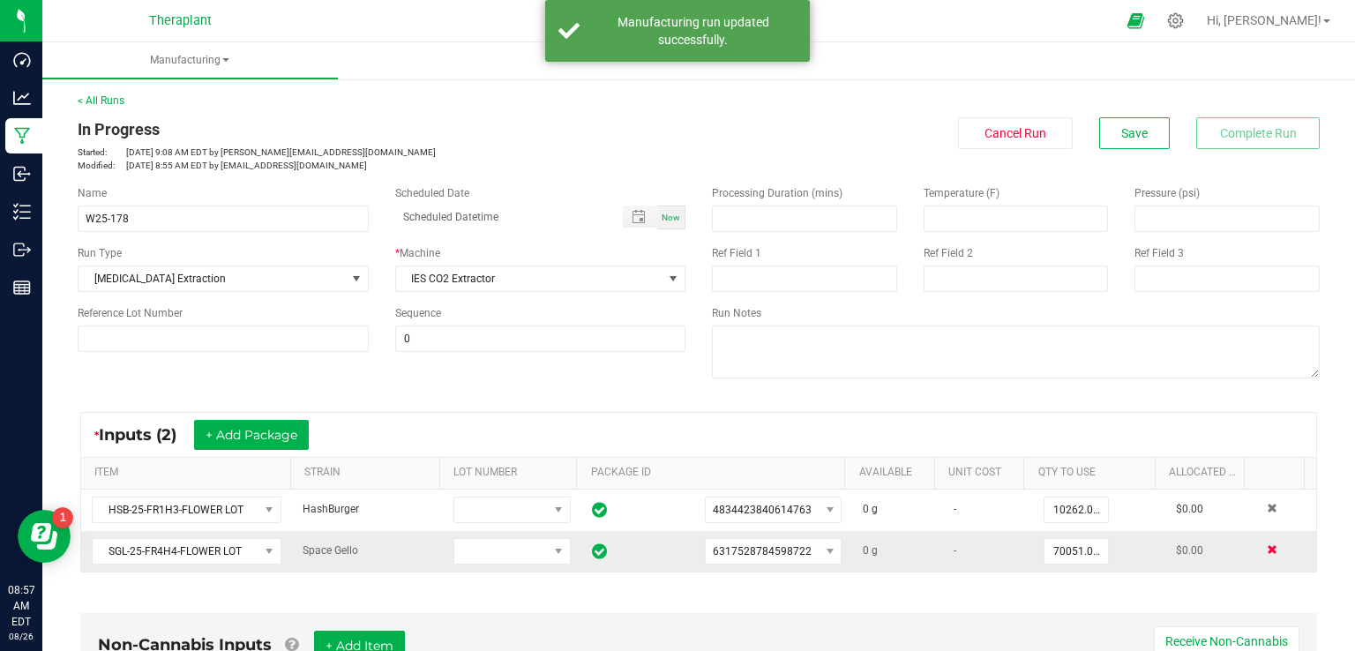
click at [1267, 551] on span at bounding box center [1272, 549] width 11 height 11
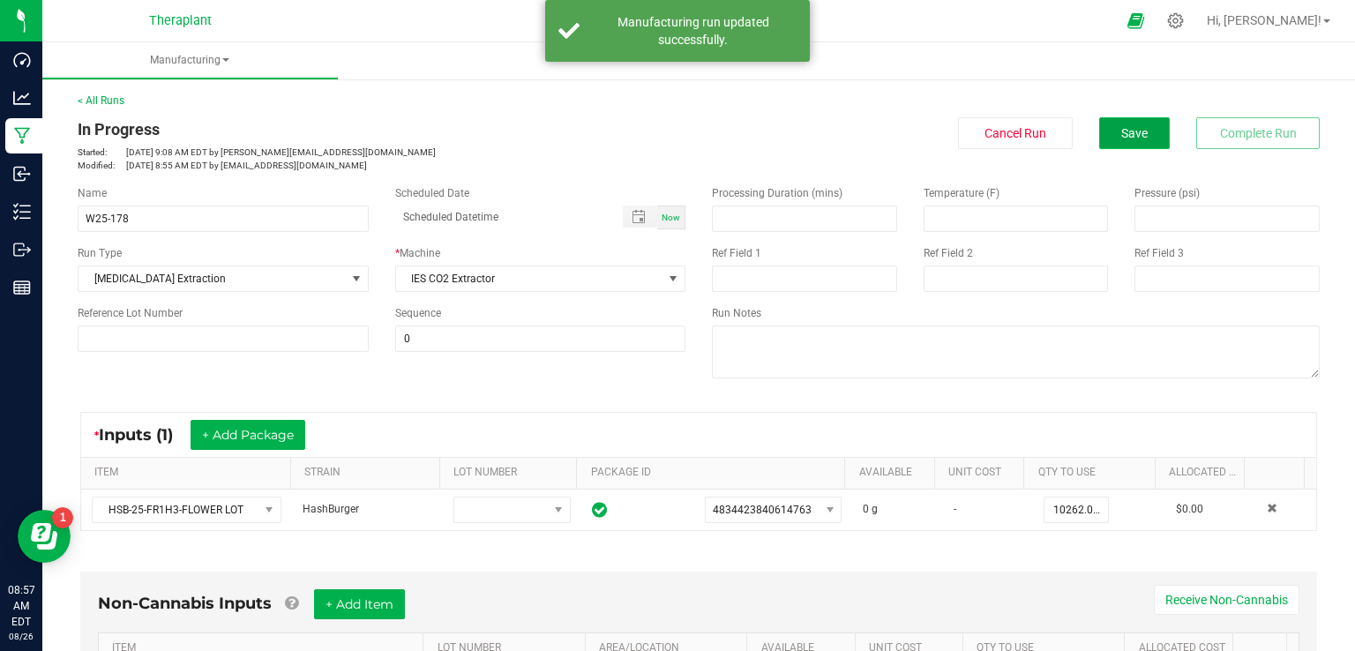
click at [1121, 139] on span "Save" at bounding box center [1134, 133] width 26 height 14
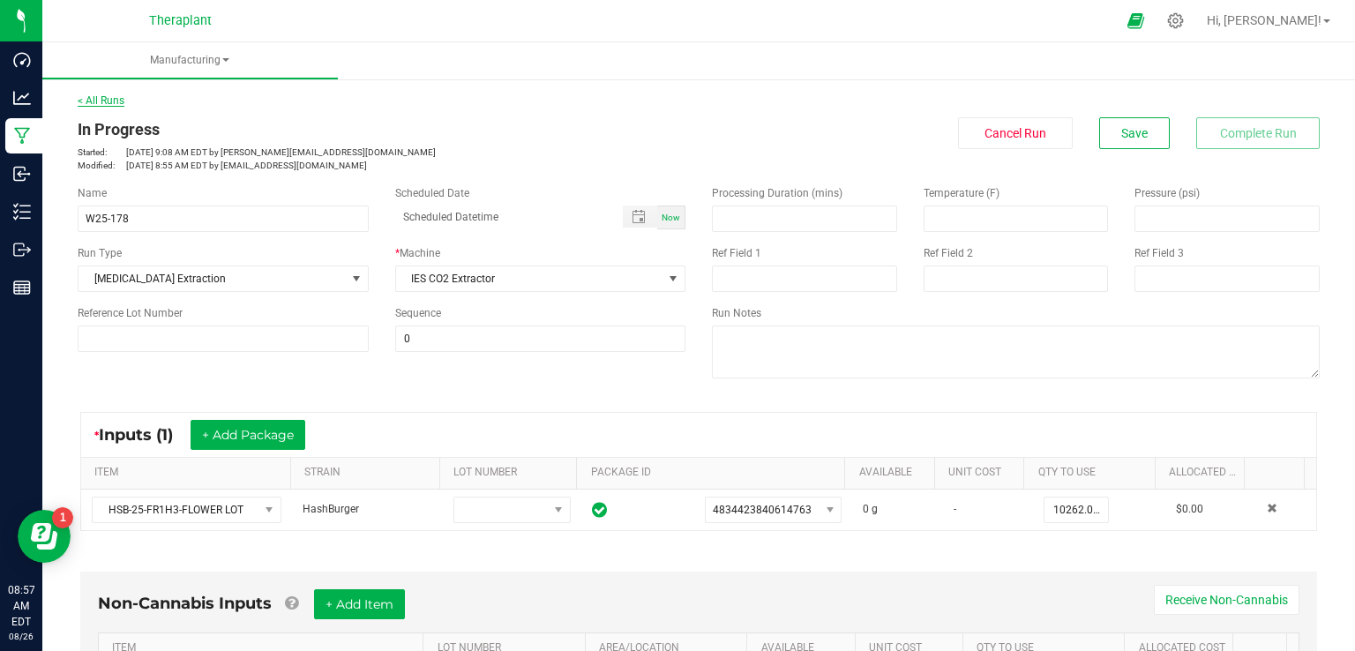
click at [110, 99] on link "< All Runs" at bounding box center [101, 100] width 47 height 12
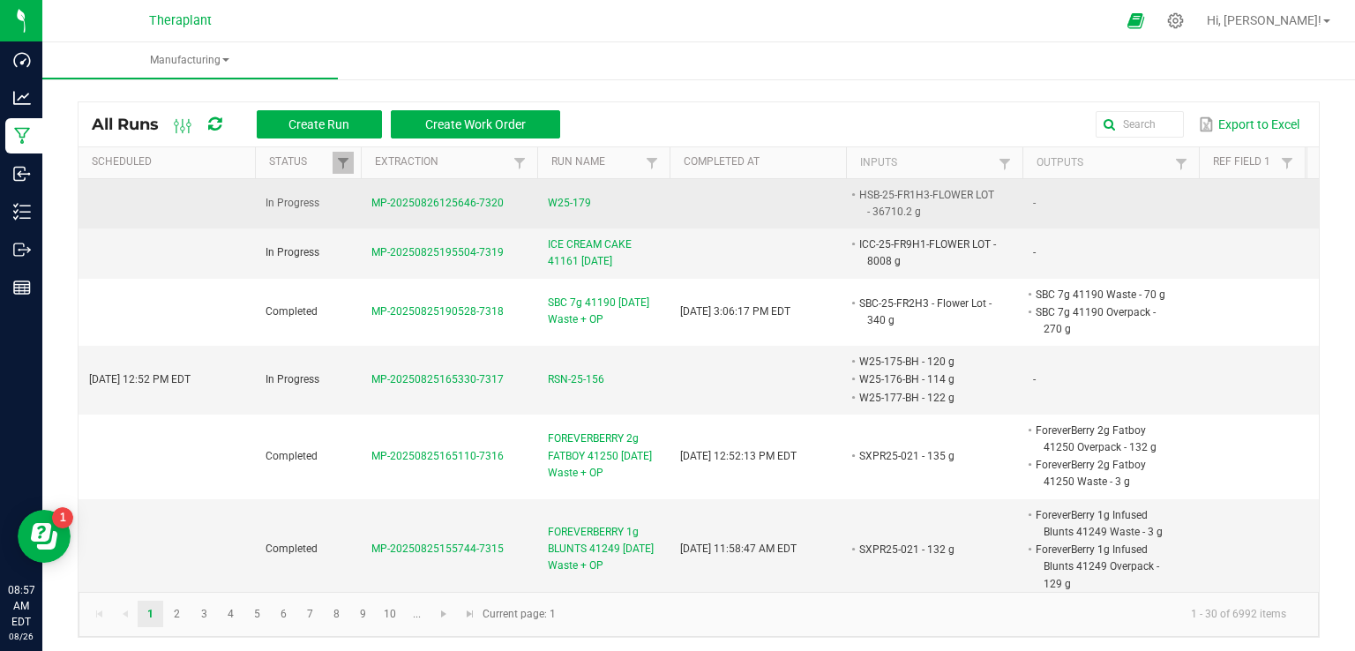
click at [566, 199] on span "W25-179" at bounding box center [569, 203] width 43 height 17
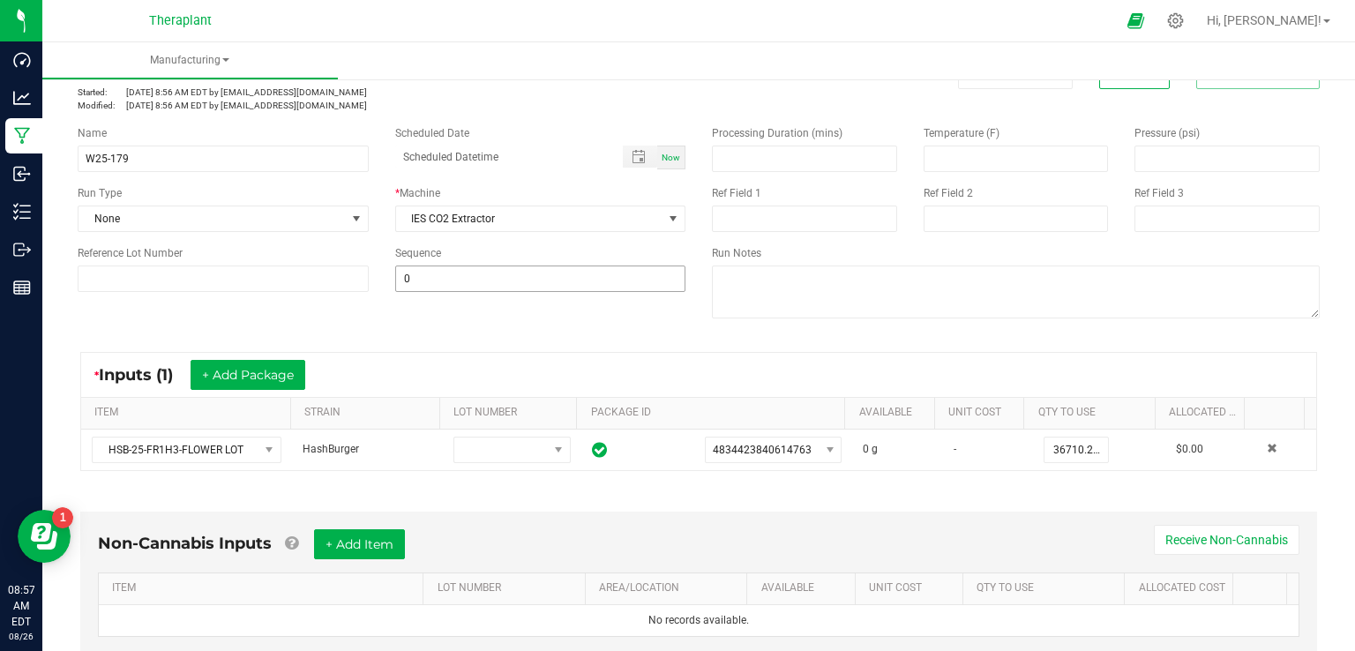
scroll to position [176, 0]
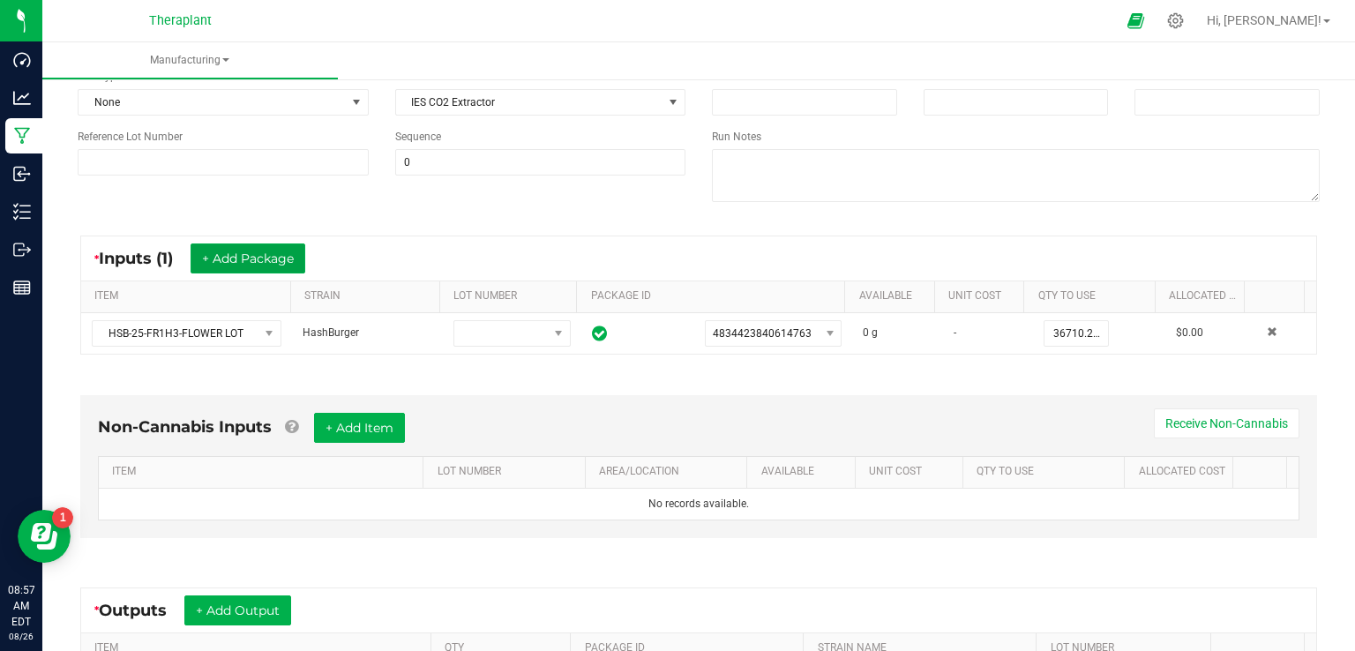
drag, startPoint x: 236, startPoint y: 259, endPoint x: 227, endPoint y: 283, distance: 25.7
click at [238, 258] on button "+ Add Package" at bounding box center [248, 258] width 115 height 30
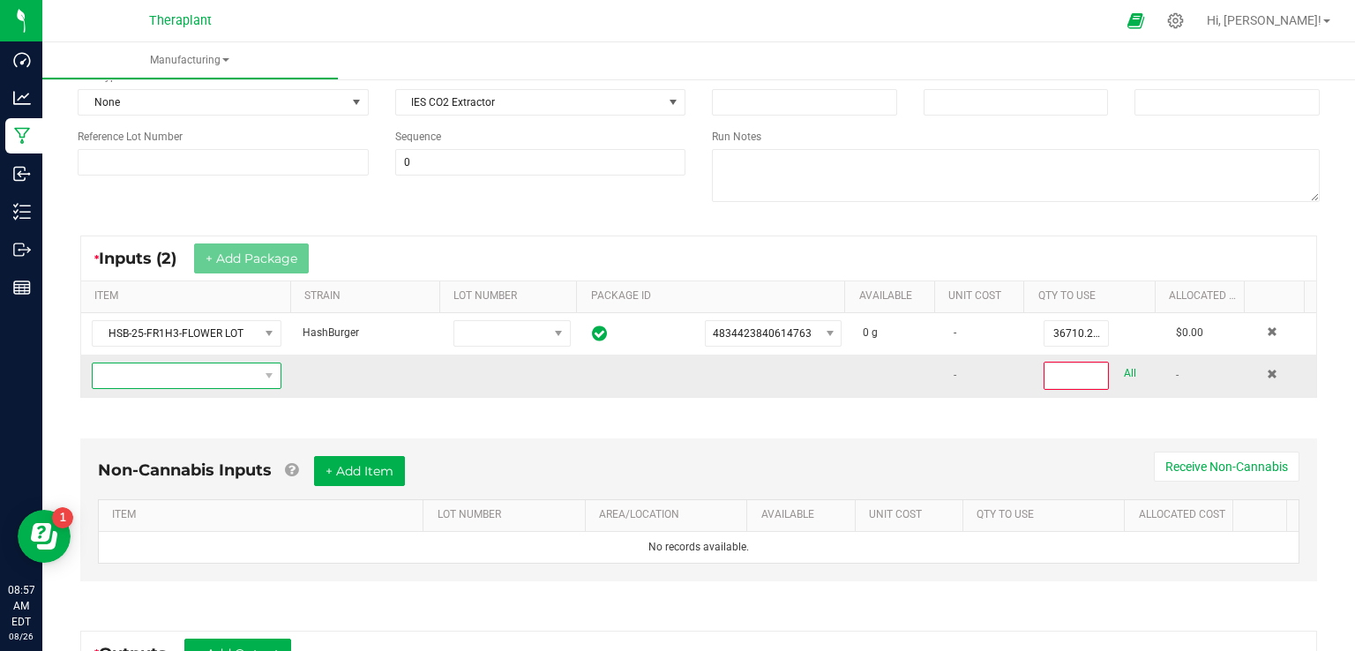
click at [167, 378] on span "NO DATA FOUND" at bounding box center [176, 375] width 166 height 25
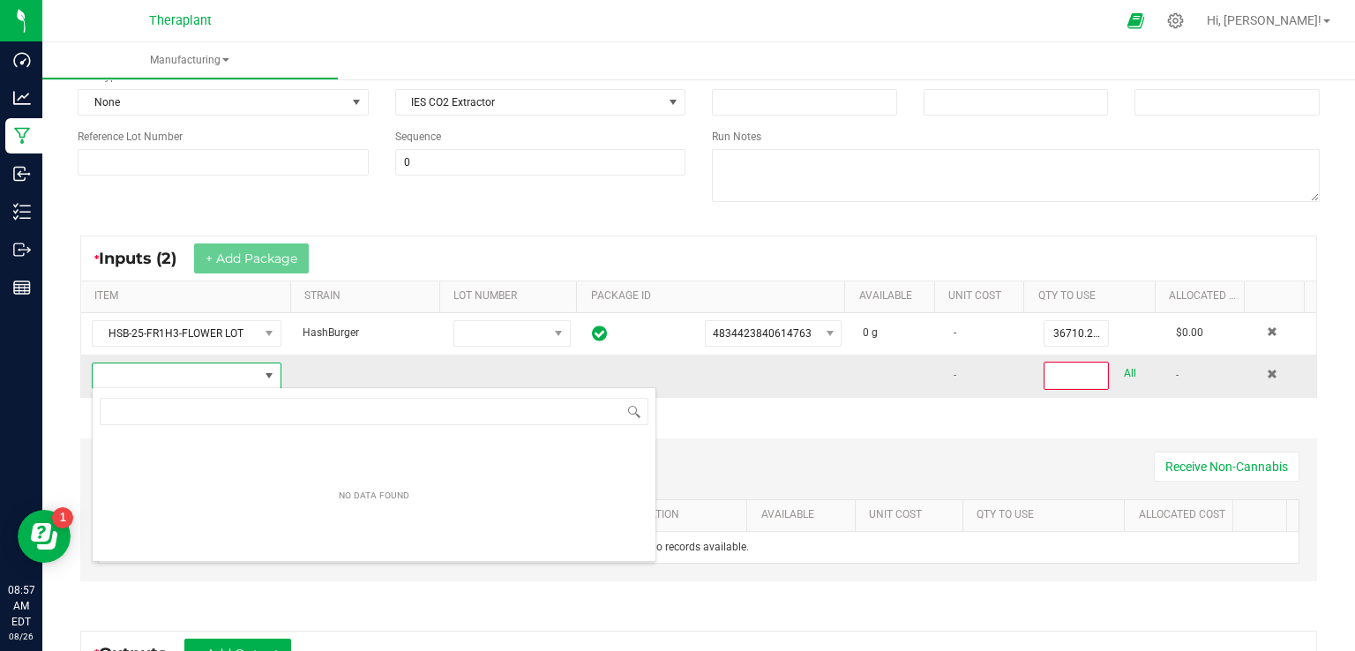
scroll to position [26, 183]
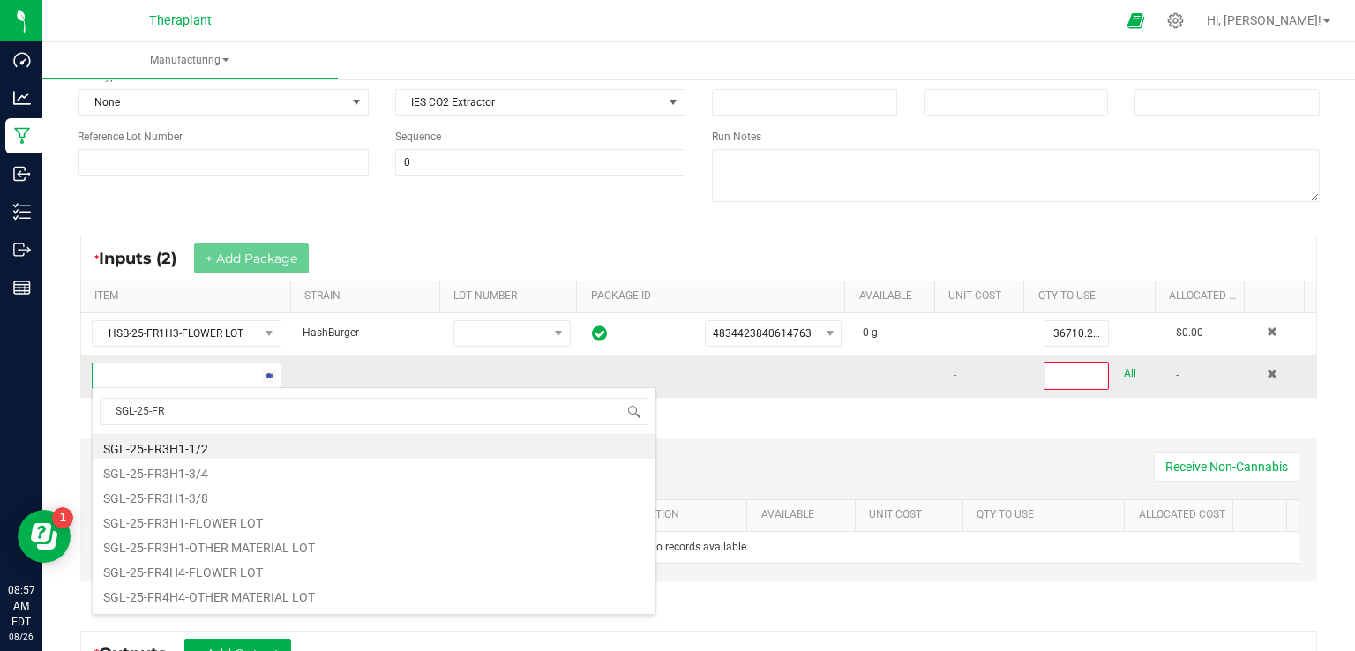
type input "SGL-25-FR4"
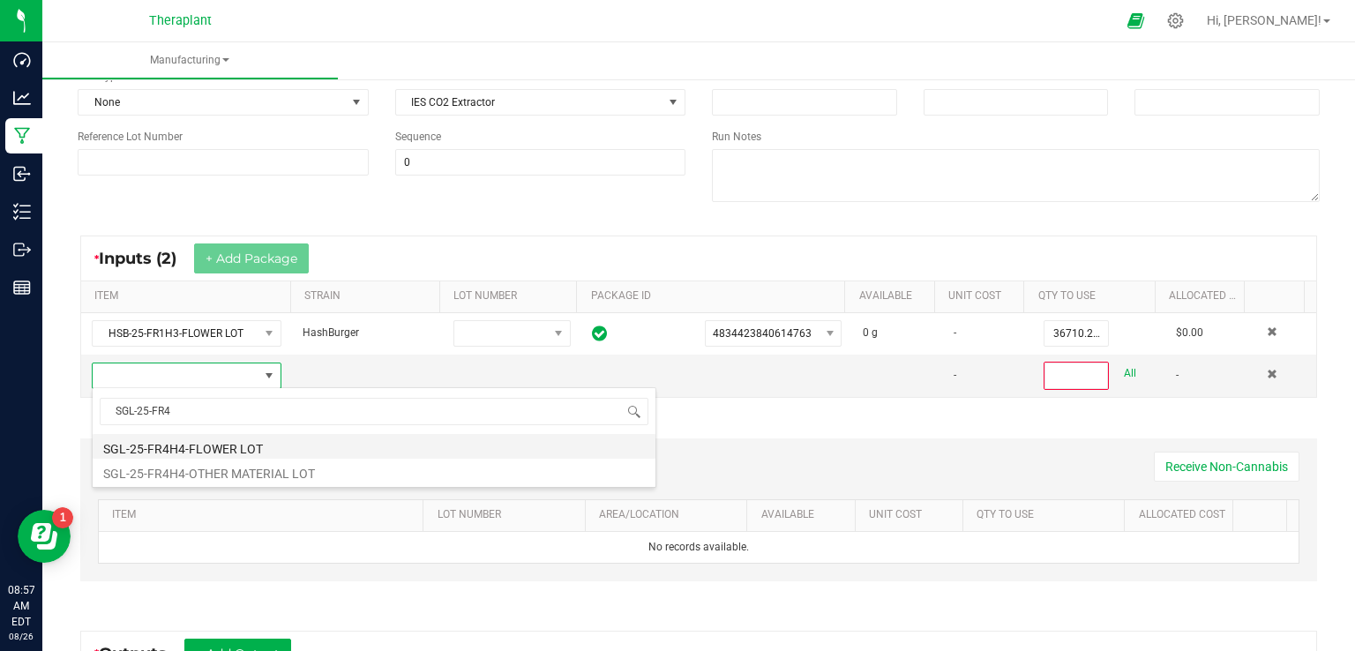
click at [176, 445] on li "SGL-25-FR4H4-FLOWER LOT" at bounding box center [374, 446] width 563 height 25
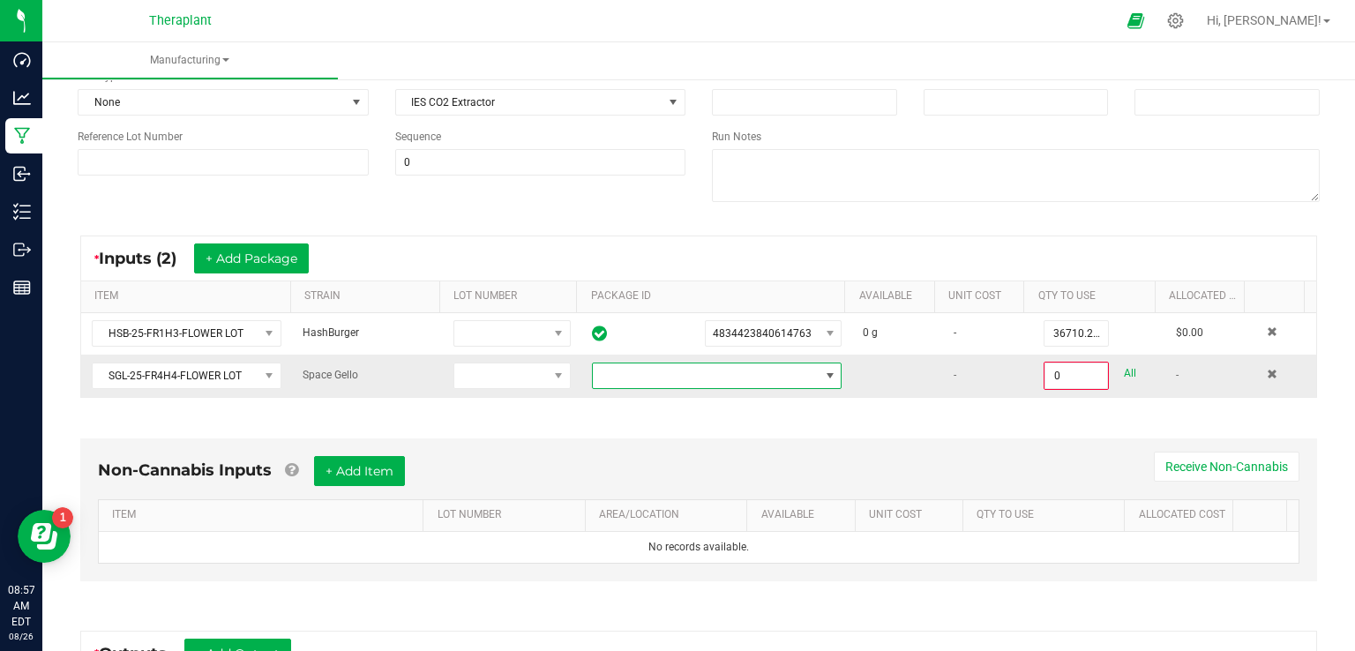
click at [635, 370] on span at bounding box center [706, 375] width 226 height 25
click at [633, 443] on li "6317528784598722" at bounding box center [702, 449] width 243 height 30
click at [1124, 371] on link "All" at bounding box center [1130, 374] width 12 height 24
type input "70051.0000 g"
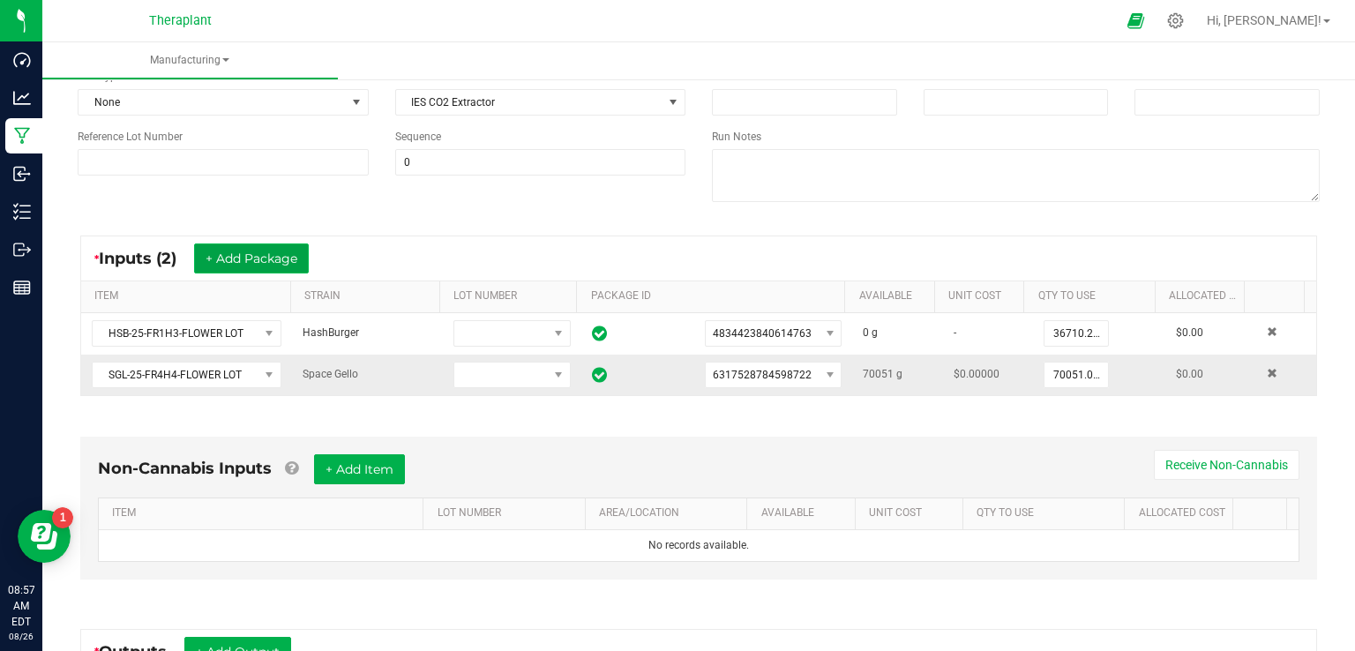
click at [237, 254] on button "+ Add Package" at bounding box center [251, 258] width 115 height 30
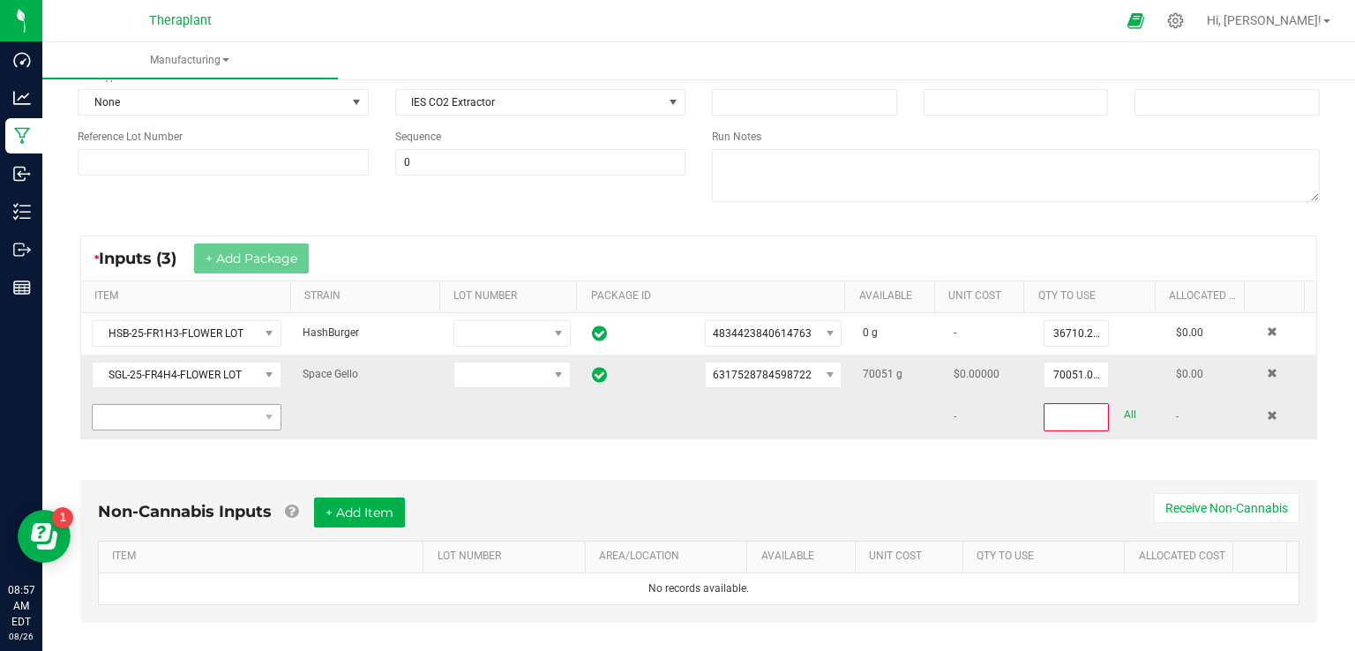
drag, startPoint x: 154, startPoint y: 400, endPoint x: 150, endPoint y: 408, distance: 9.1
click at [152, 406] on td at bounding box center [186, 417] width 211 height 42
click at [150, 411] on span "NO DATA FOUND" at bounding box center [176, 417] width 166 height 25
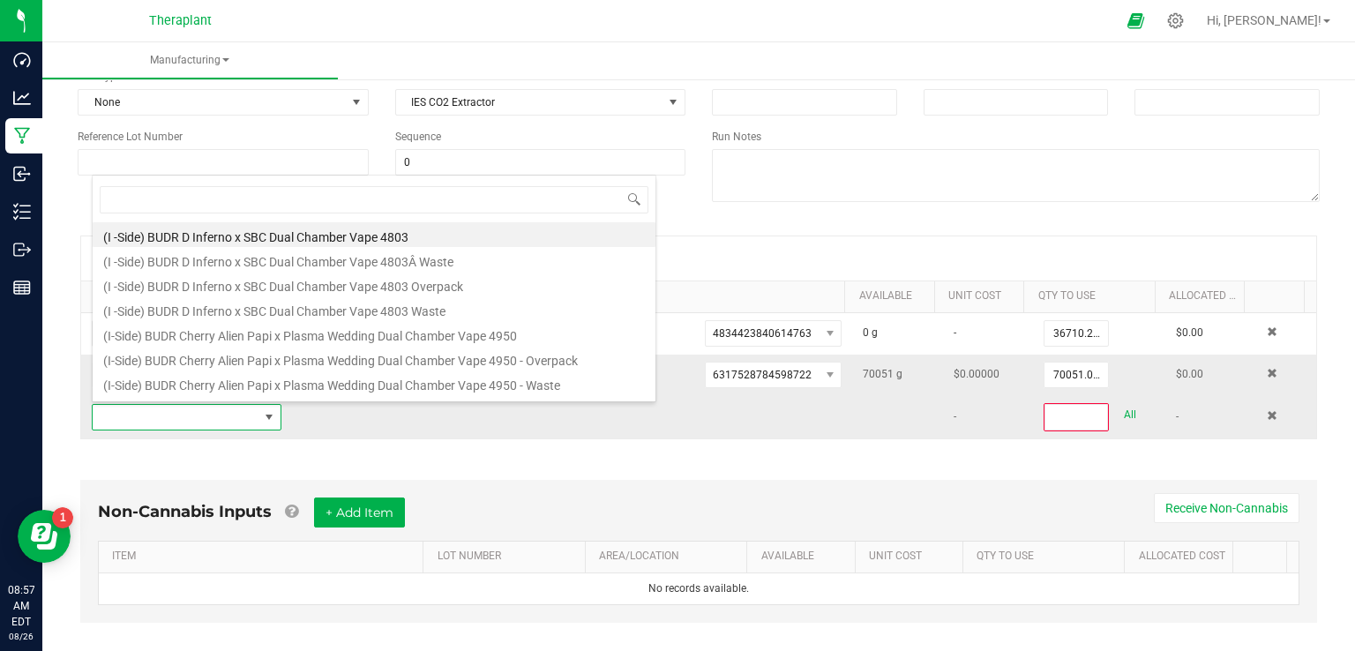
scroll to position [26, 183]
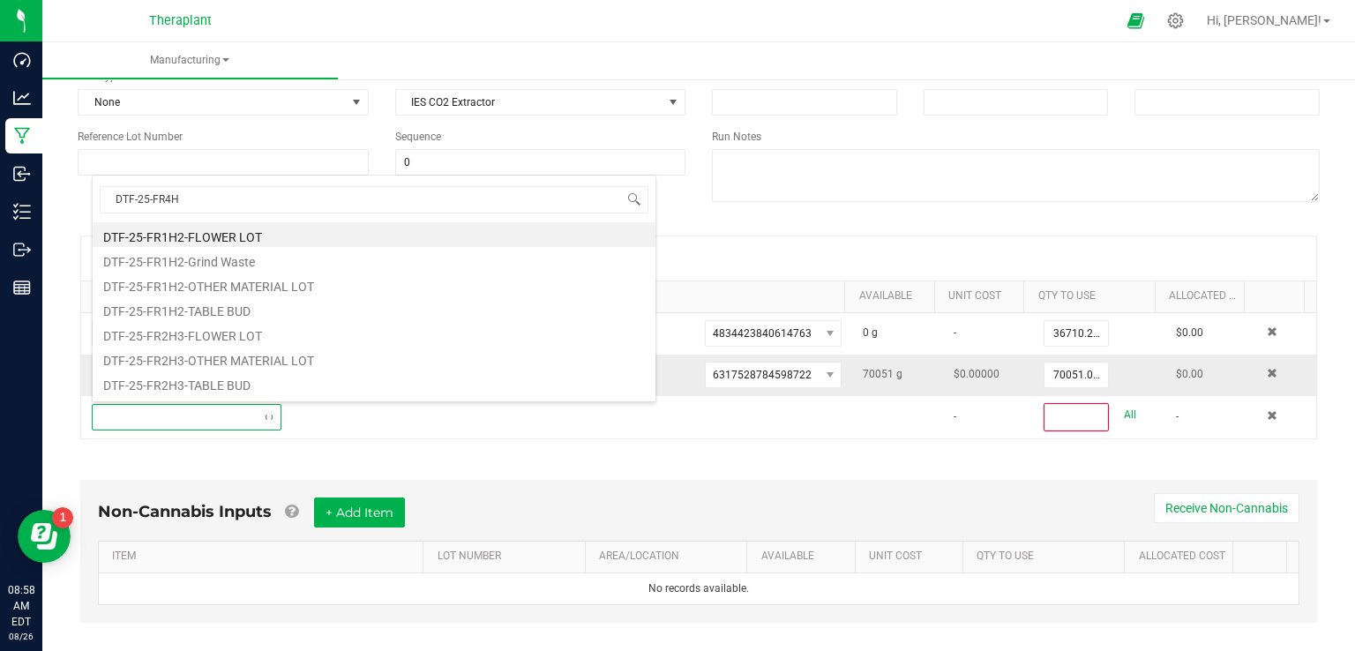
type input "DTF-25-FR4H4"
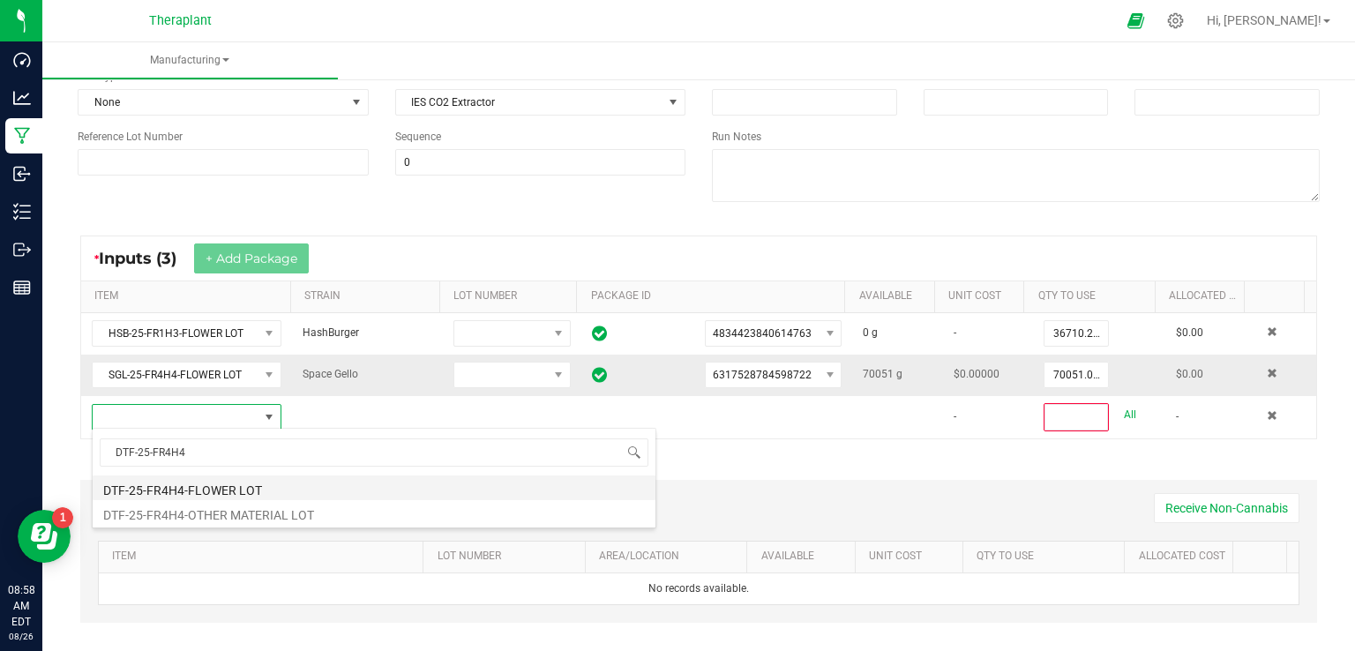
click at [196, 491] on li "DTF-25-FR4H4-FLOWER LOT" at bounding box center [374, 488] width 563 height 25
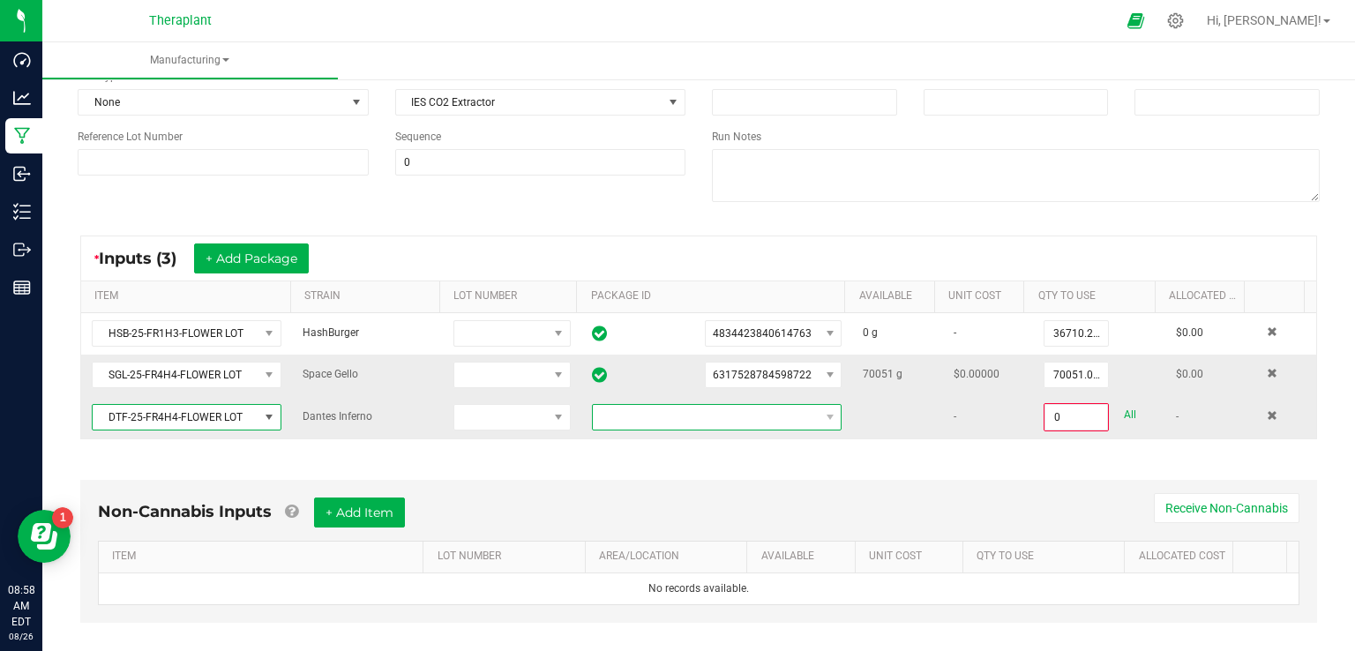
click at [656, 418] on span at bounding box center [706, 417] width 226 height 25
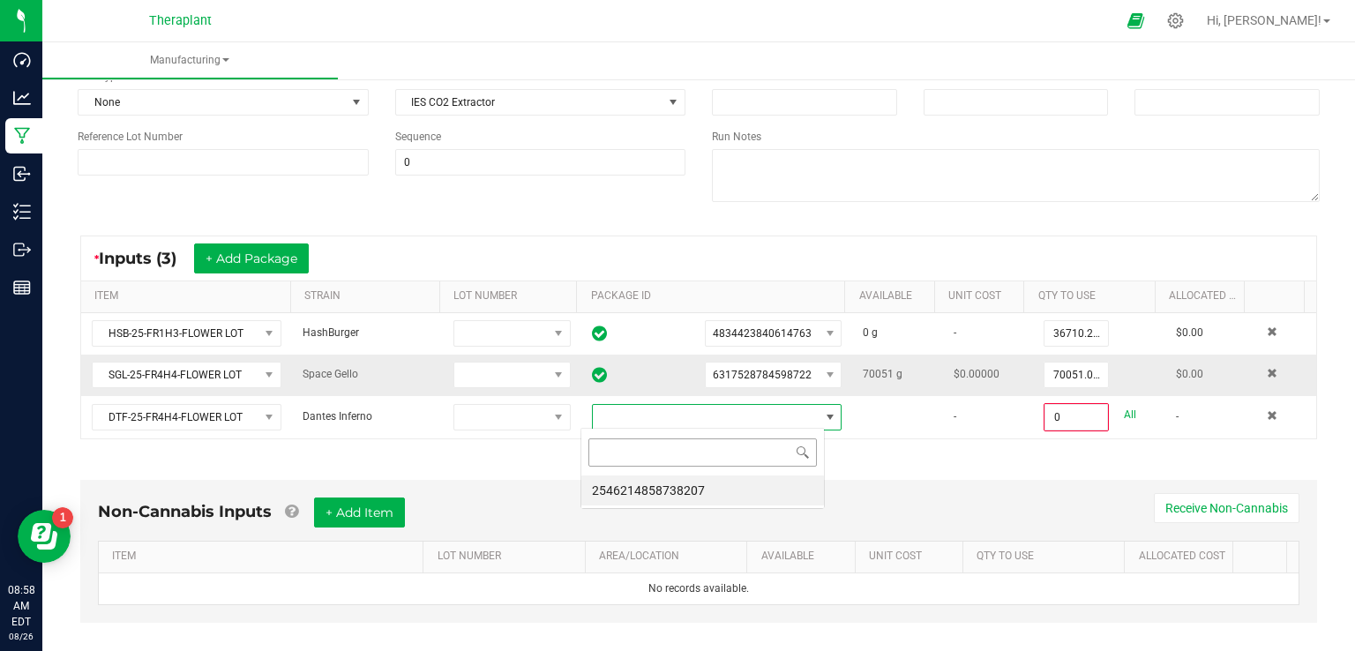
scroll to position [26, 243]
click at [648, 487] on li "2546214858738207" at bounding box center [702, 491] width 243 height 30
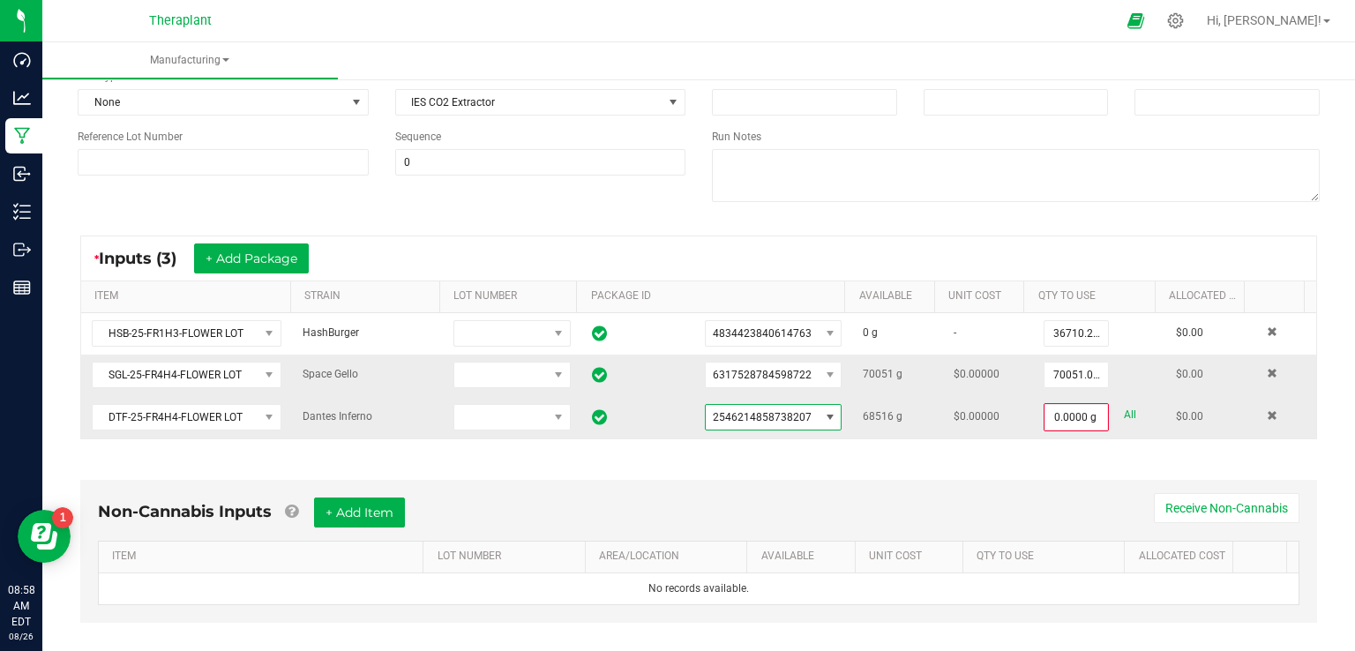
click at [1124, 410] on link "All" at bounding box center [1130, 415] width 12 height 24
type input "68516.0000 g"
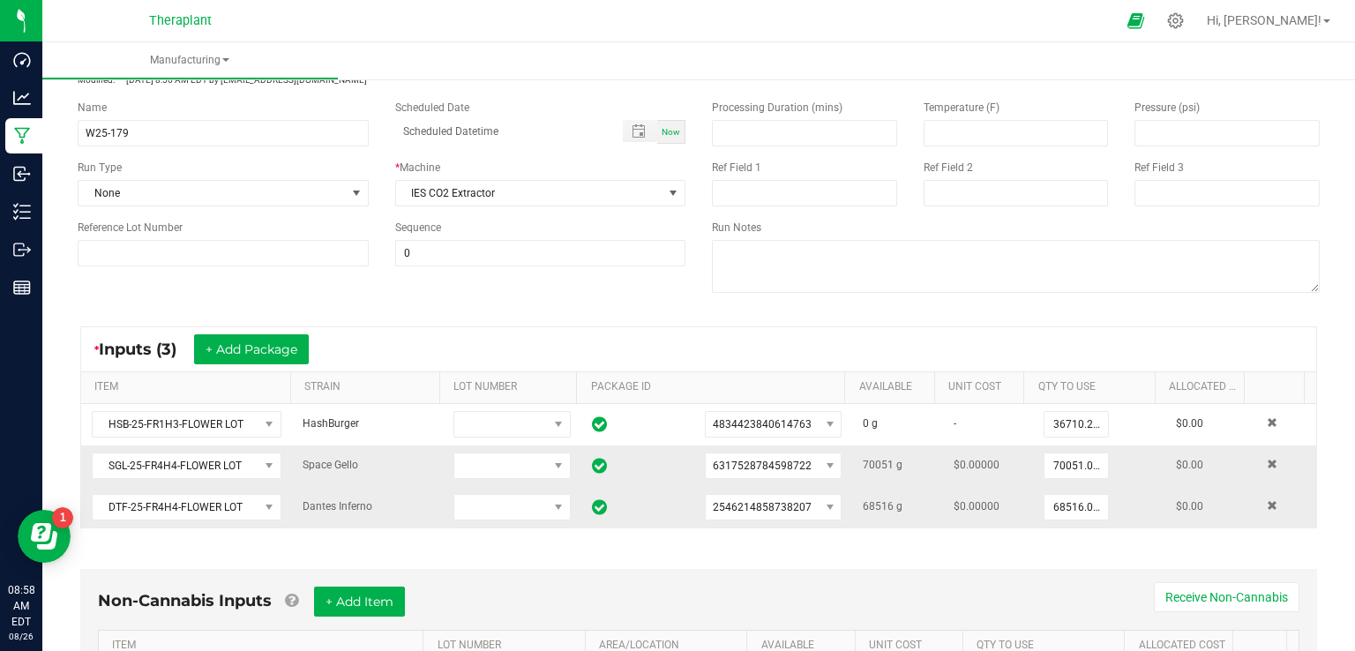
scroll to position [0, 0]
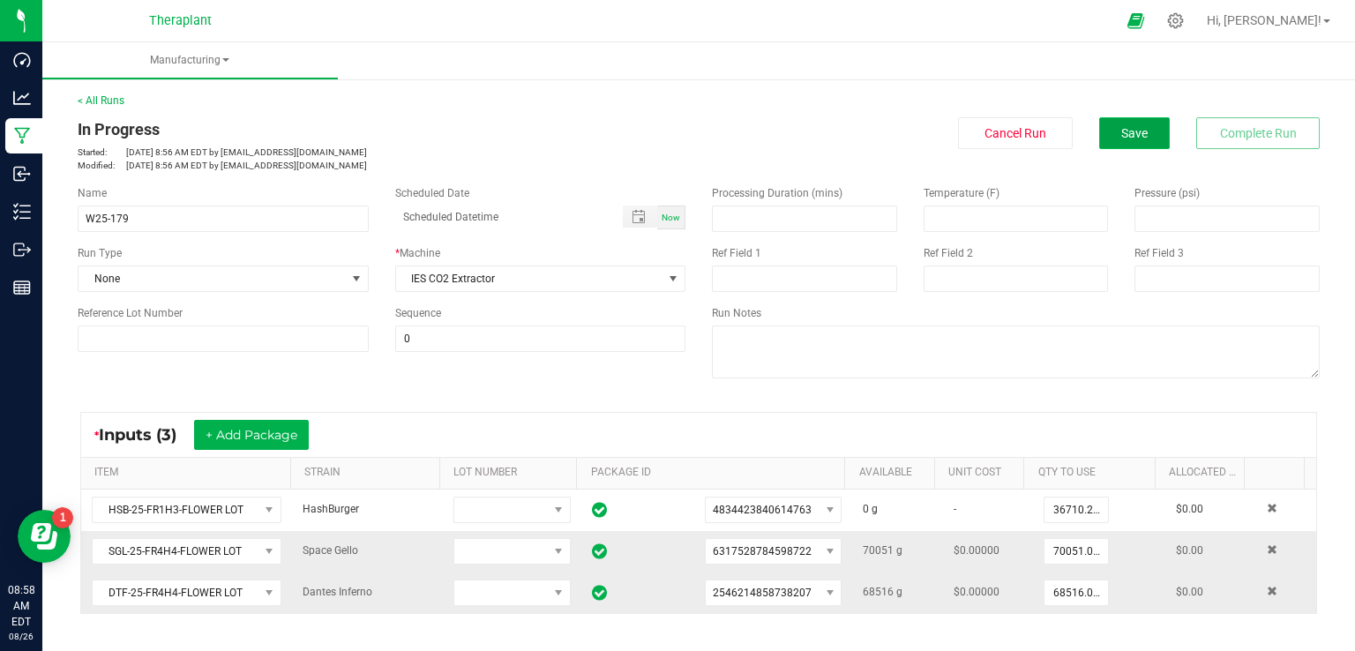
click at [1121, 131] on span "Save" at bounding box center [1134, 133] width 26 height 14
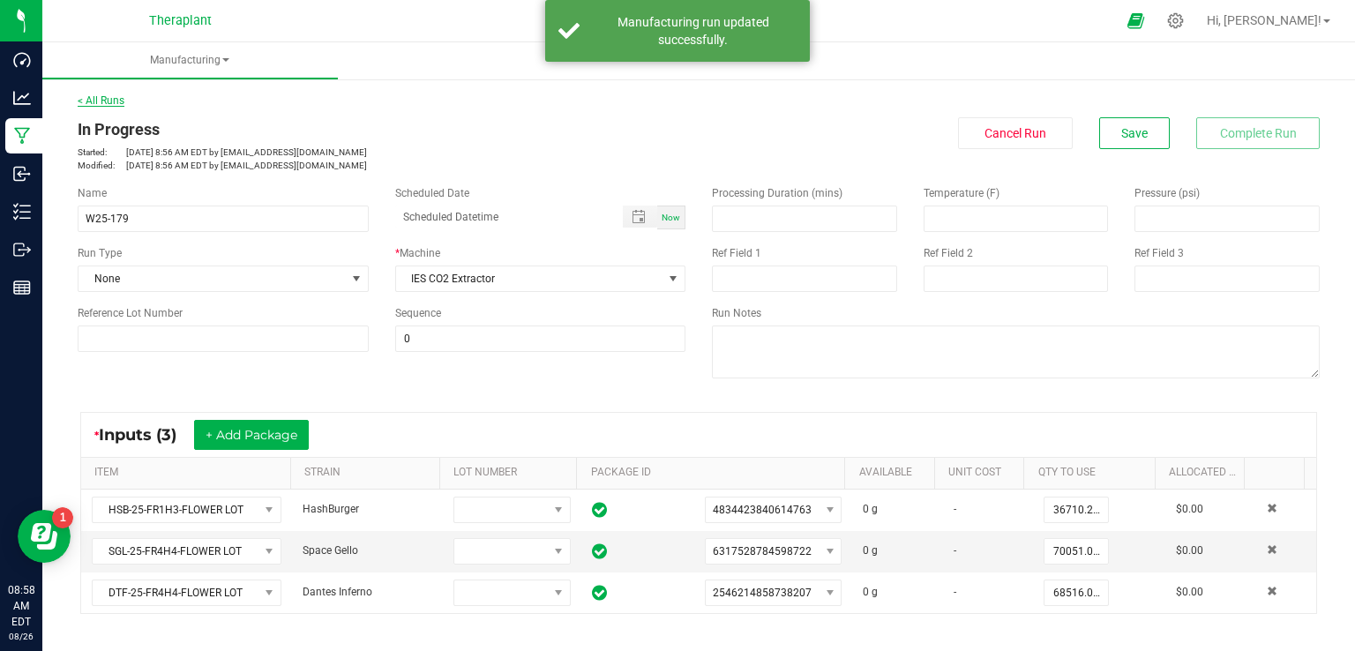
click at [93, 101] on link "< All Runs" at bounding box center [101, 100] width 47 height 12
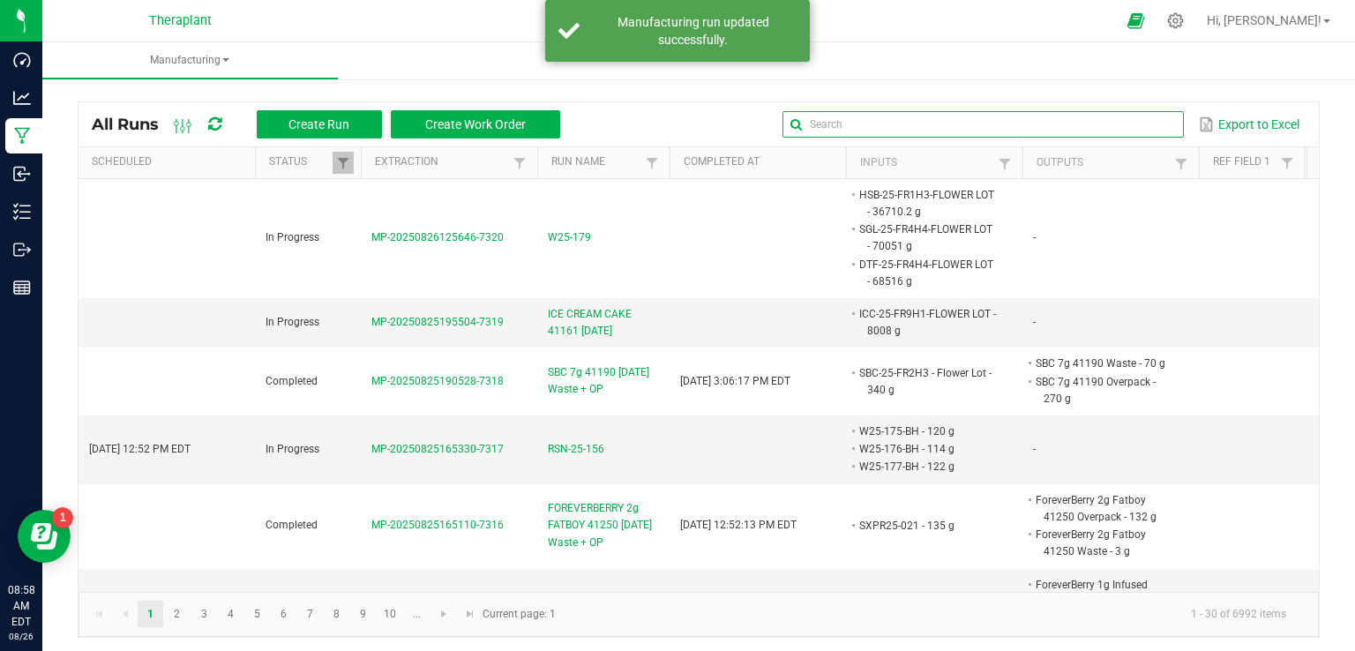
click at [1107, 129] on input "text" at bounding box center [983, 124] width 401 height 26
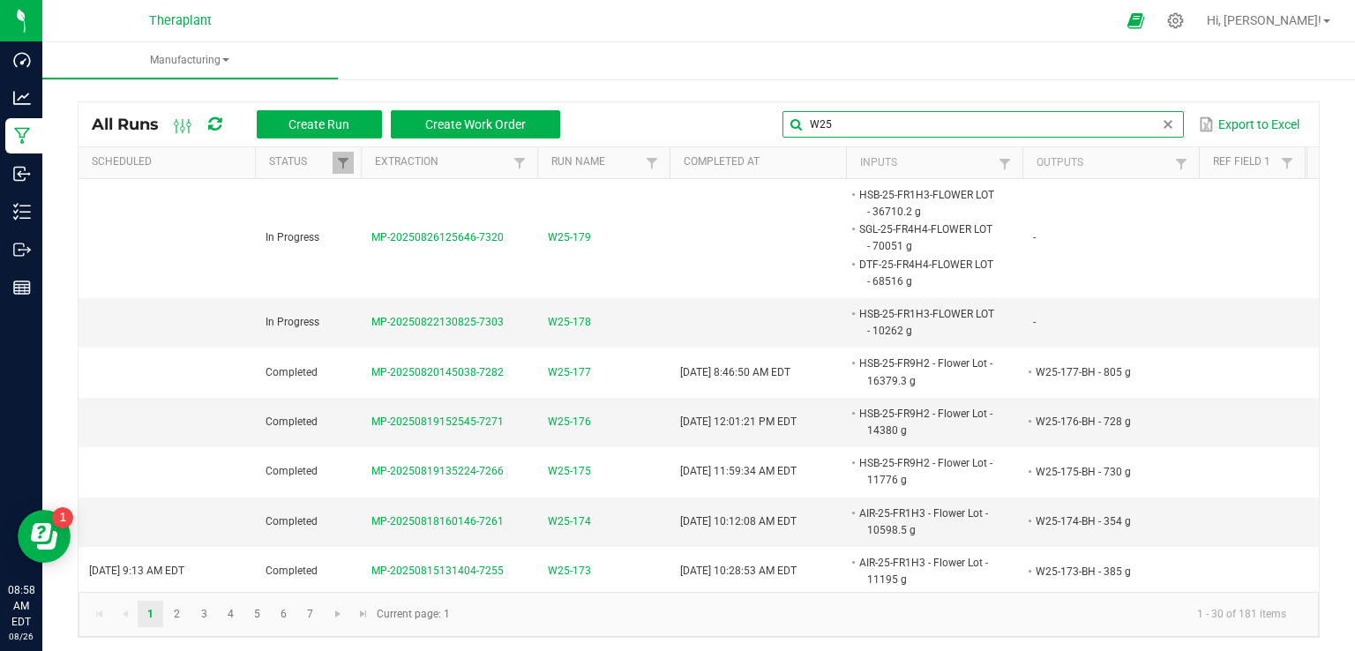
type input "W25"
